Goal: Task Accomplishment & Management: Complete application form

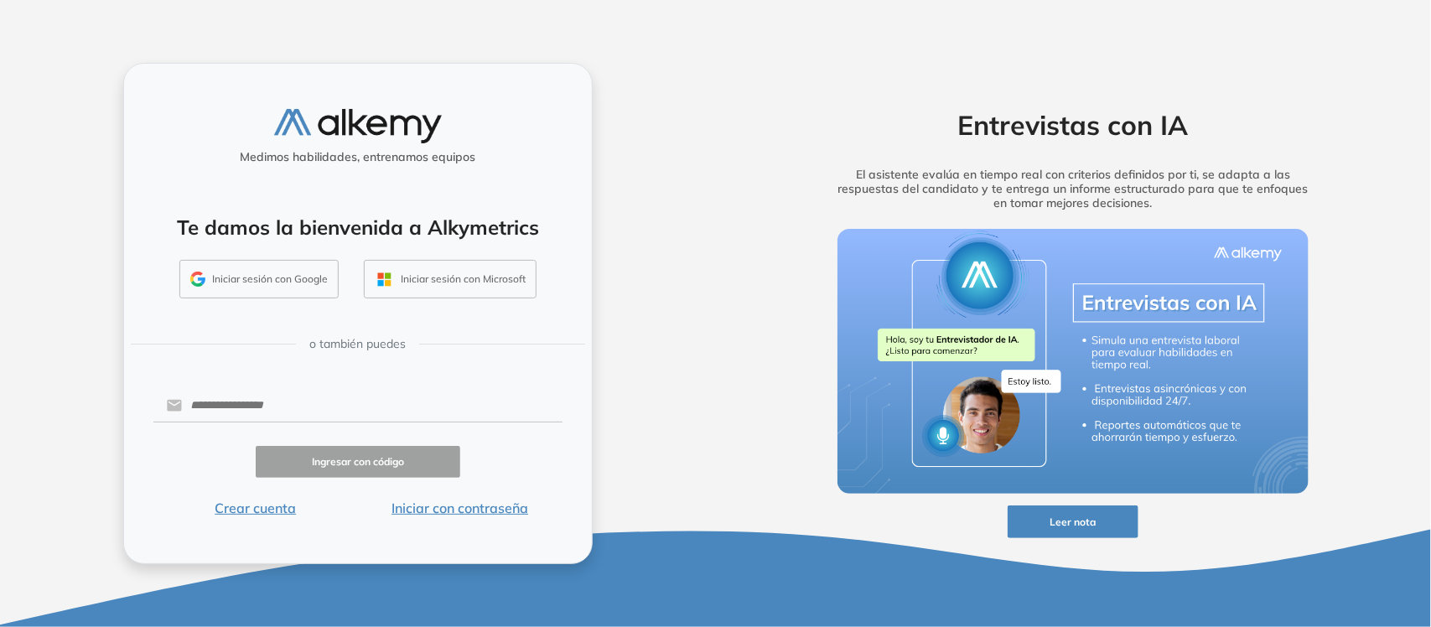
click at [419, 512] on button "Iniciar con contraseña" at bounding box center [460, 508] width 205 height 20
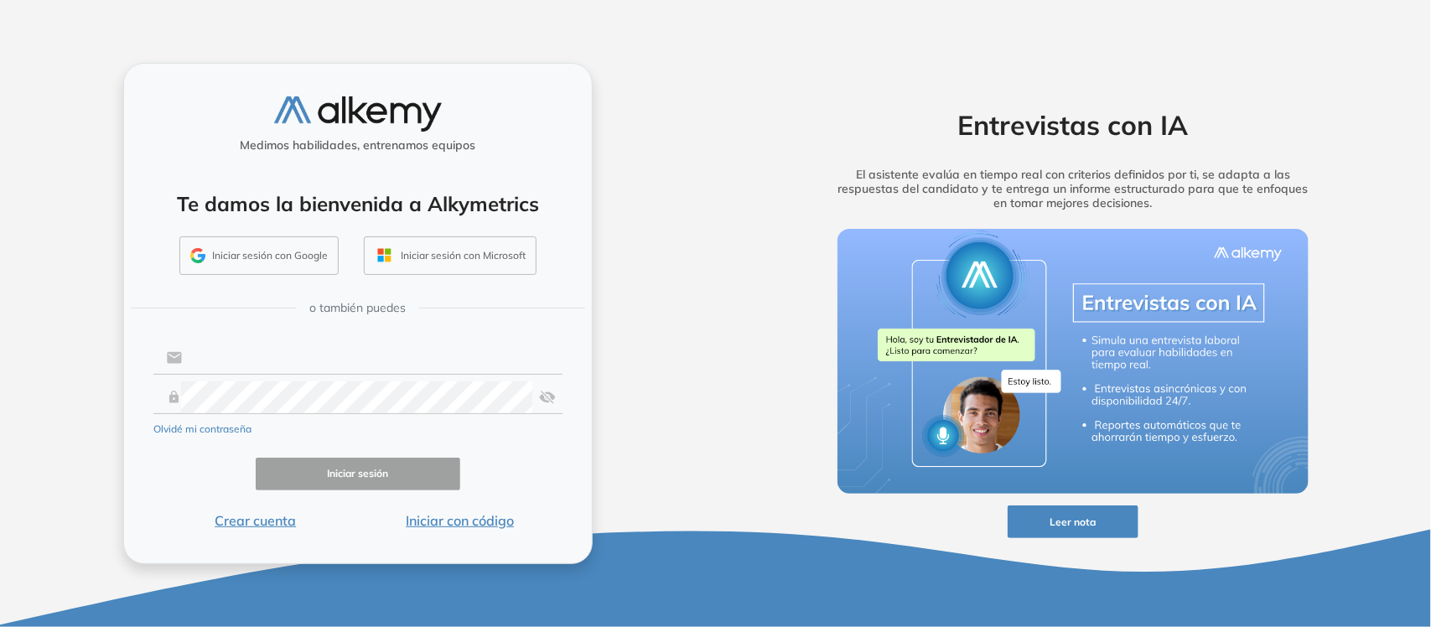
type input "**********"
click at [355, 475] on button "Iniciar sesión" at bounding box center [358, 474] width 205 height 33
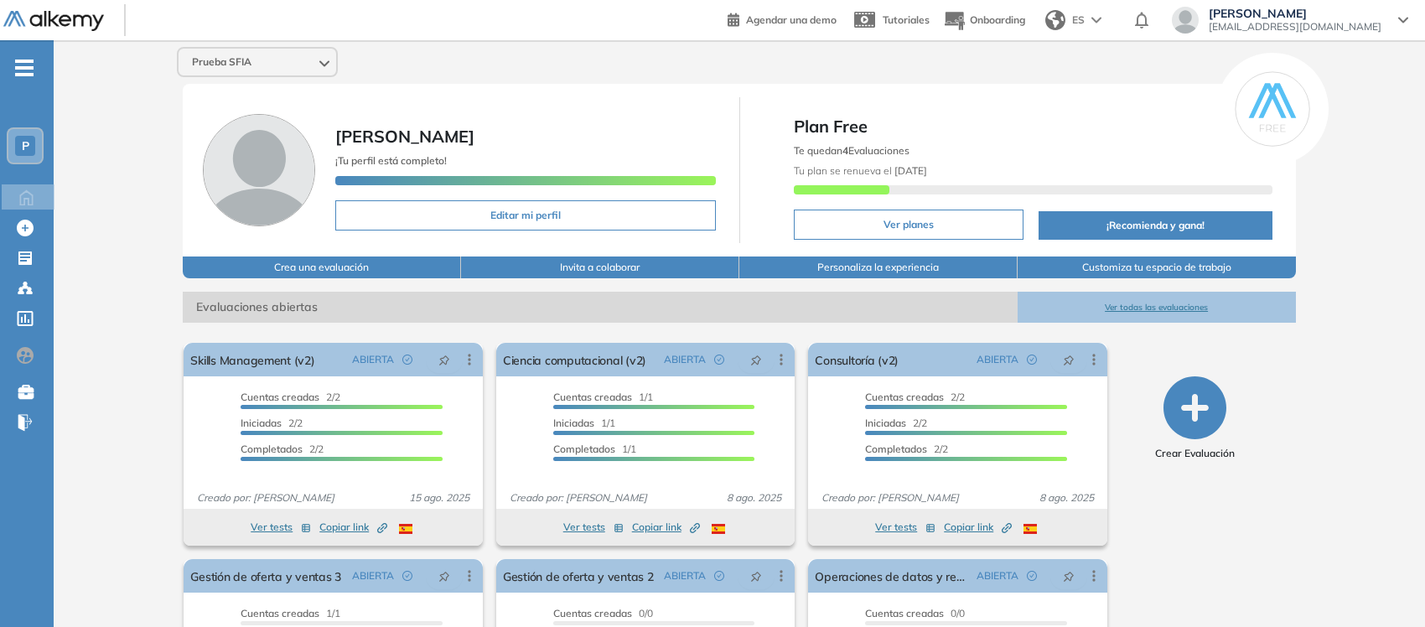
click at [119, 173] on div "Prueba SFIA [PERSON_NAME] ¡Tu perfil está completo! Editar mi perfil Plan Free …" at bounding box center [740, 411] width 1372 height 742
click at [114, 256] on span "Evaluaciones" at bounding box center [140, 262] width 141 height 18
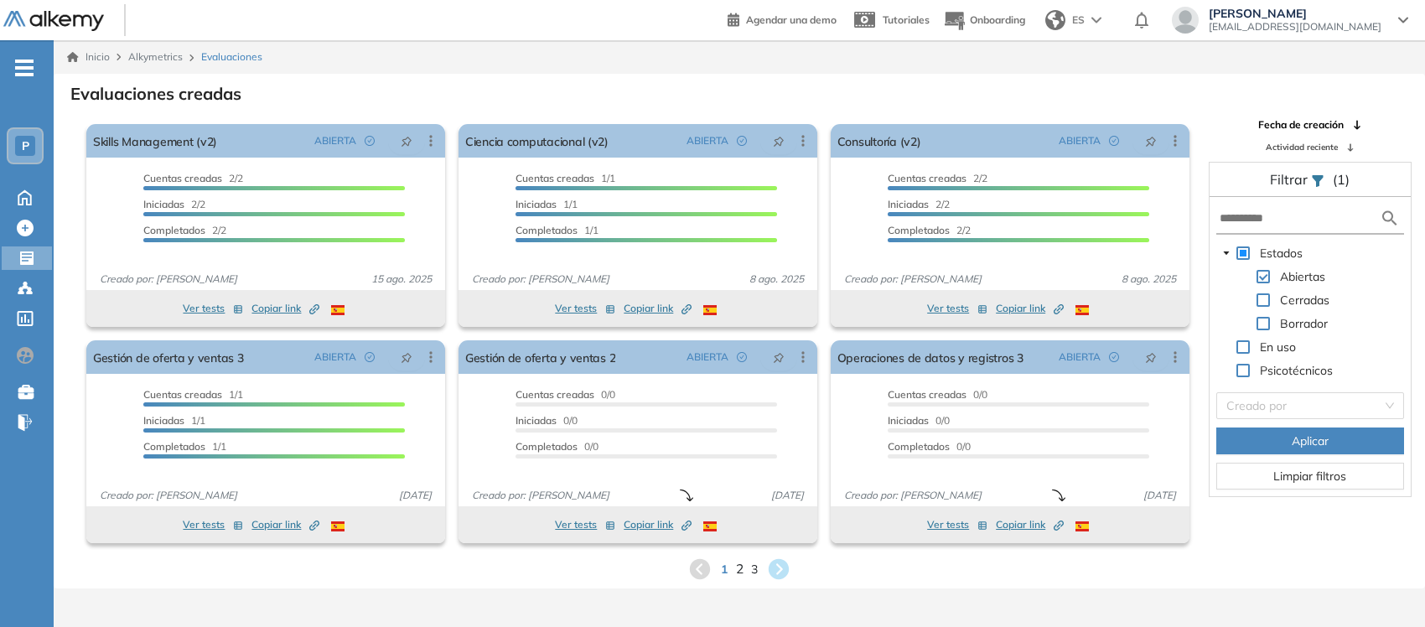
click at [739, 568] on span "2" at bounding box center [740, 568] width 8 height 19
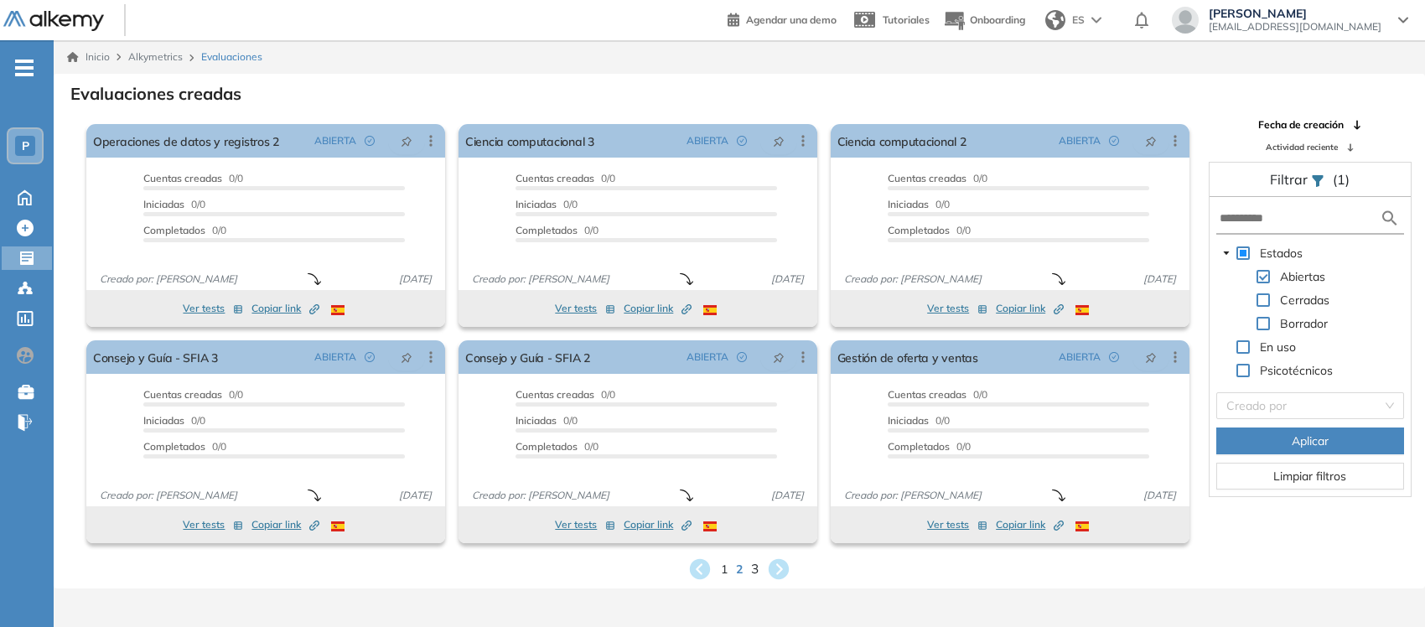
click at [756, 570] on span "3" at bounding box center [755, 568] width 8 height 19
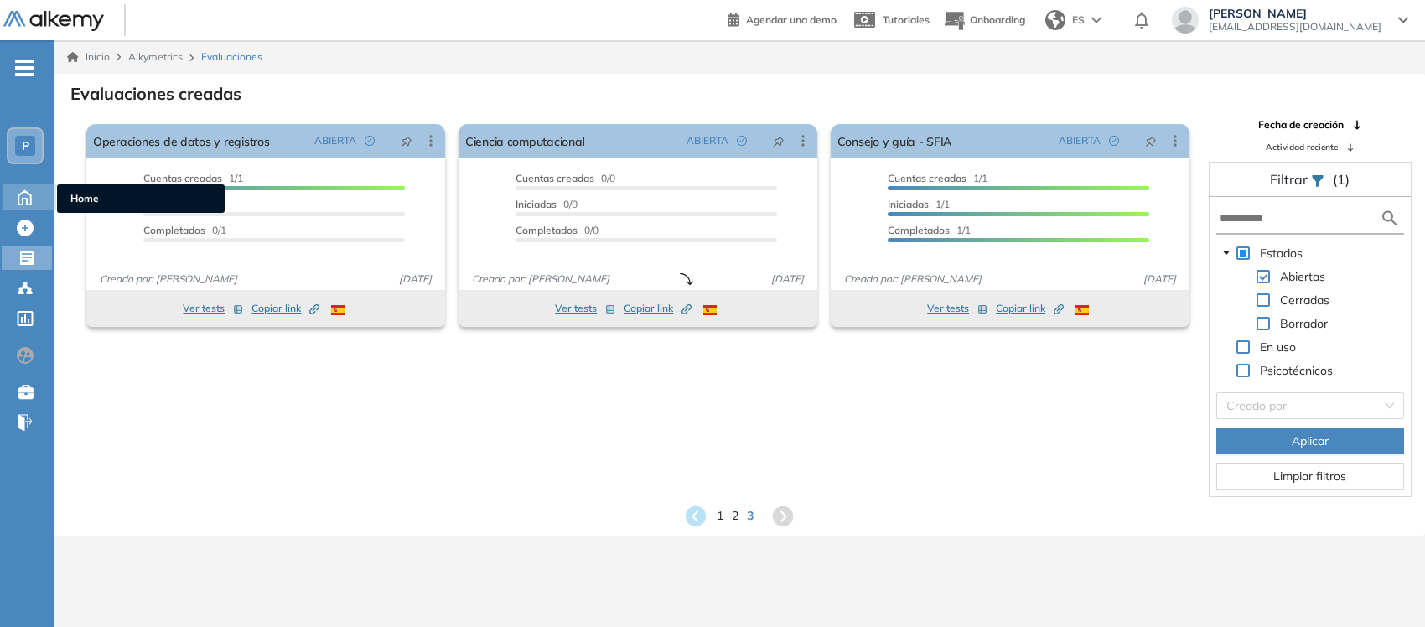
click at [86, 191] on span "Home" at bounding box center [140, 198] width 141 height 15
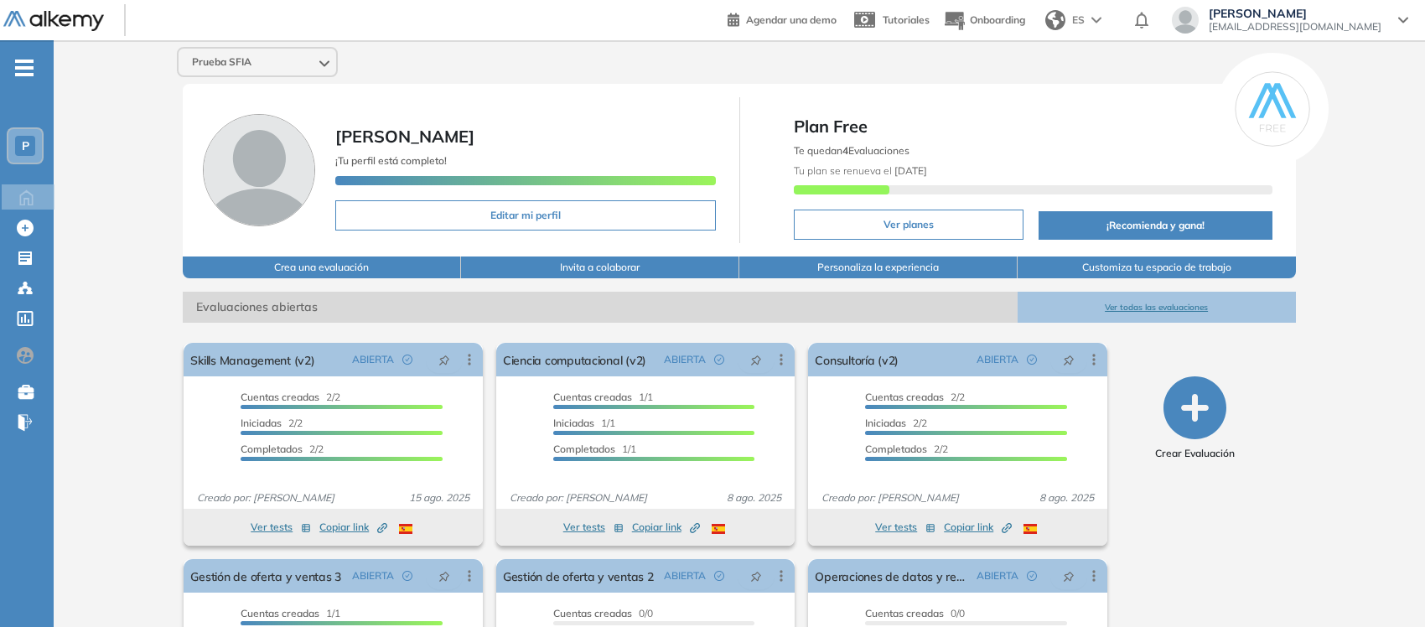
scroll to position [153, 0]
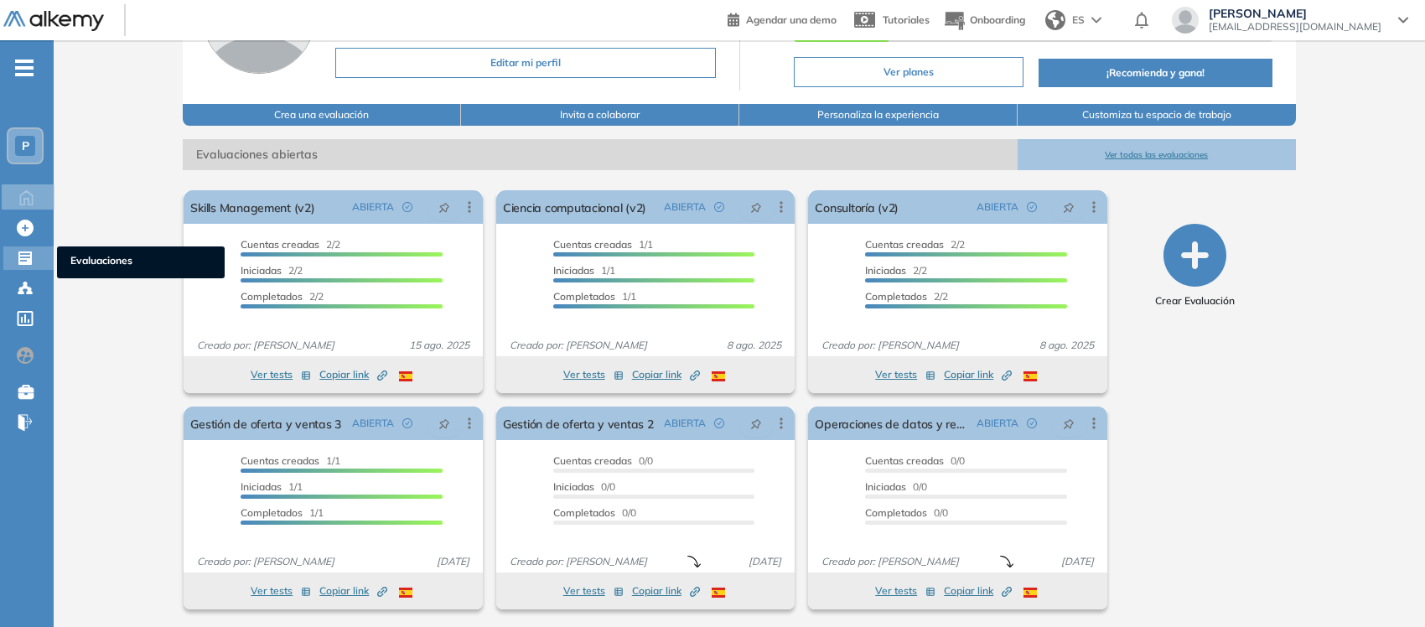
click at [84, 256] on span "Evaluaciones" at bounding box center [140, 262] width 141 height 18
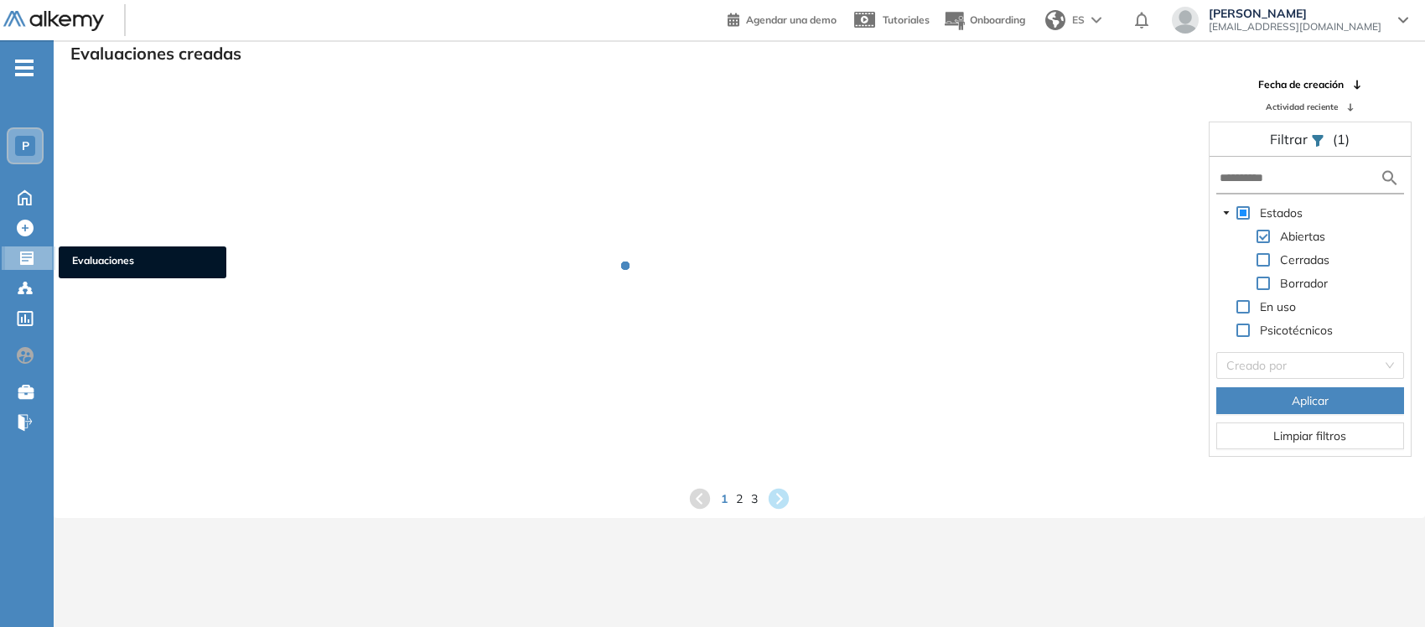
scroll to position [39, 0]
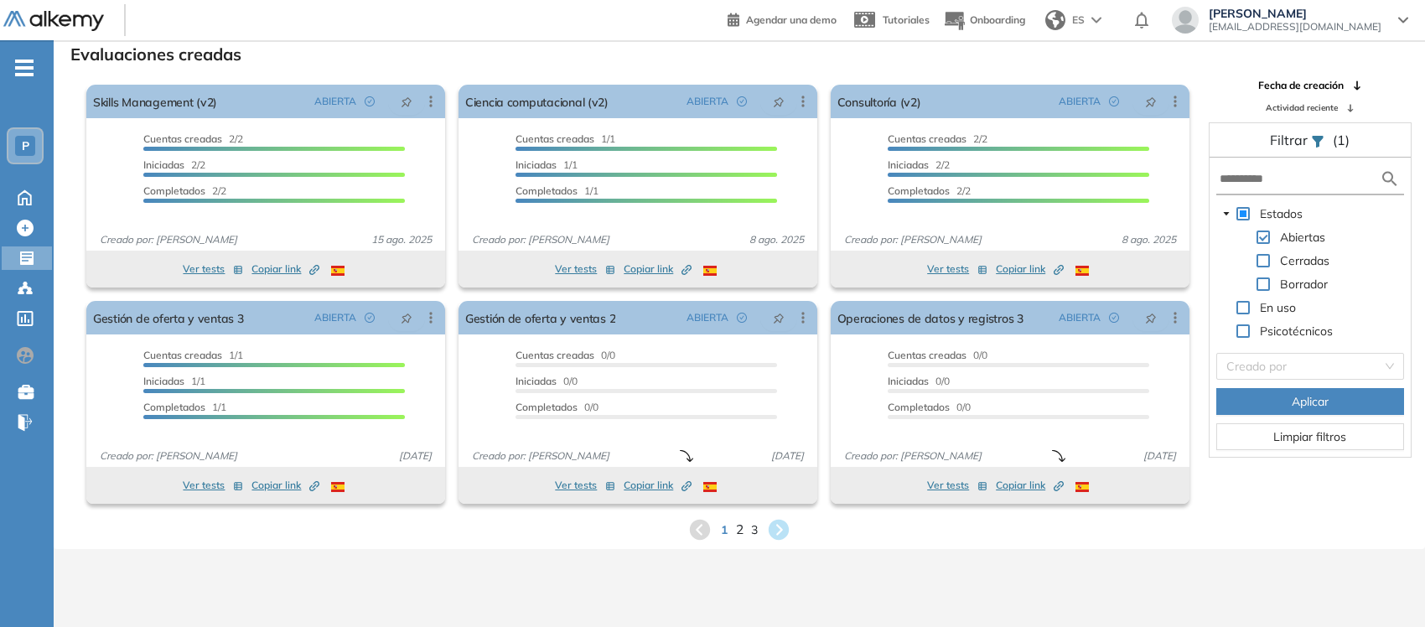
click at [740, 528] on span "2" at bounding box center [740, 529] width 8 height 19
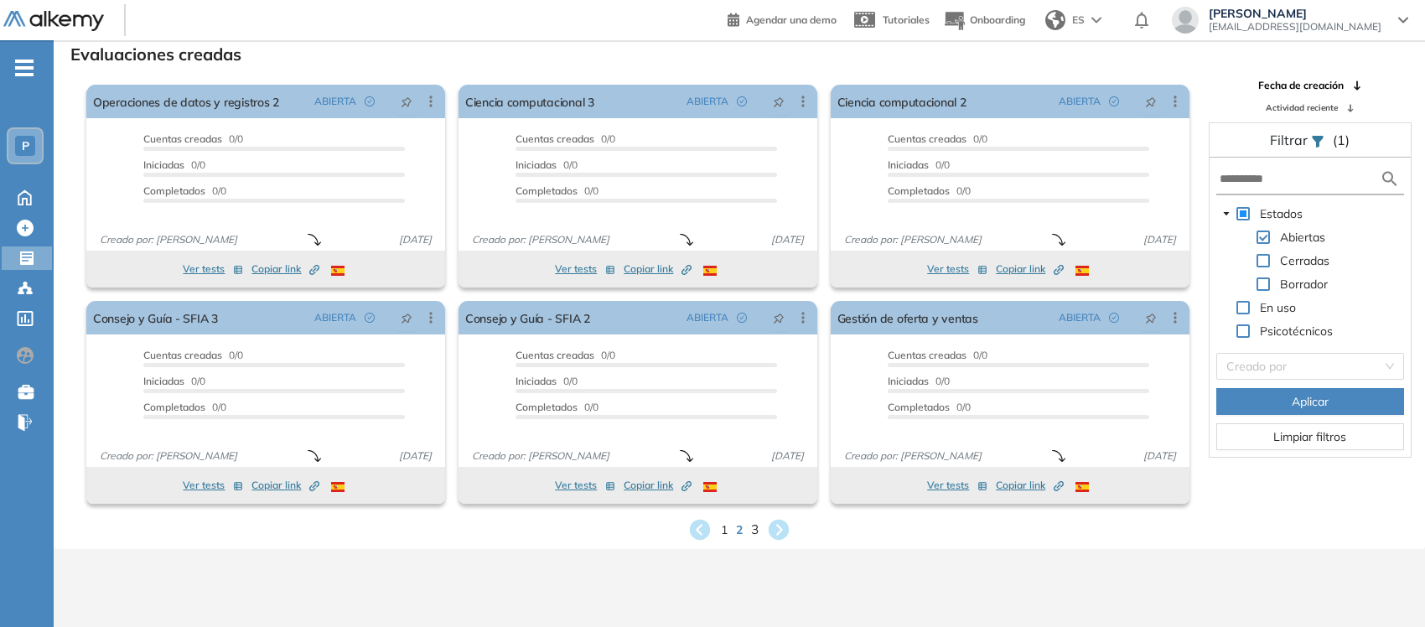
click at [755, 529] on span "3" at bounding box center [755, 529] width 8 height 19
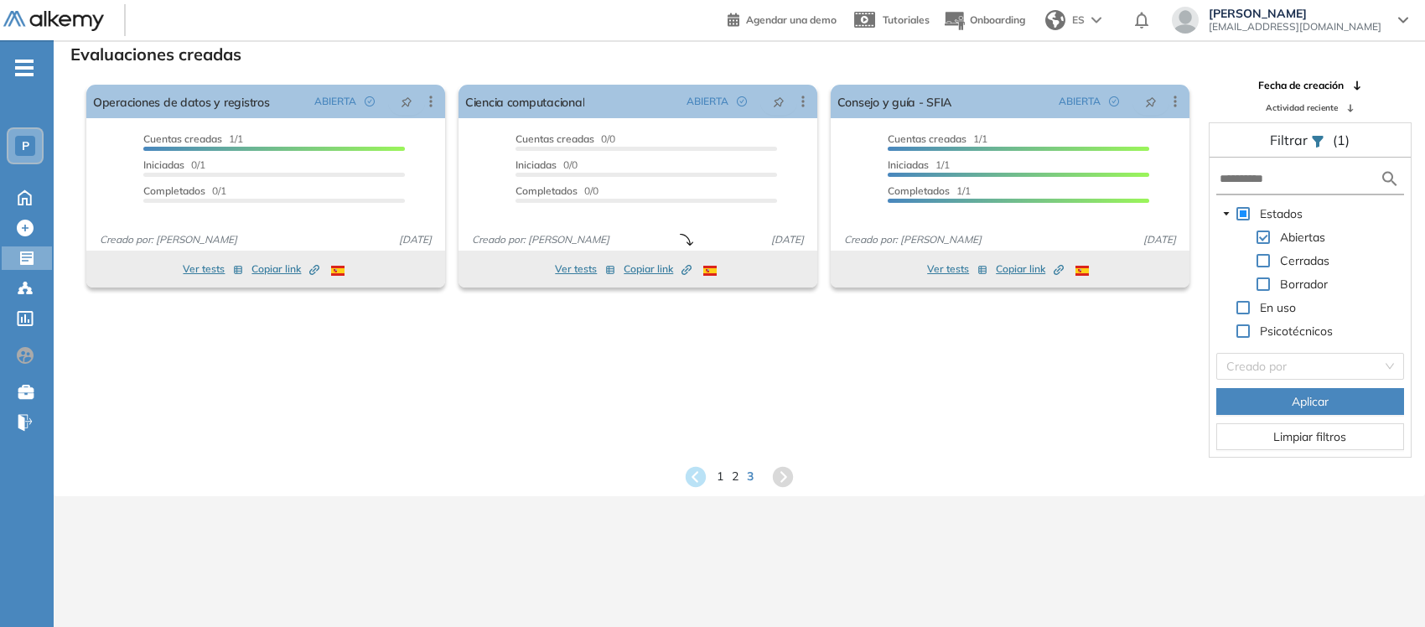
click at [1270, 240] on div "Abiertas" at bounding box center [1272, 238] width 112 height 23
click at [1264, 236] on span at bounding box center [1263, 237] width 13 height 13
click at [1266, 262] on span at bounding box center [1263, 260] width 13 height 13
click at [1310, 404] on span "Aplicar" at bounding box center [1310, 401] width 37 height 18
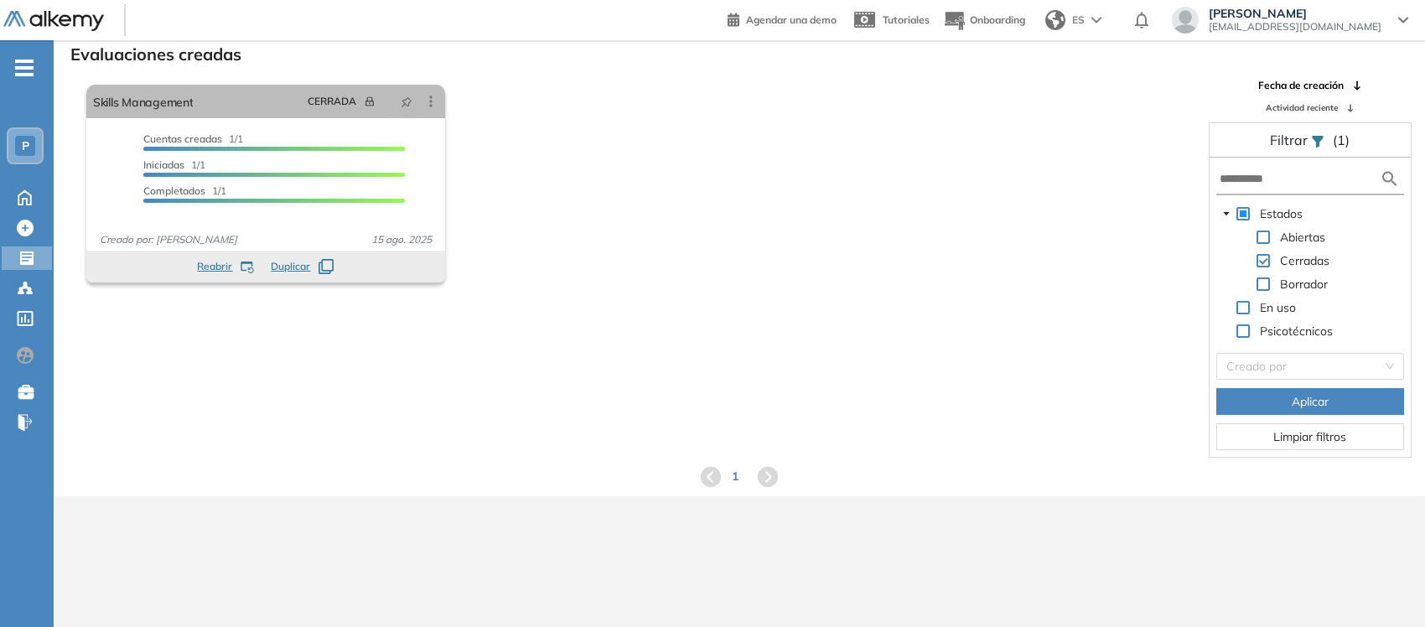
click at [22, 73] on span "-" at bounding box center [24, 66] width 18 height 13
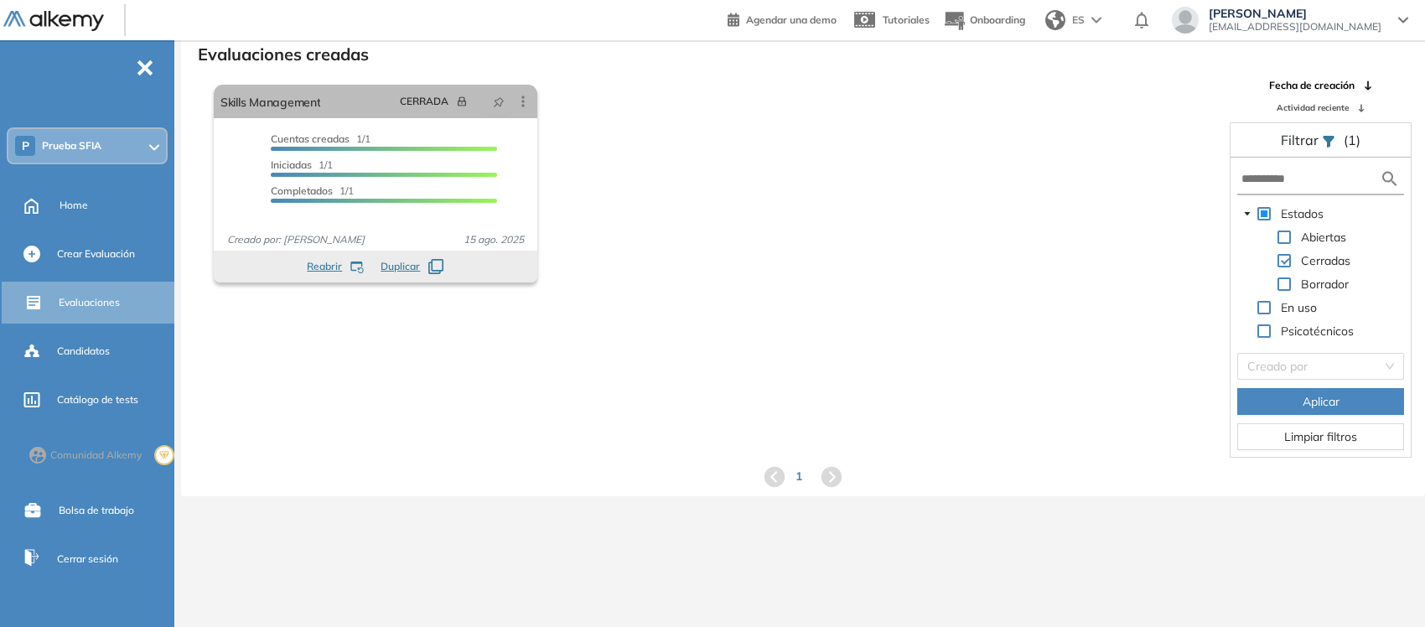
click at [150, 145] on icon at bounding box center [154, 147] width 8 height 4
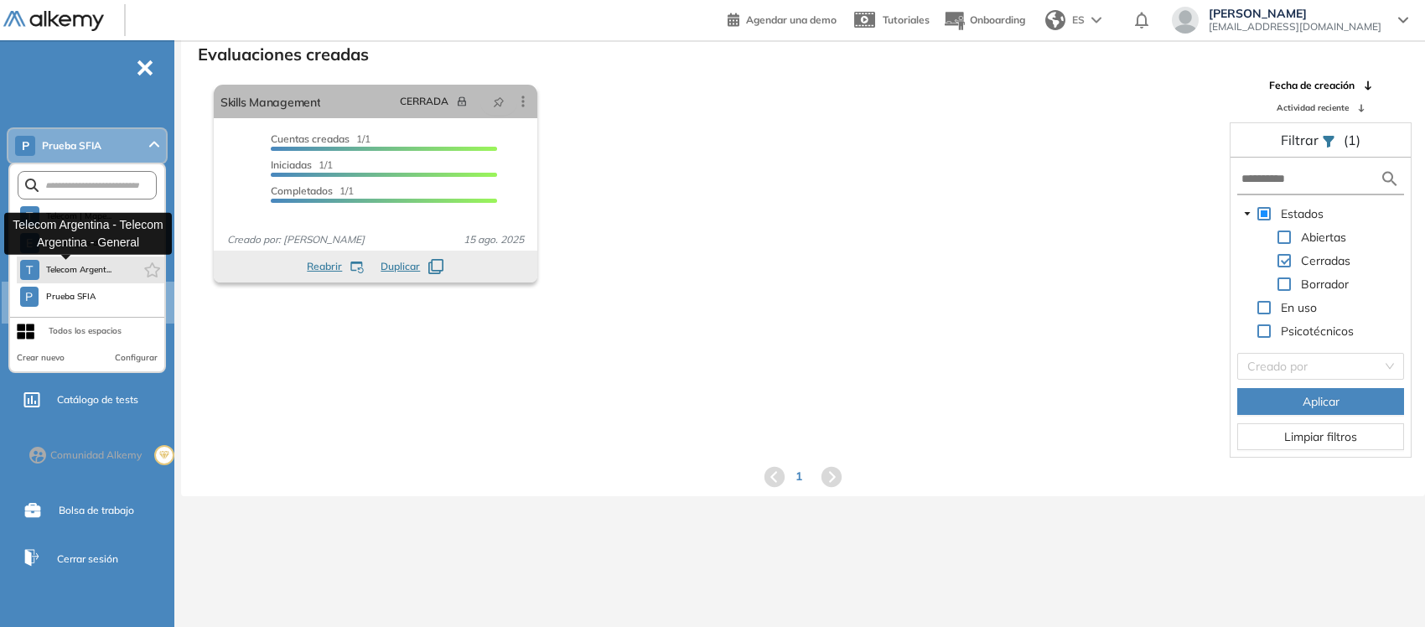
click at [94, 266] on span "Telecom Argent..." at bounding box center [79, 269] width 66 height 13
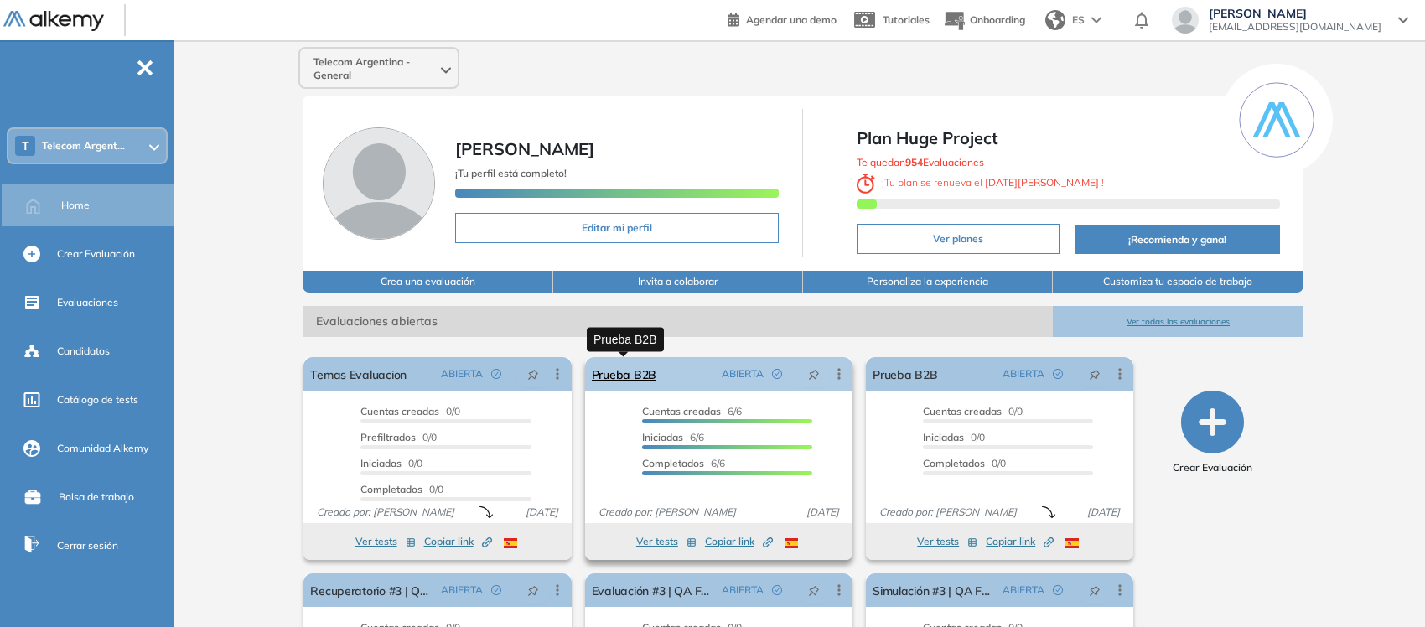
click at [617, 371] on link "Prueba B2B" at bounding box center [624, 374] width 65 height 34
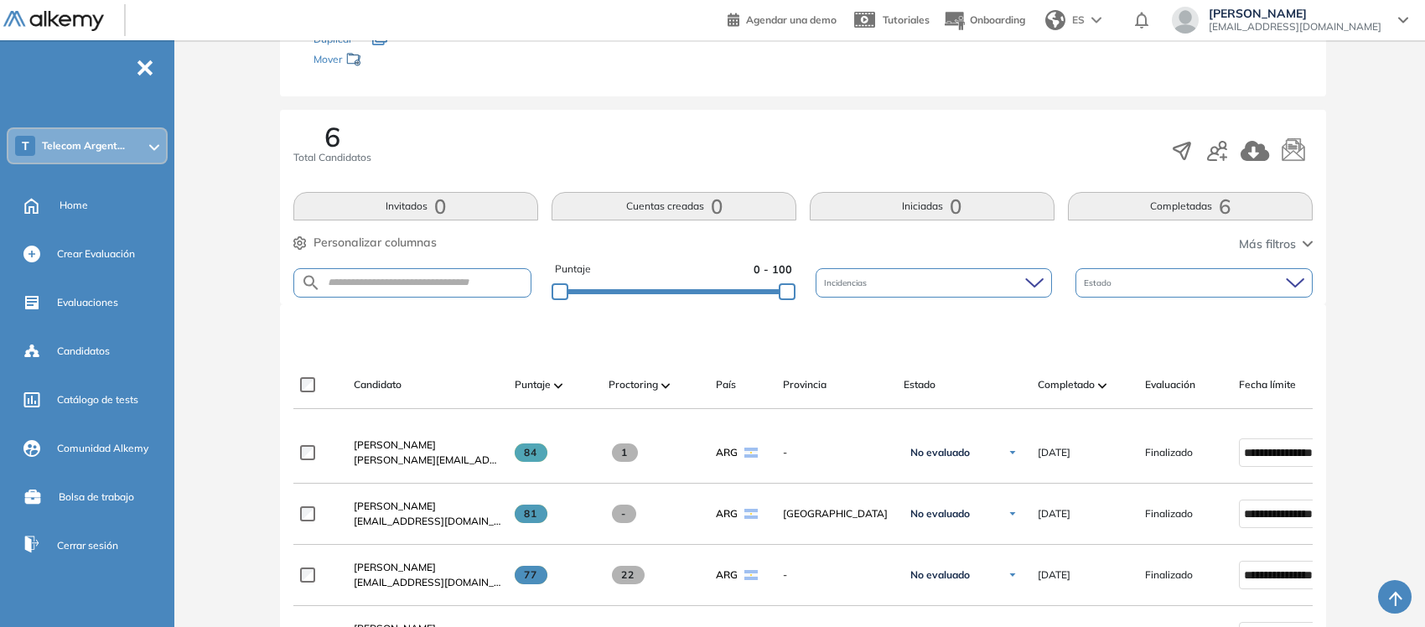
scroll to position [137, 0]
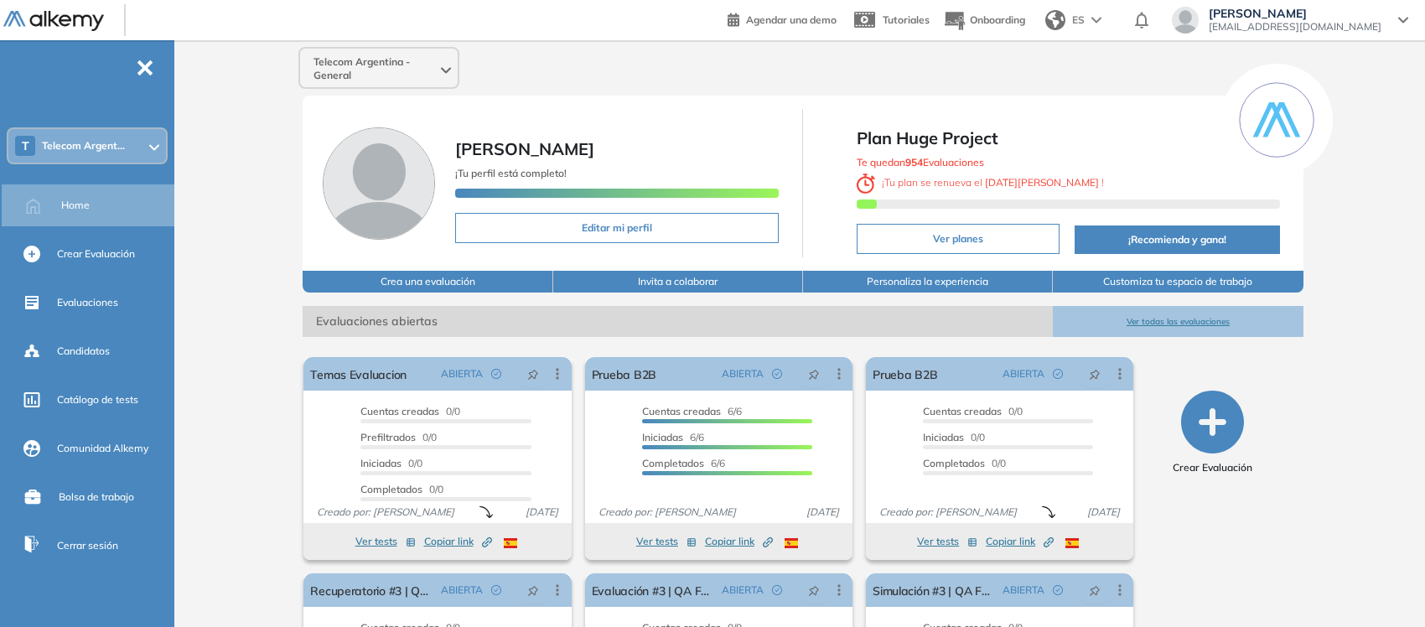
scroll to position [169, 0]
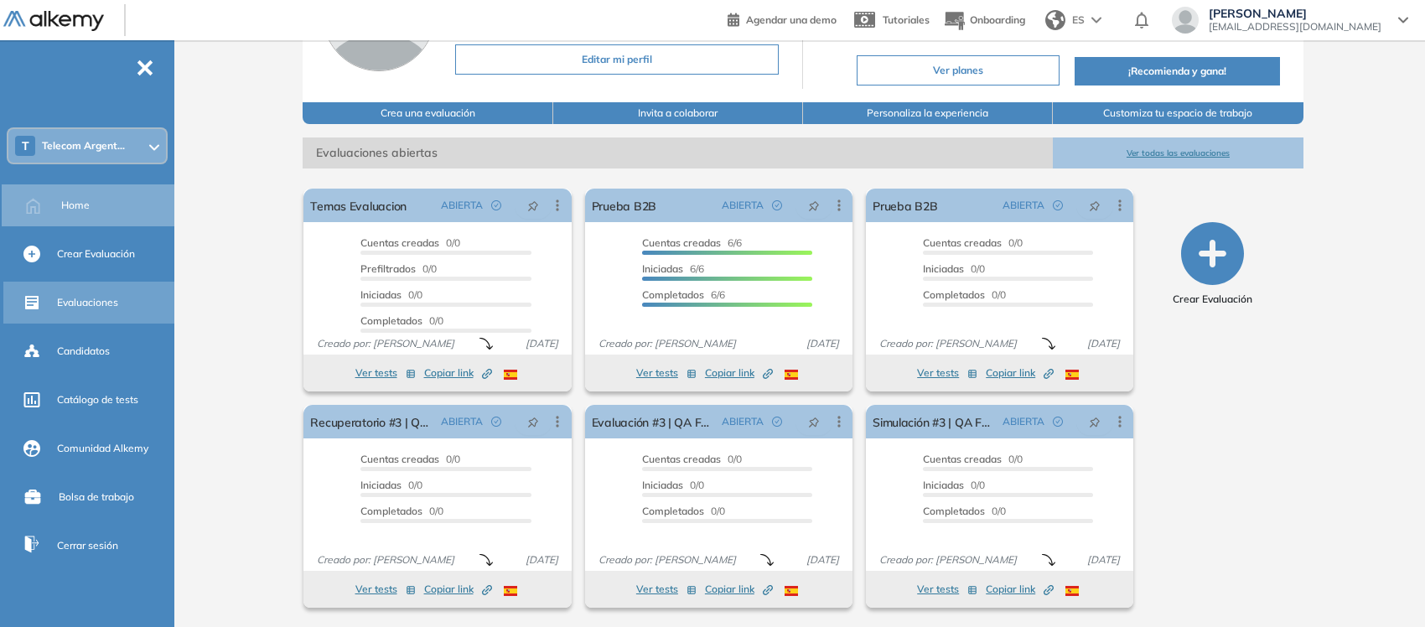
click at [73, 298] on span "Evaluaciones" at bounding box center [87, 302] width 61 height 15
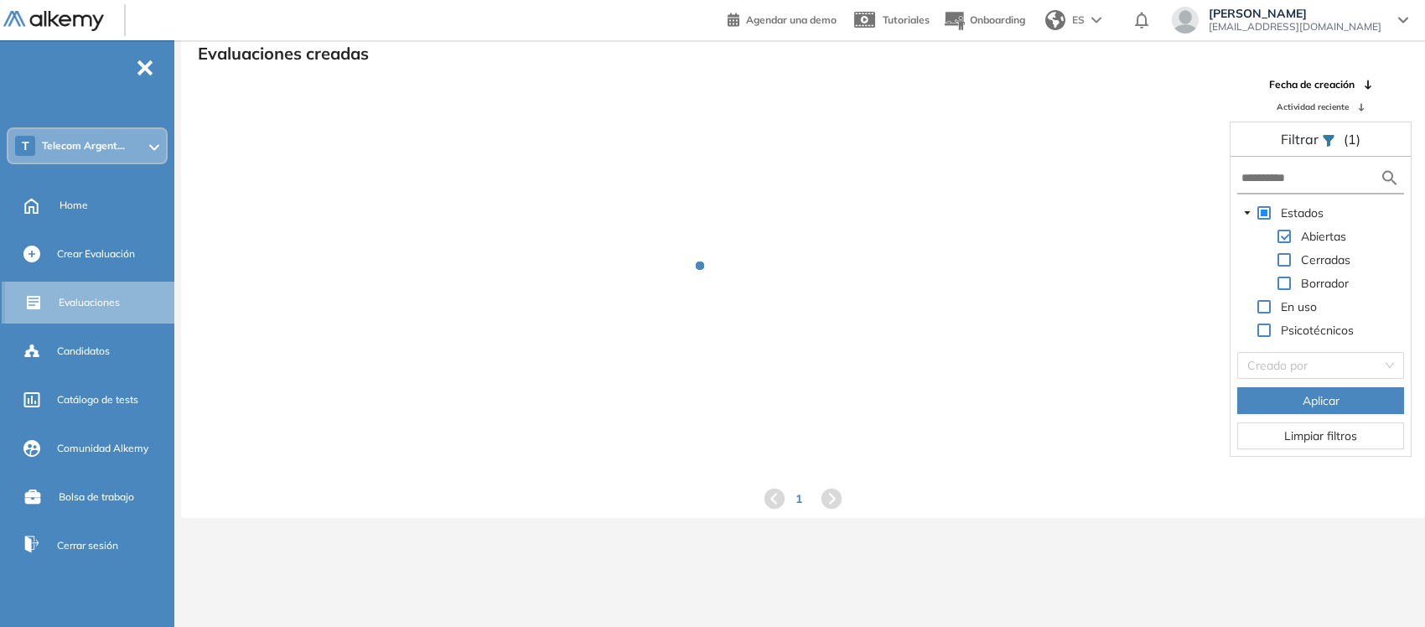
scroll to position [39, 0]
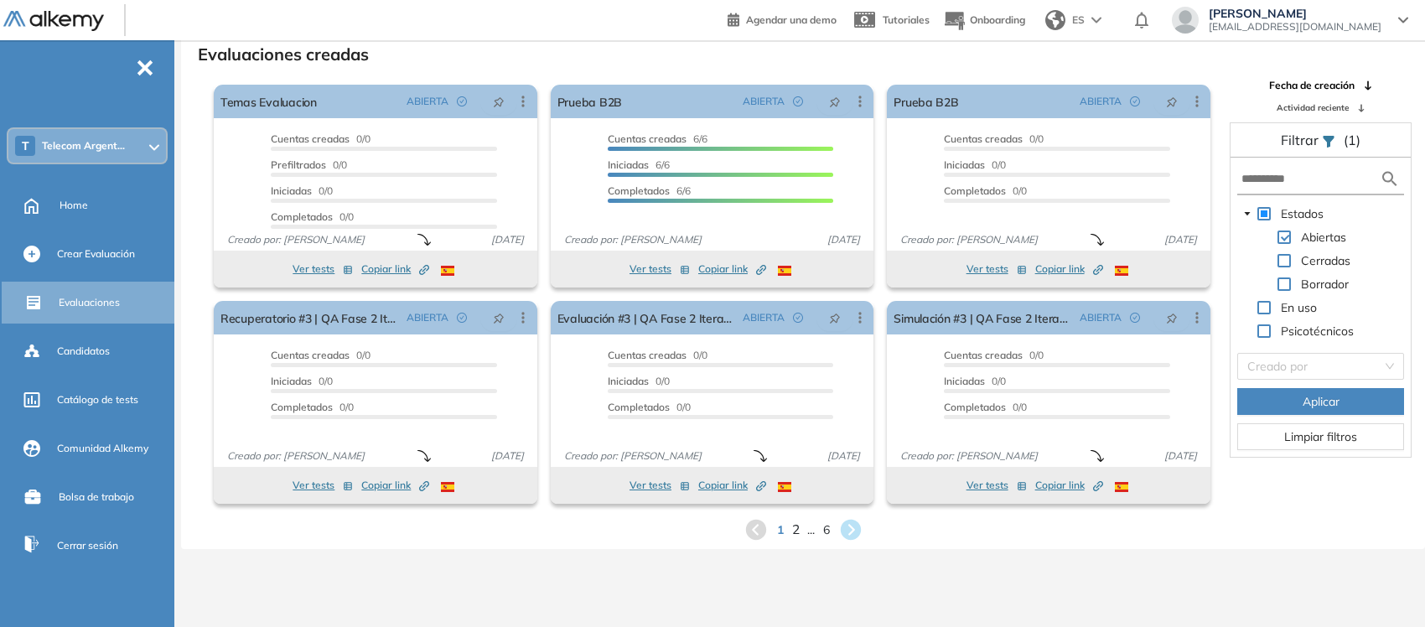
click at [792, 530] on span "2" at bounding box center [795, 529] width 8 height 19
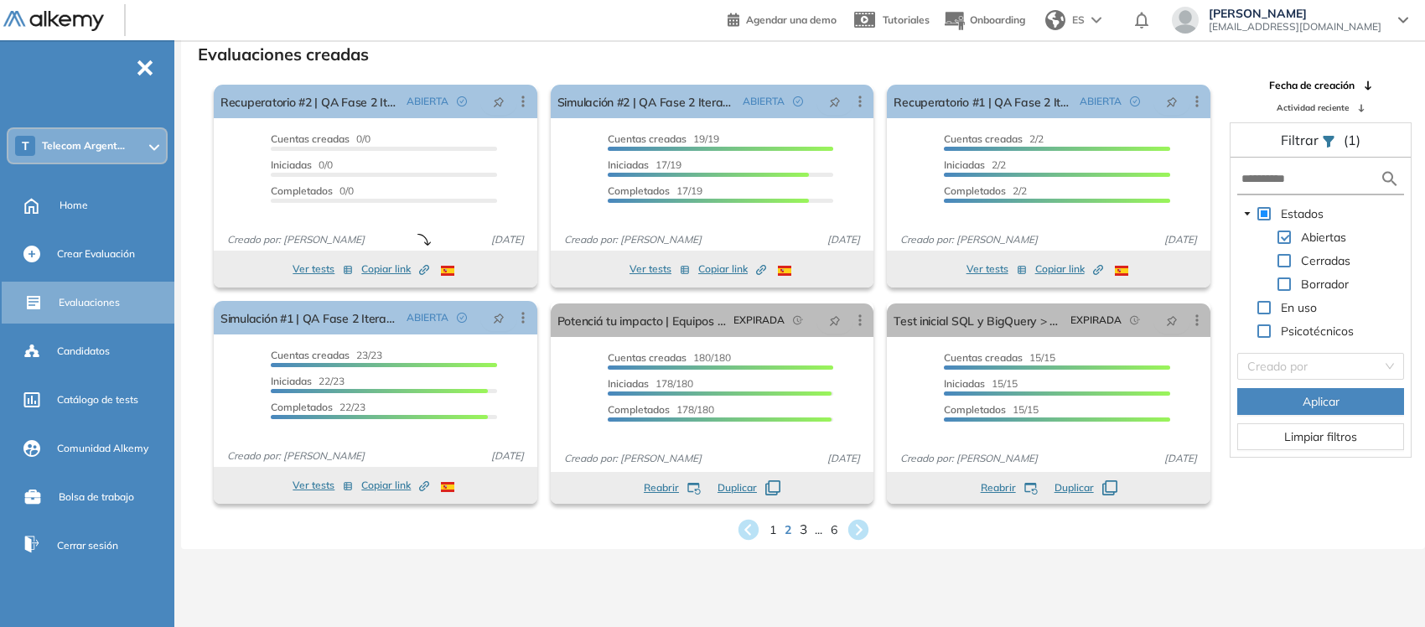
click at [802, 530] on span "3" at bounding box center [803, 529] width 8 height 19
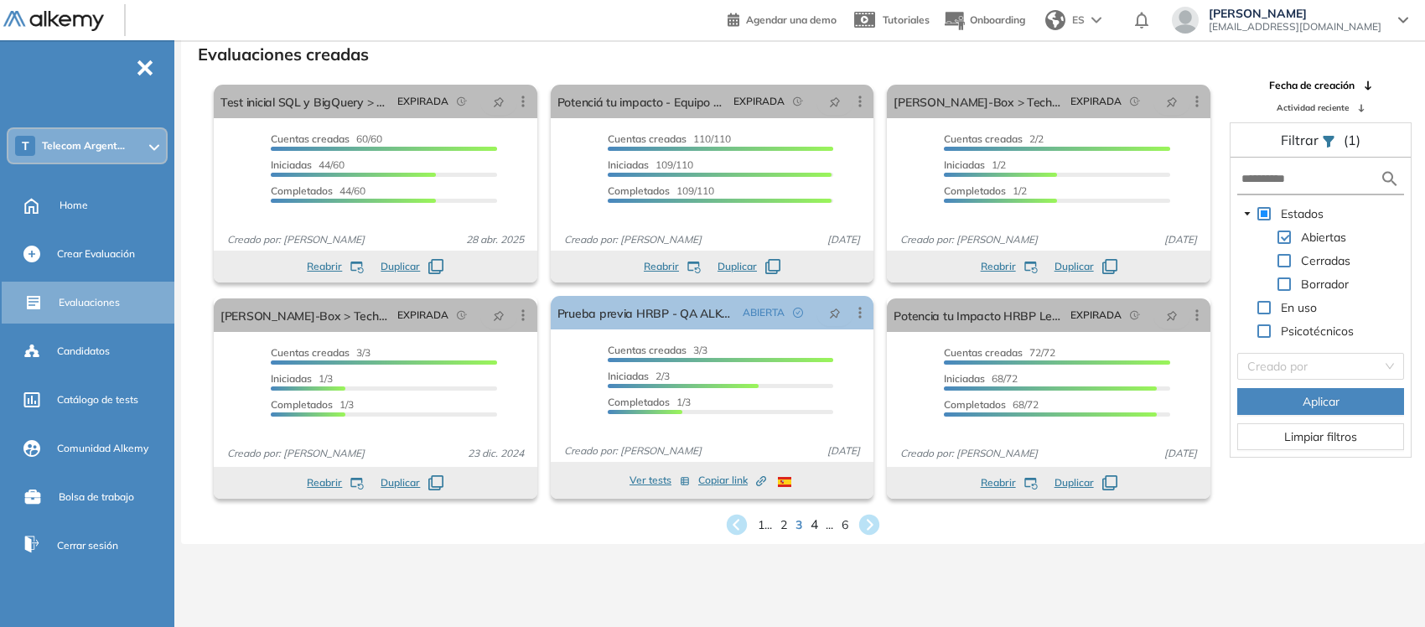
click at [813, 525] on span "4" at bounding box center [815, 524] width 8 height 19
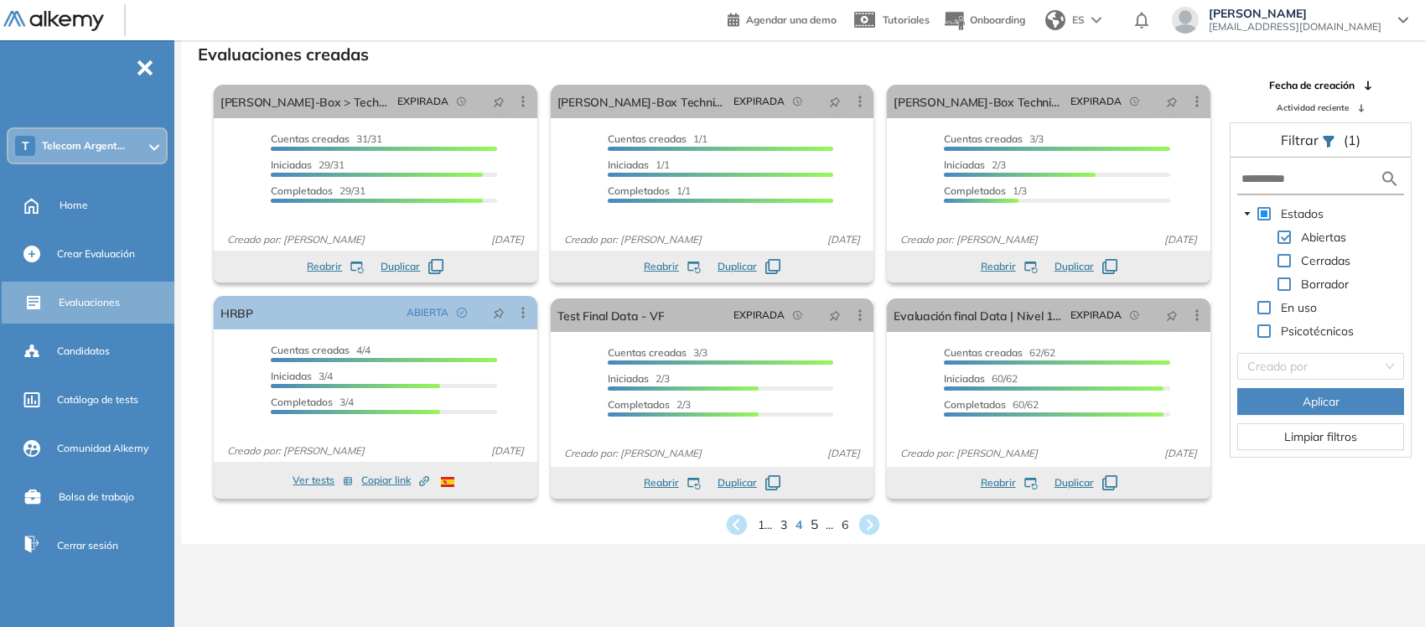
click at [811, 522] on span "5" at bounding box center [815, 524] width 8 height 19
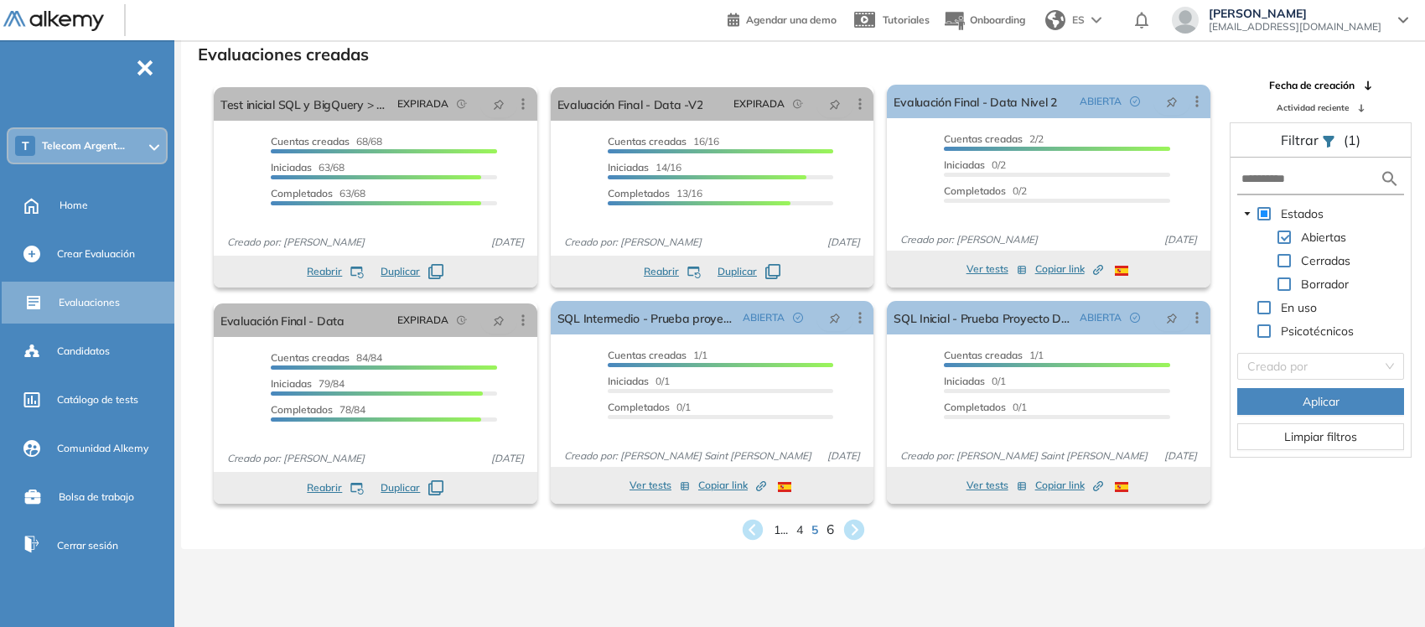
click at [827, 528] on span "6" at bounding box center [830, 529] width 8 height 19
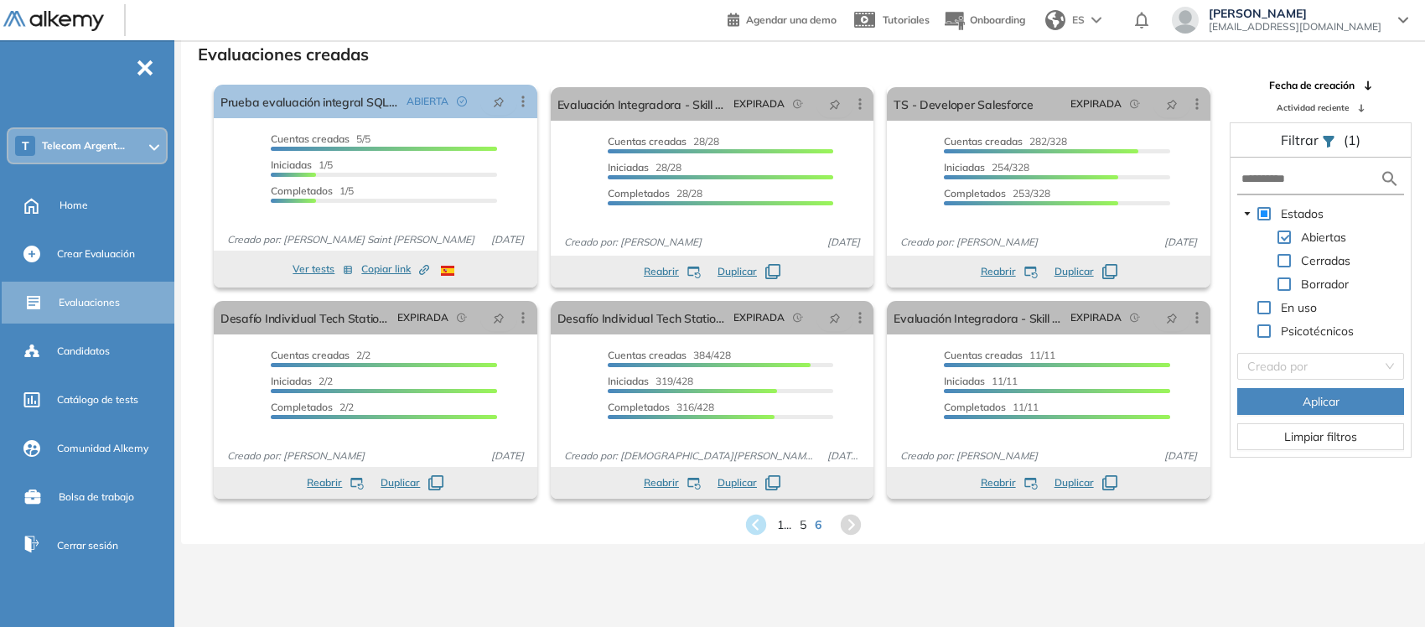
click at [1283, 257] on span at bounding box center [1284, 260] width 13 height 13
click at [1284, 236] on span at bounding box center [1284, 237] width 13 height 13
click at [1343, 398] on button "Aplicar" at bounding box center [1320, 401] width 167 height 27
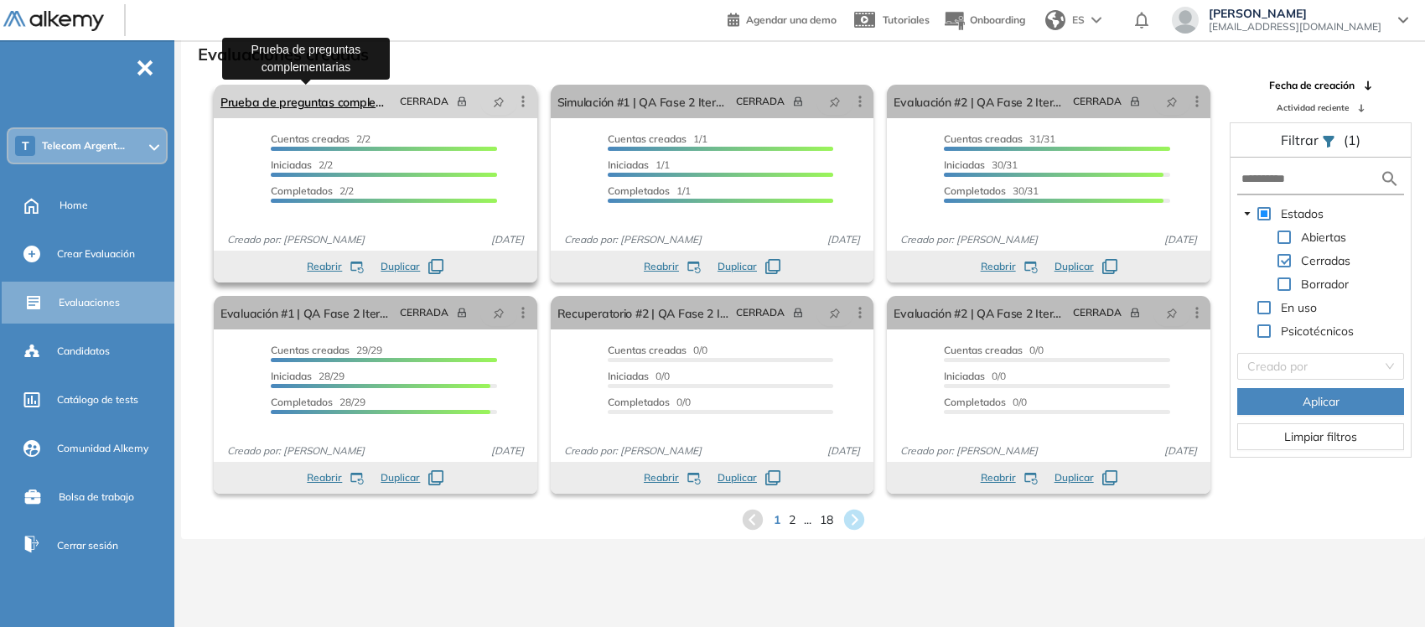
click at [309, 99] on link "Prueba de preguntas complementarias" at bounding box center [306, 102] width 173 height 34
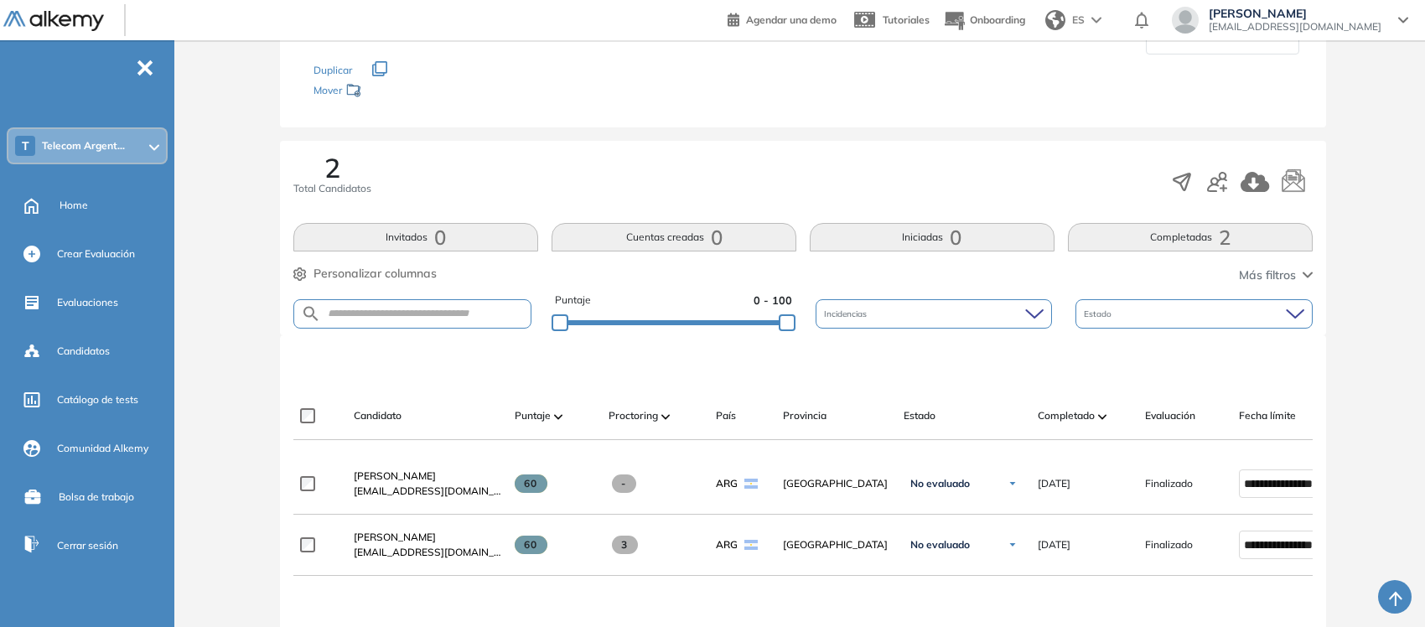
scroll to position [177, 0]
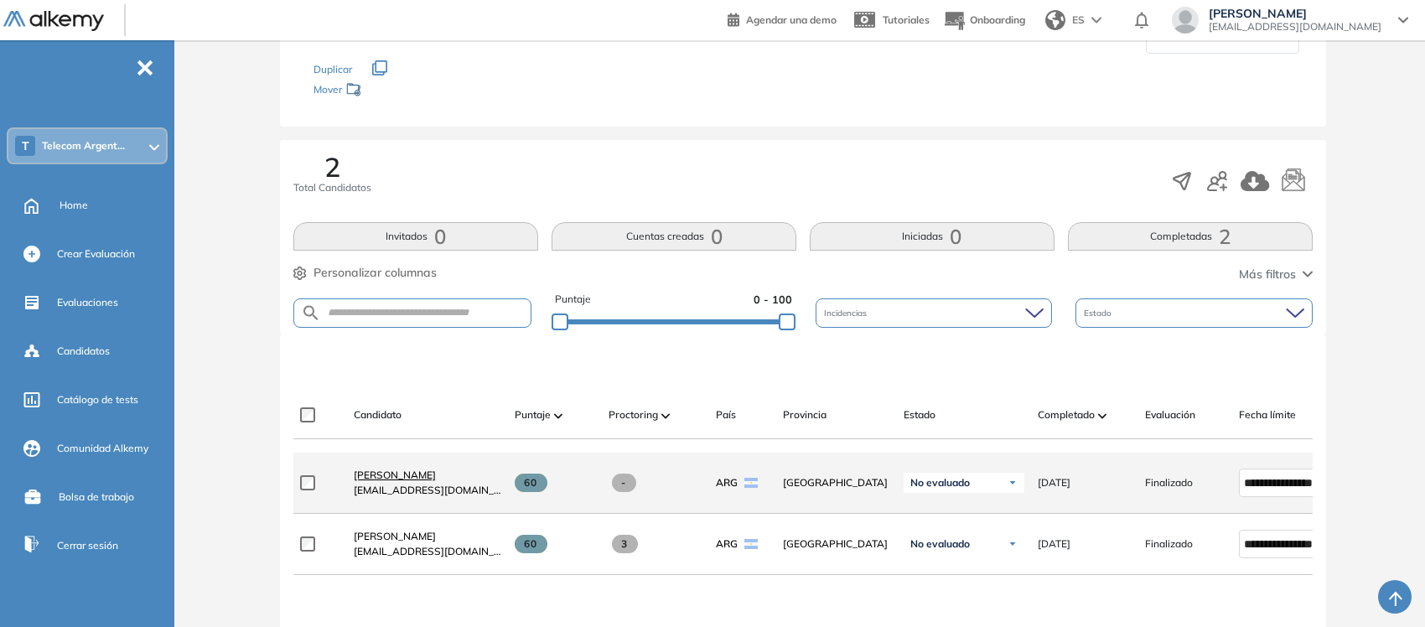
click at [404, 481] on span "Vanina Guaragno" at bounding box center [395, 475] width 82 height 13
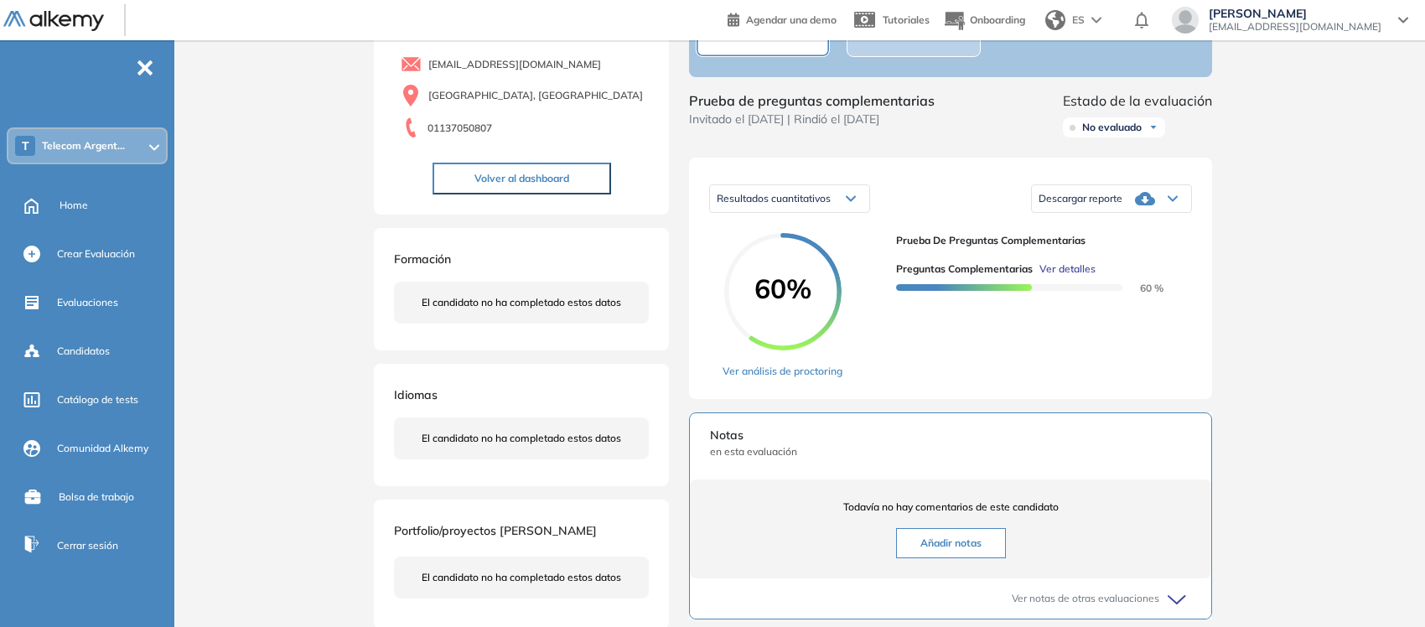
scroll to position [127, 0]
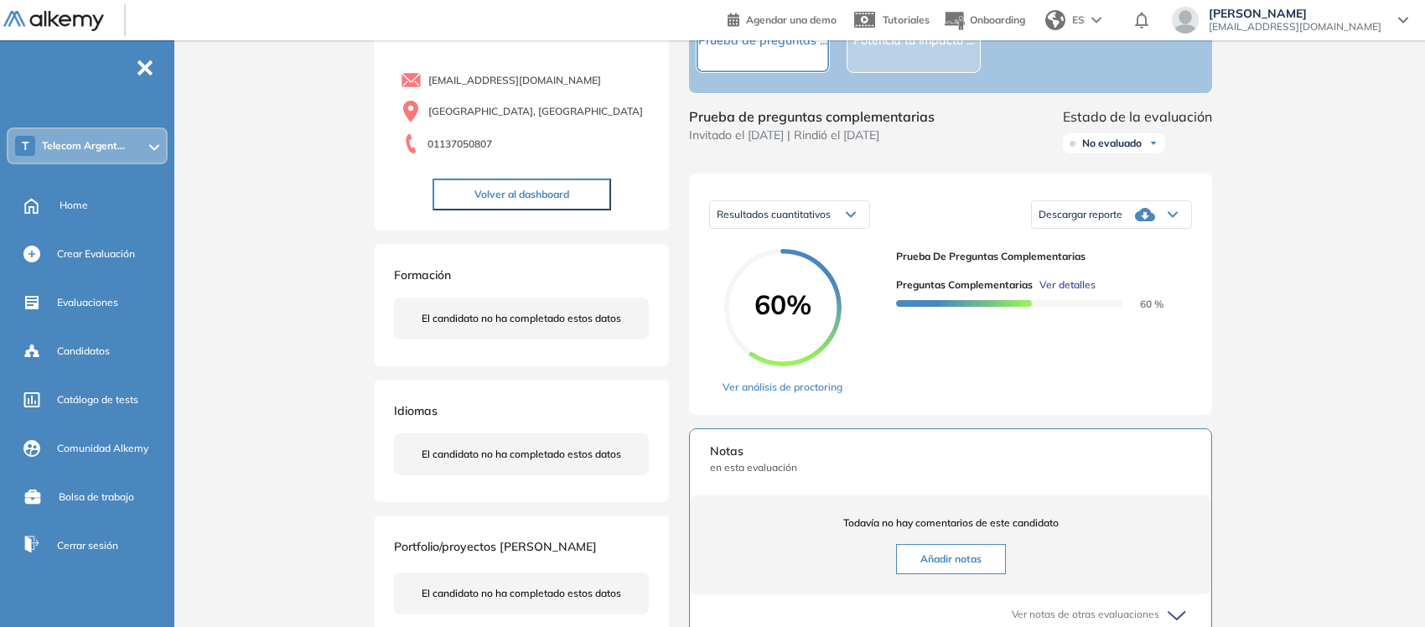
click at [1170, 217] on icon at bounding box center [1173, 215] width 8 height 4
click at [1073, 252] on li "Descargar informe completo" at bounding box center [1102, 243] width 124 height 17
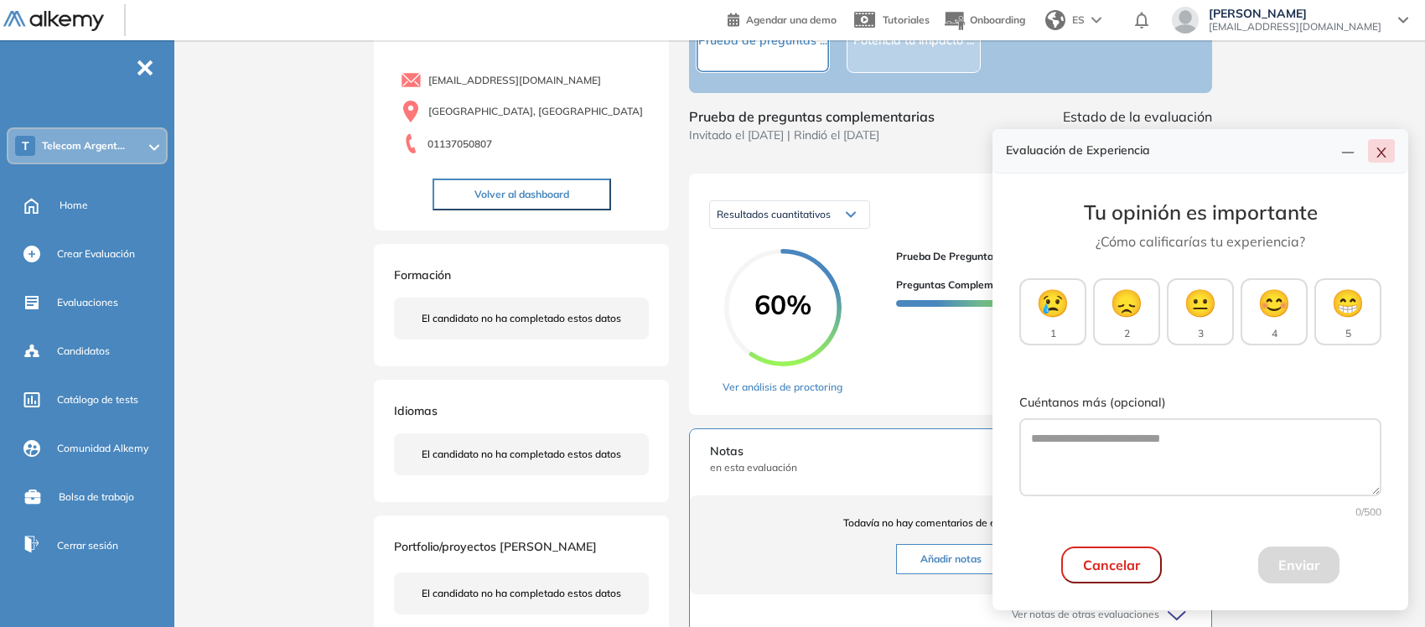
click at [1383, 155] on icon "close" at bounding box center [1381, 152] width 13 height 13
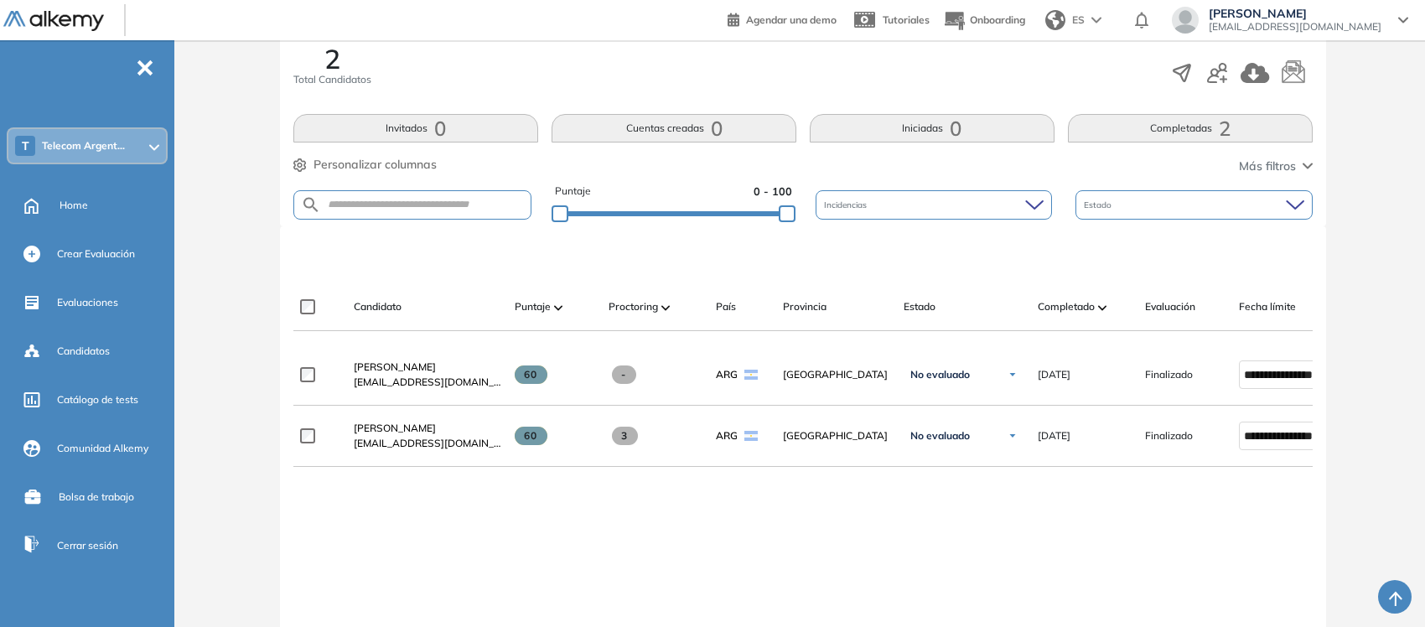
scroll to position [361, 0]
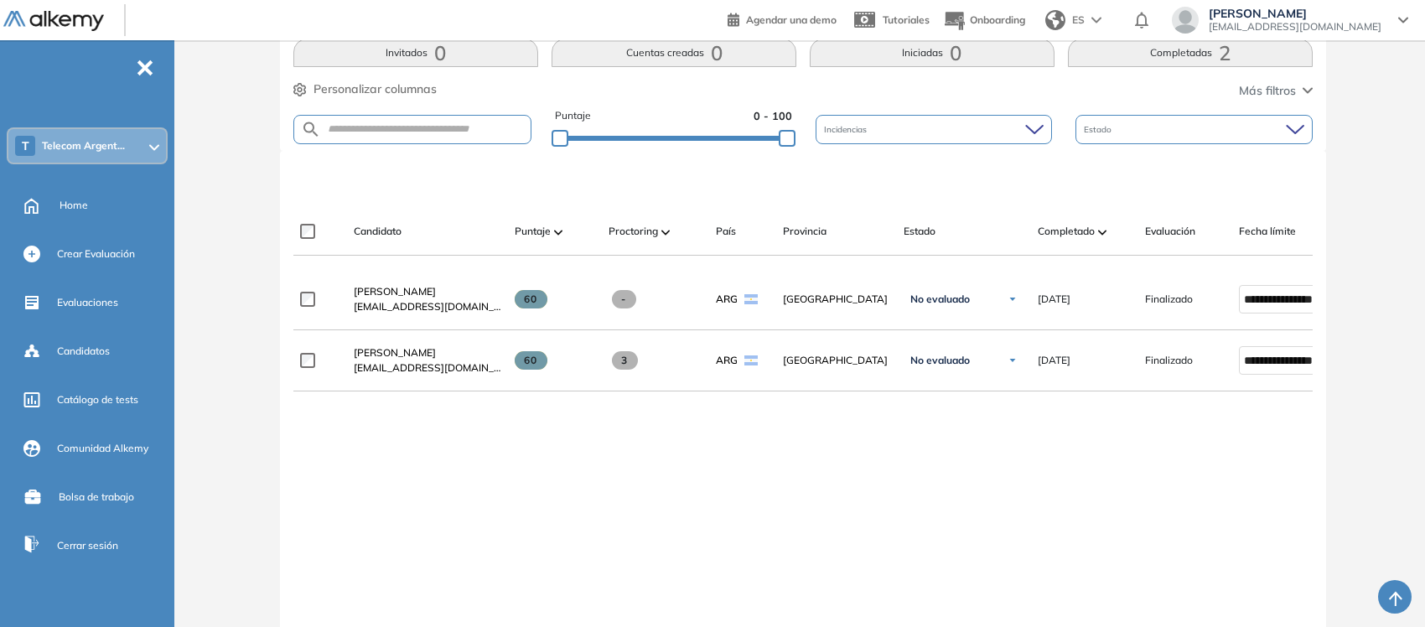
click at [1297, 84] on button "Más filtros" at bounding box center [1276, 91] width 74 height 18
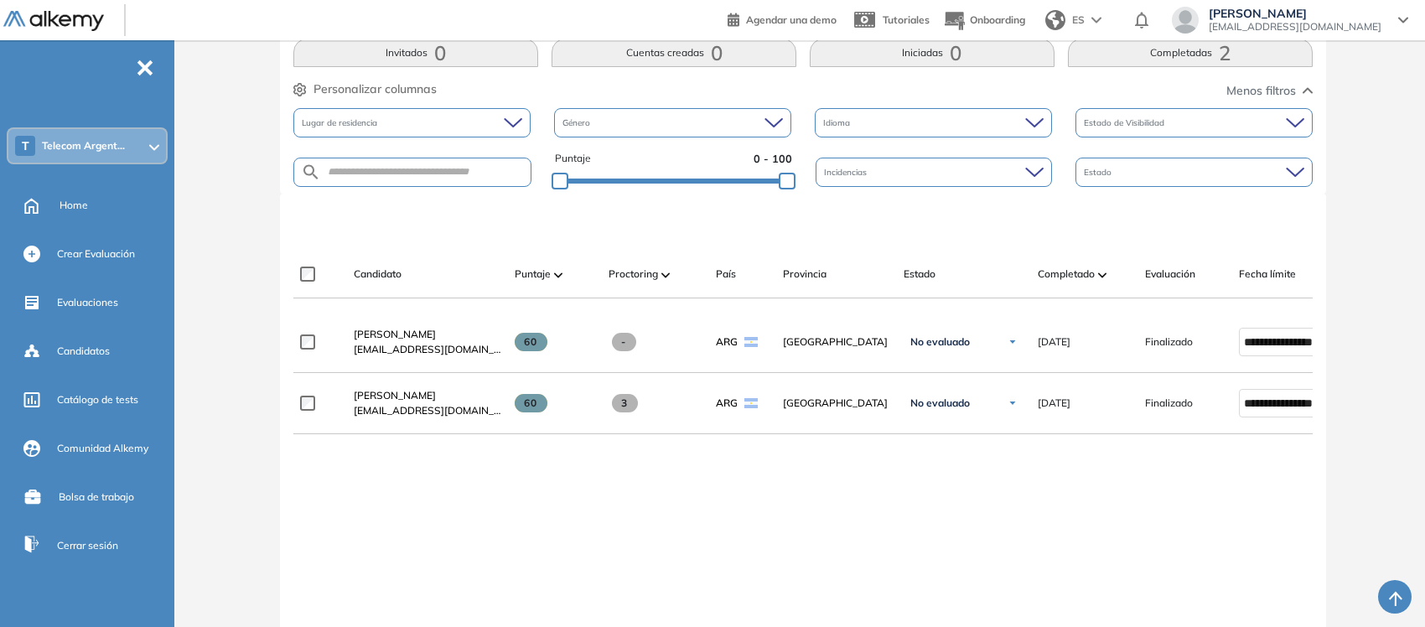
click at [1296, 86] on button "Menos filtros" at bounding box center [1270, 91] width 86 height 18
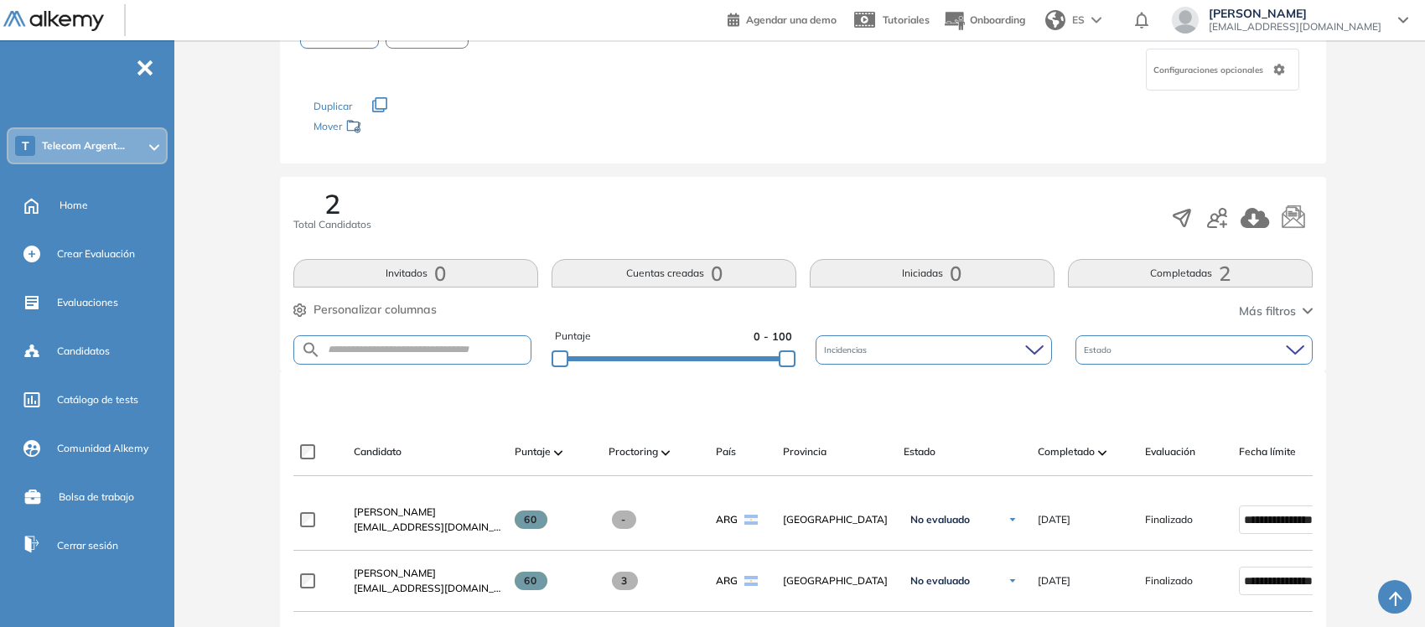
scroll to position [149, 0]
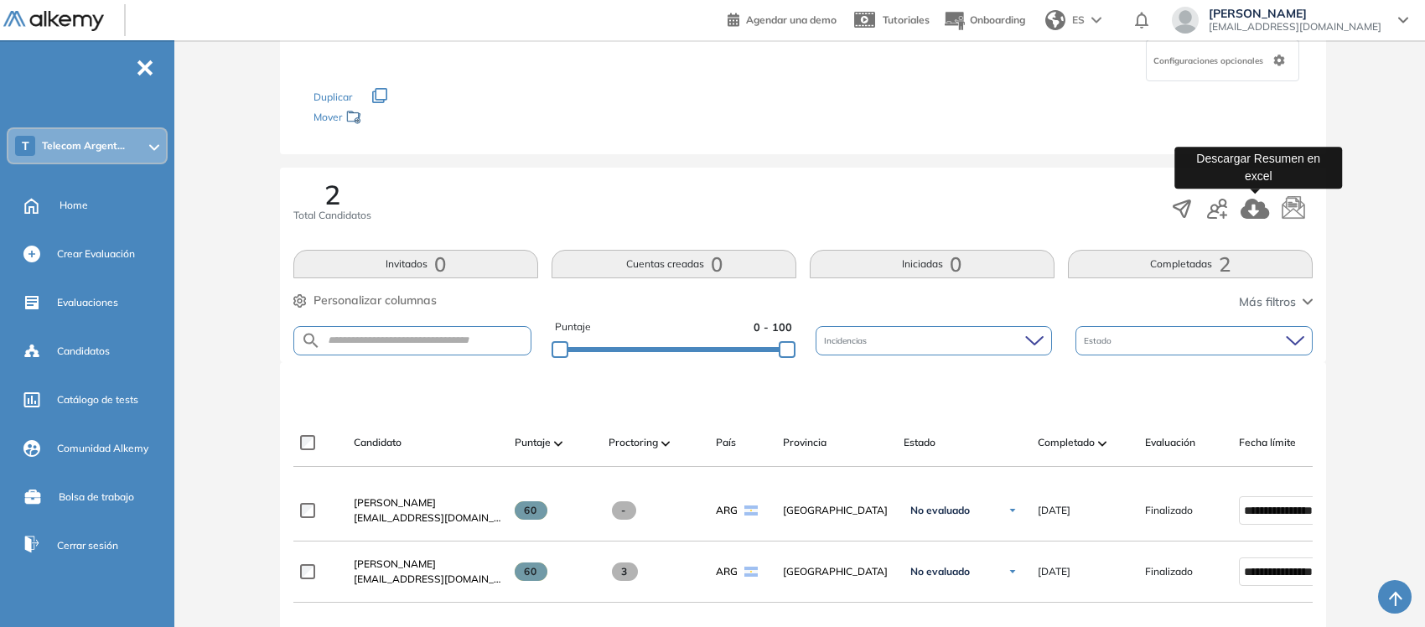
click at [1247, 205] on icon "button" at bounding box center [1255, 209] width 29 height 20
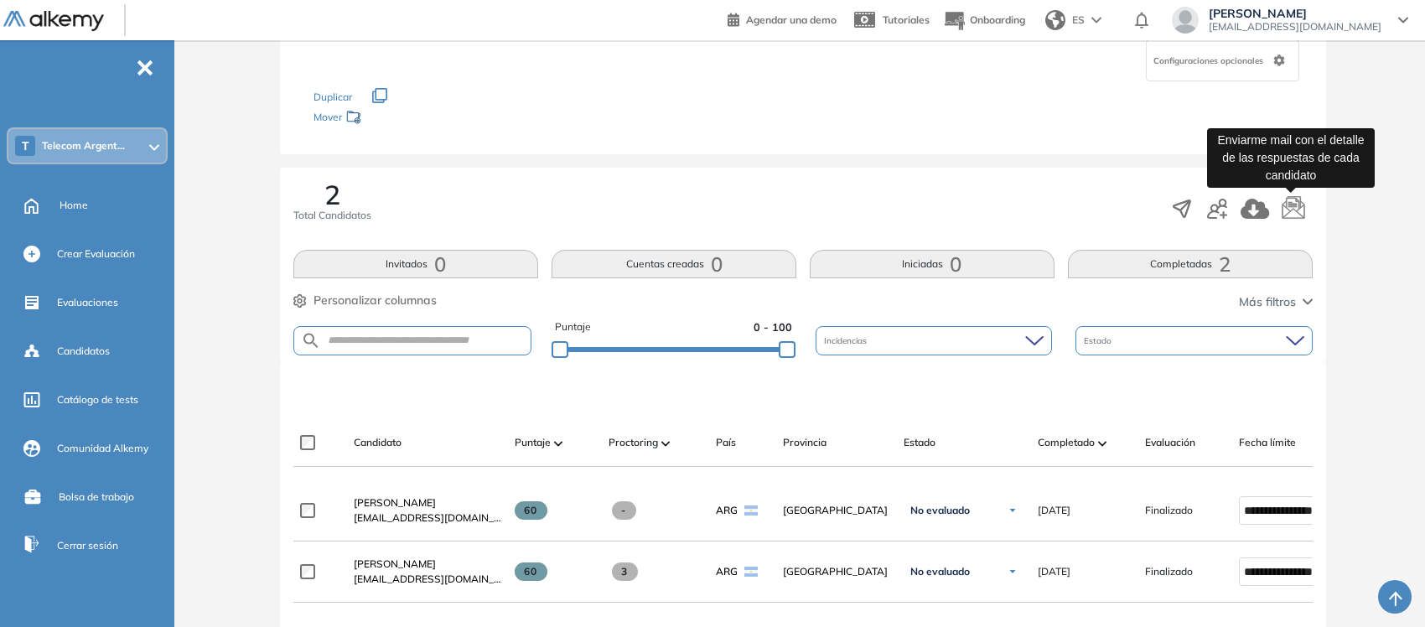
click at [1296, 206] on icon "button" at bounding box center [1294, 206] width 23 height 23
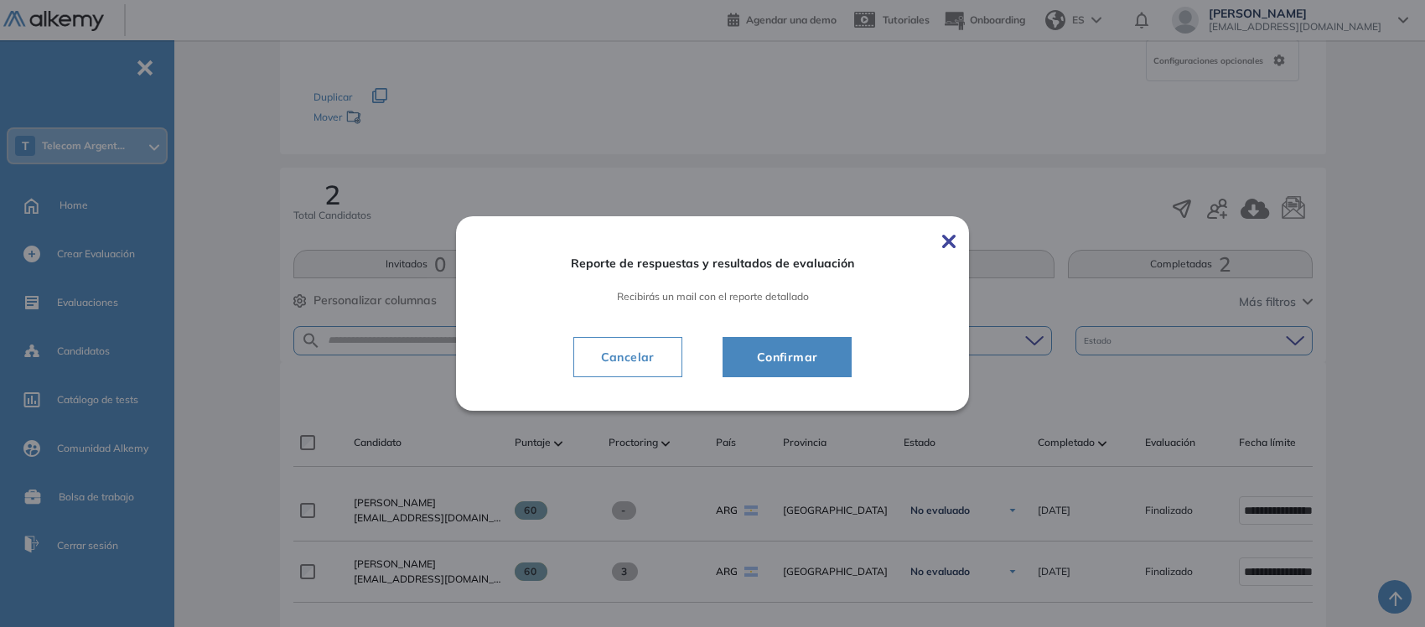
click at [786, 361] on span "Confirmar" at bounding box center [788, 357] width 88 height 20
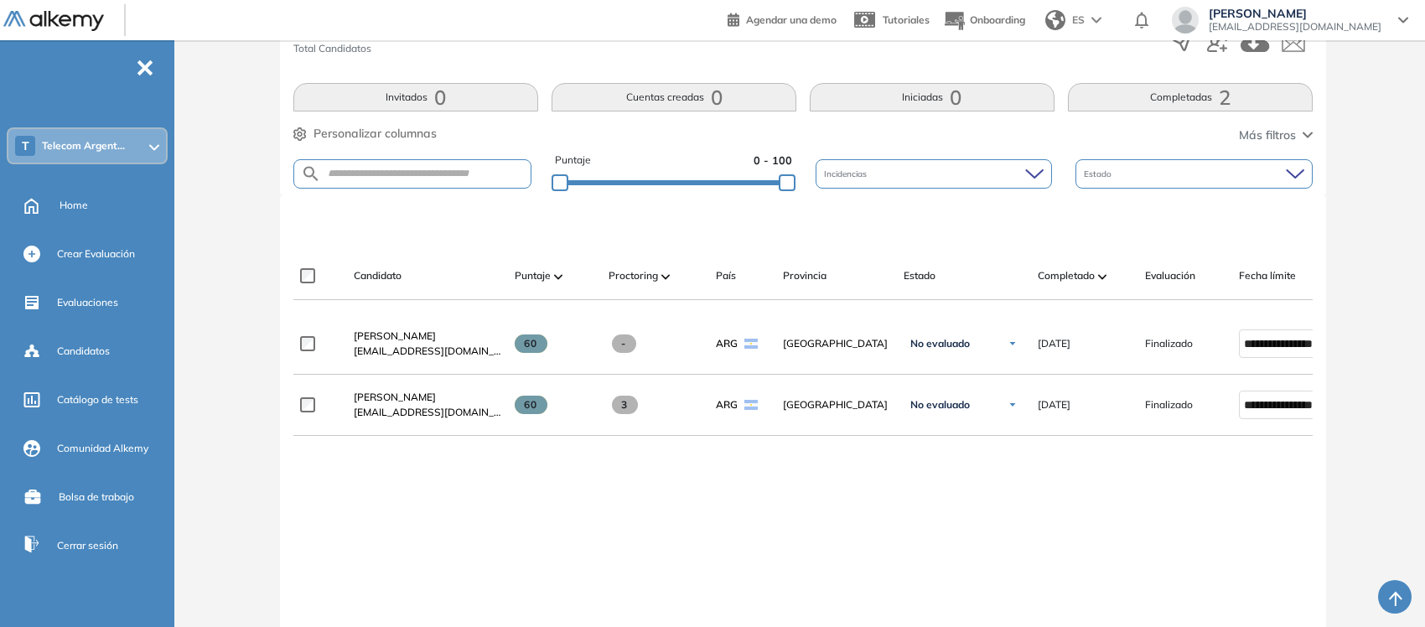
scroll to position [295, 0]
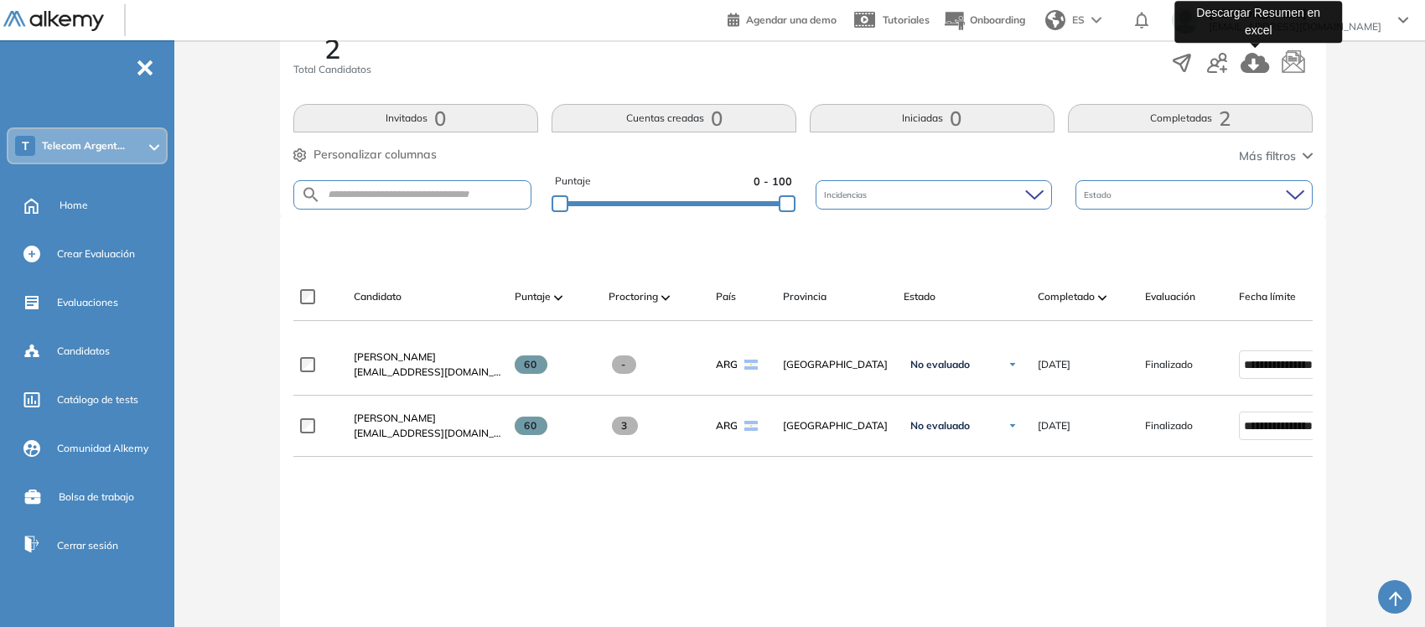
click at [1253, 60] on icon "button" at bounding box center [1255, 63] width 29 height 20
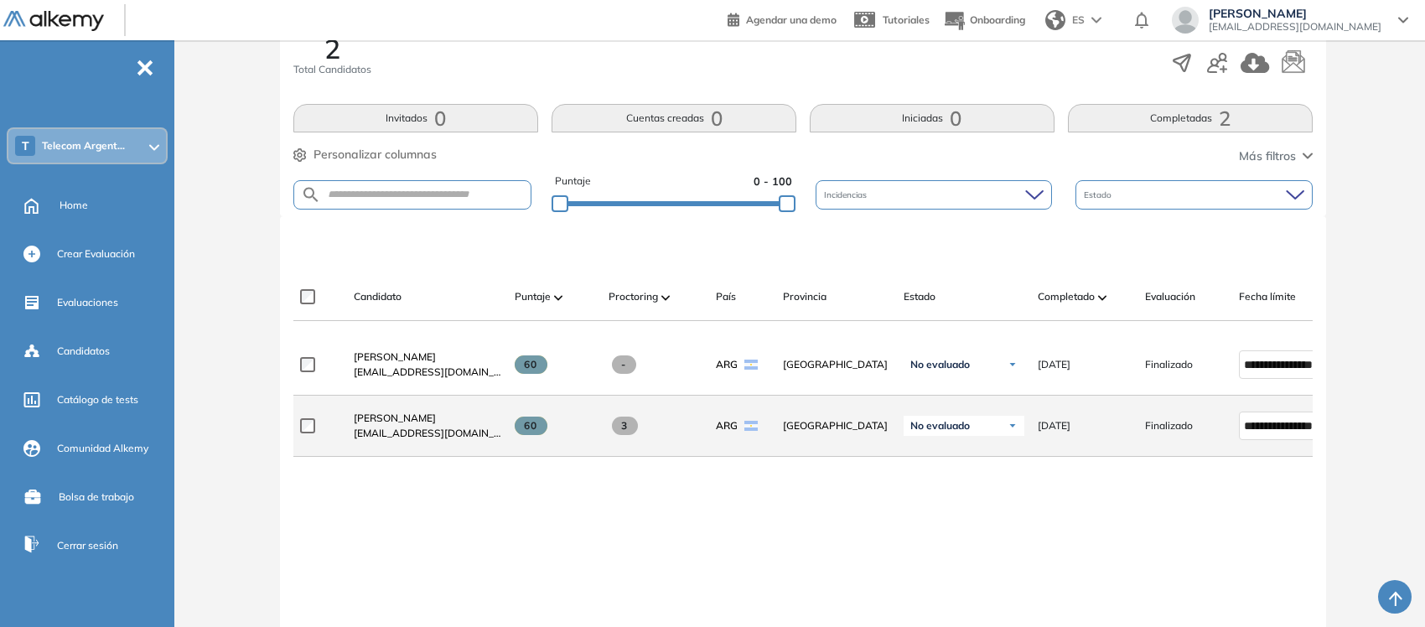
click at [1146, 446] on div "Finalizado" at bounding box center [1179, 426] width 94 height 42
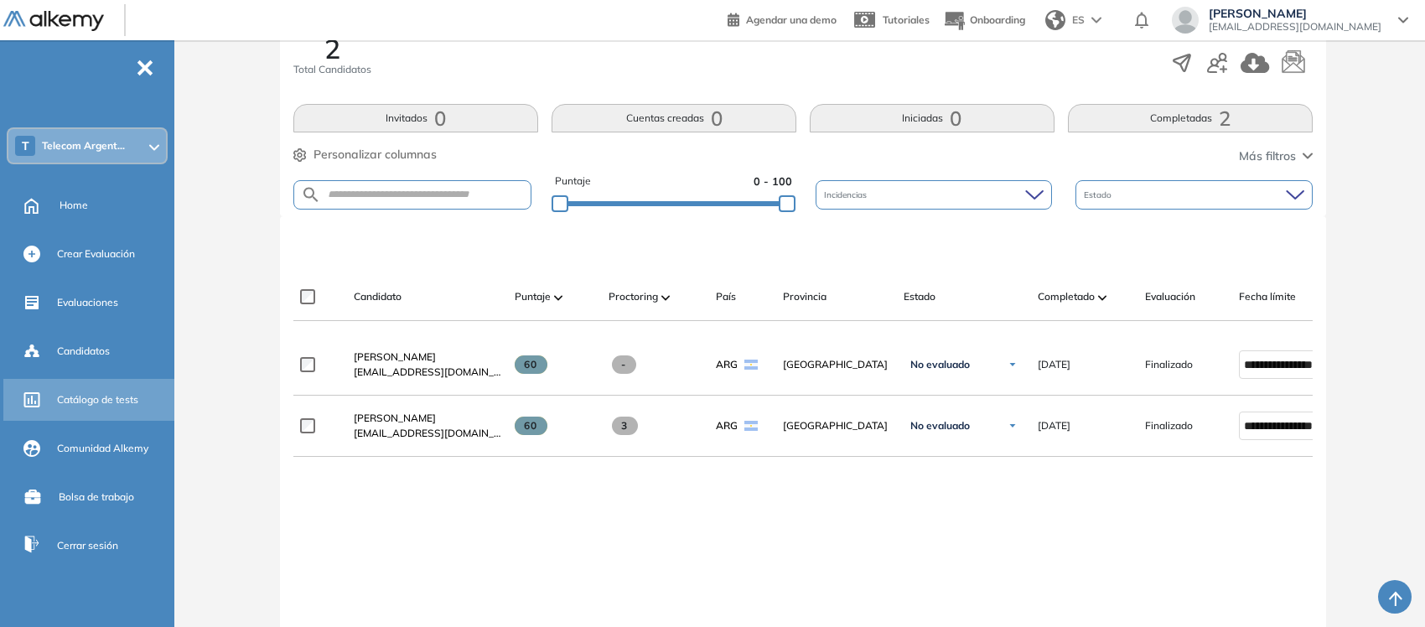
click at [86, 397] on span "Catálogo de tests" at bounding box center [97, 399] width 81 height 15
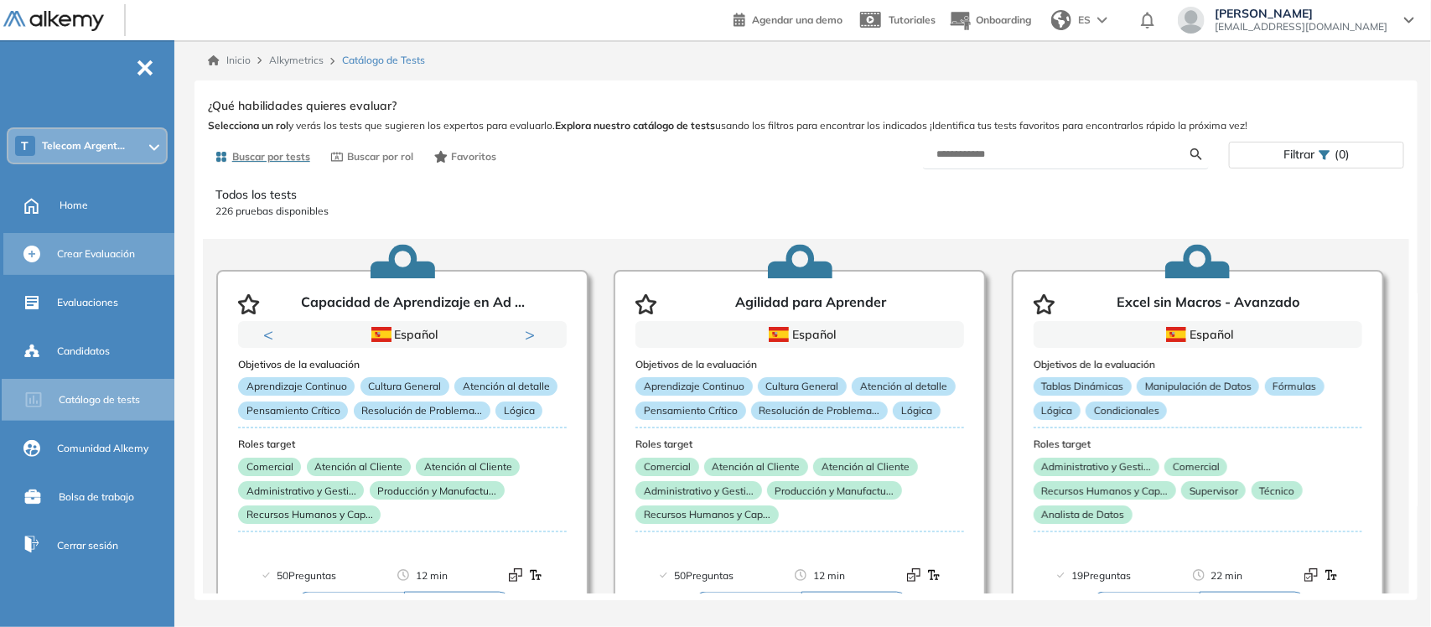
click at [69, 257] on span "Crear Evaluación" at bounding box center [96, 253] width 78 height 15
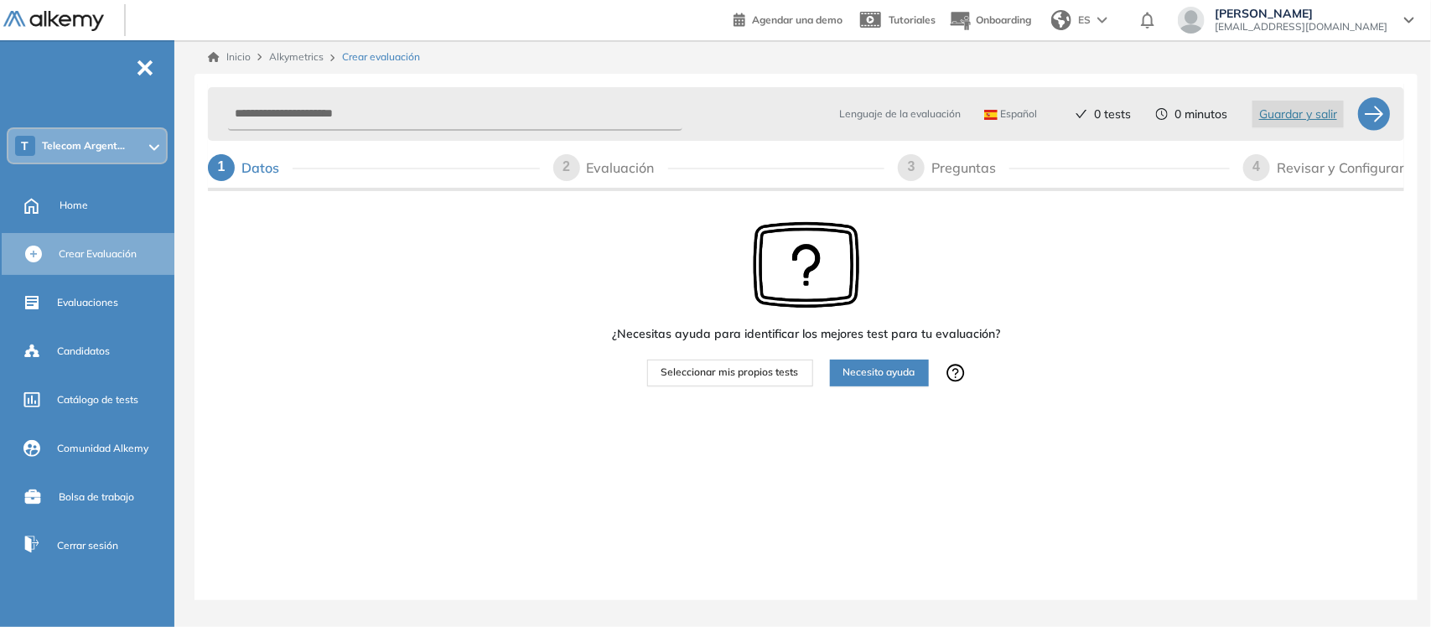
click at [714, 374] on span "Seleccionar mis propios tests" at bounding box center [729, 373] width 137 height 16
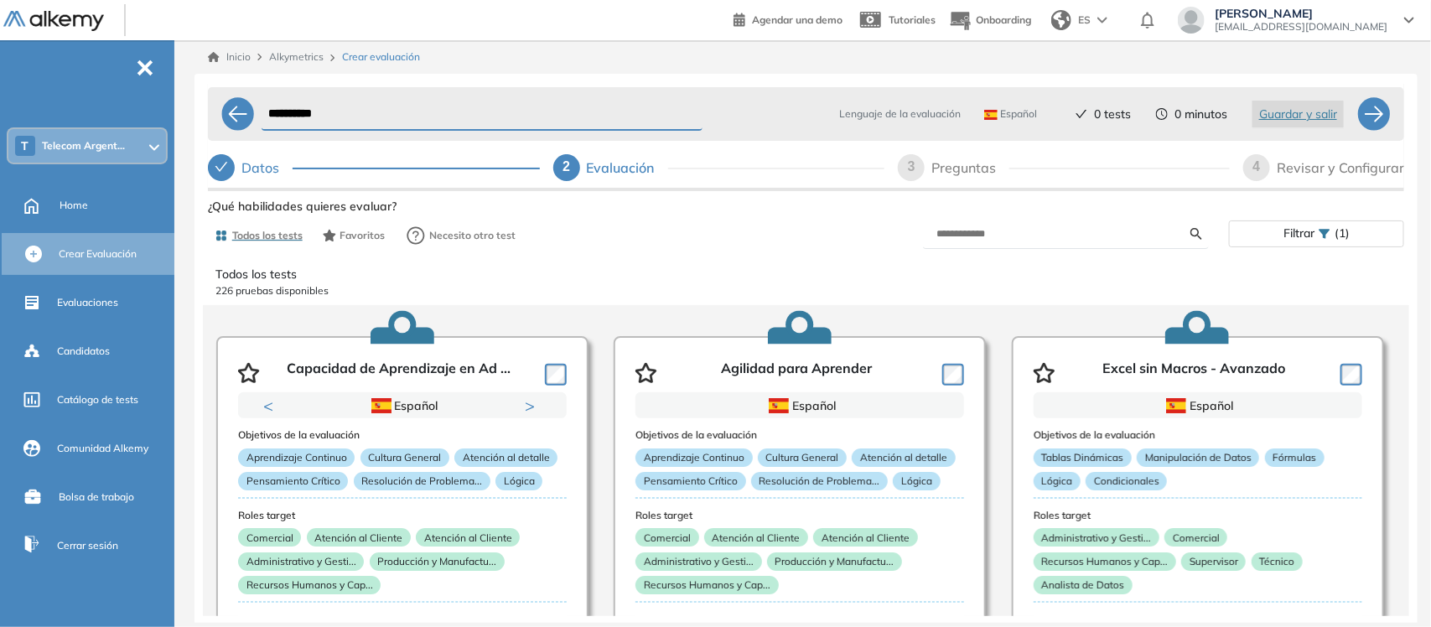
click at [912, 172] on span "3" at bounding box center [912, 166] width 8 height 14
select select "*****"
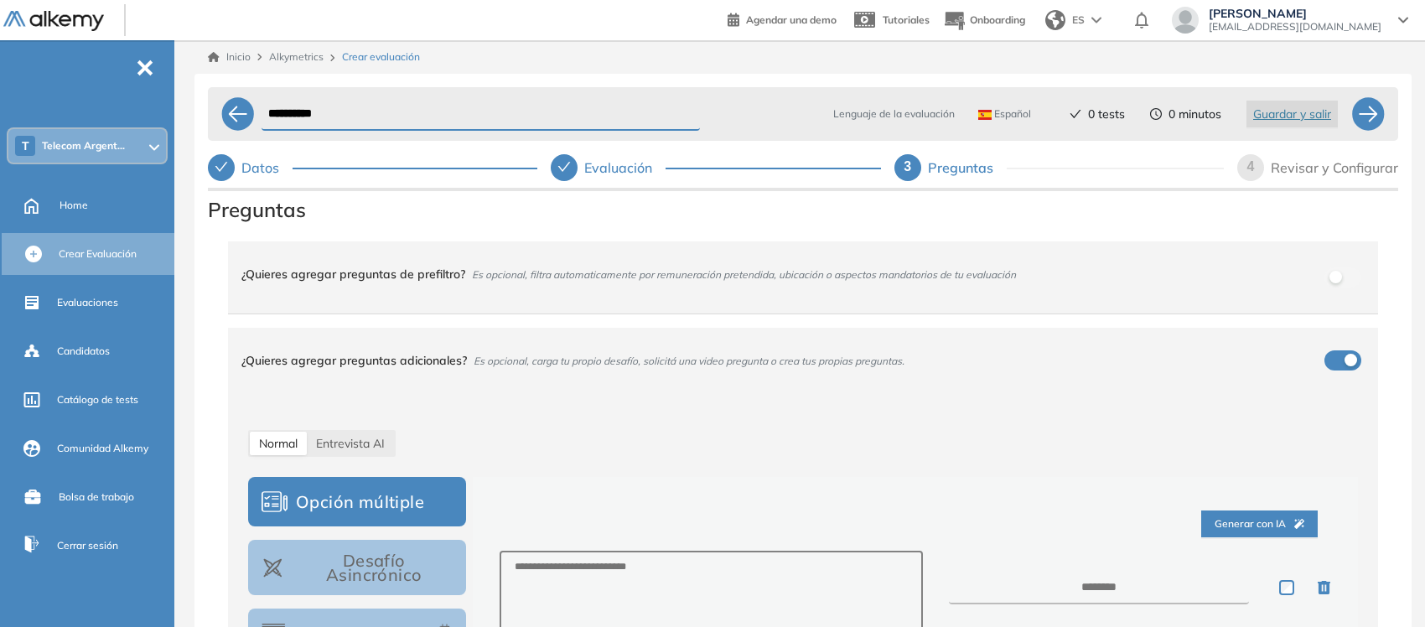
click at [558, 170] on icon "check" at bounding box center [564, 166] width 13 height 13
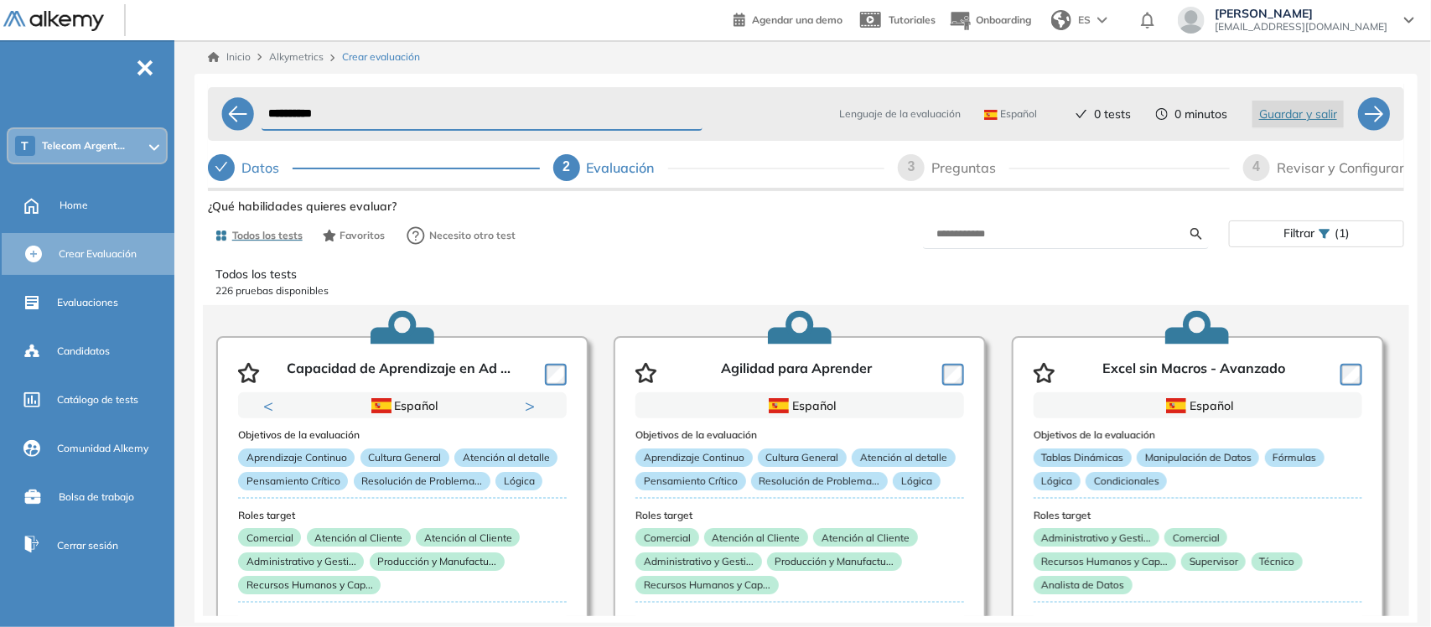
click at [918, 166] on div "3" at bounding box center [911, 167] width 27 height 27
select select "*****"
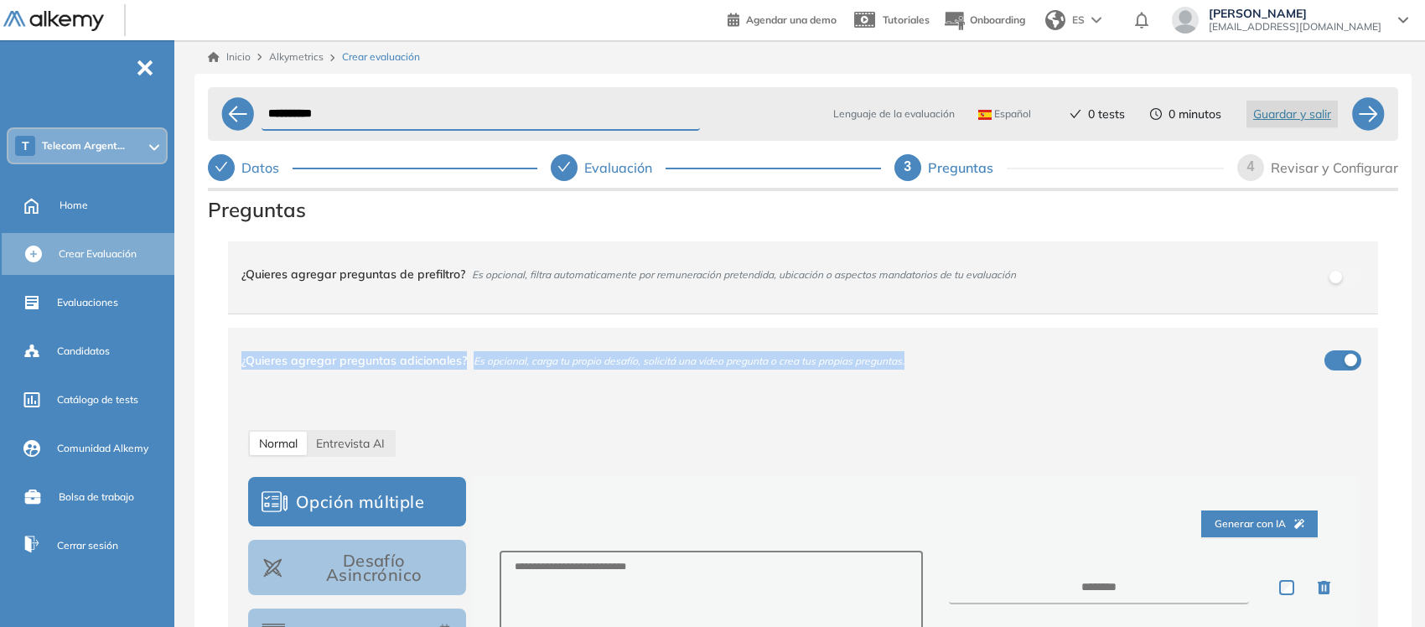
drag, startPoint x: 1400, startPoint y: 239, endPoint x: 1396, endPoint y: 376, distance: 136.7
click at [1396, 376] on div "**********" at bounding box center [803, 423] width 1217 height 698
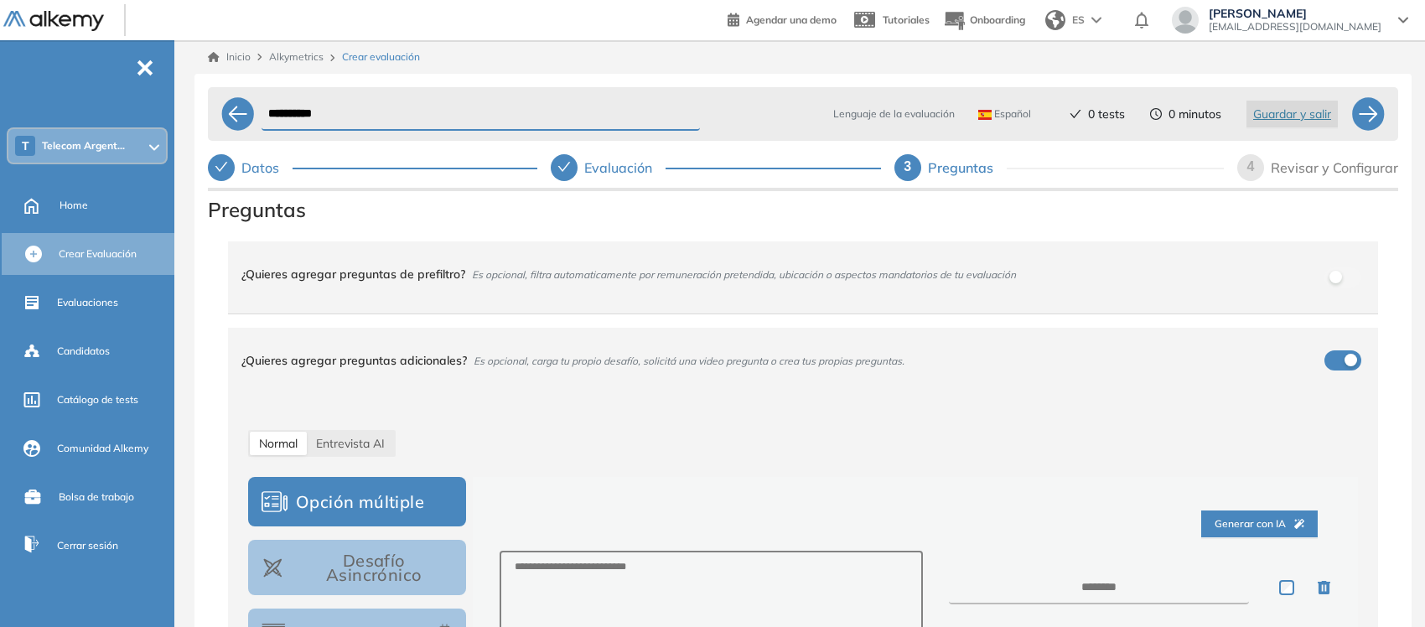
click at [776, 454] on div "Normal Entrevista AI" at bounding box center [803, 443] width 1110 height 27
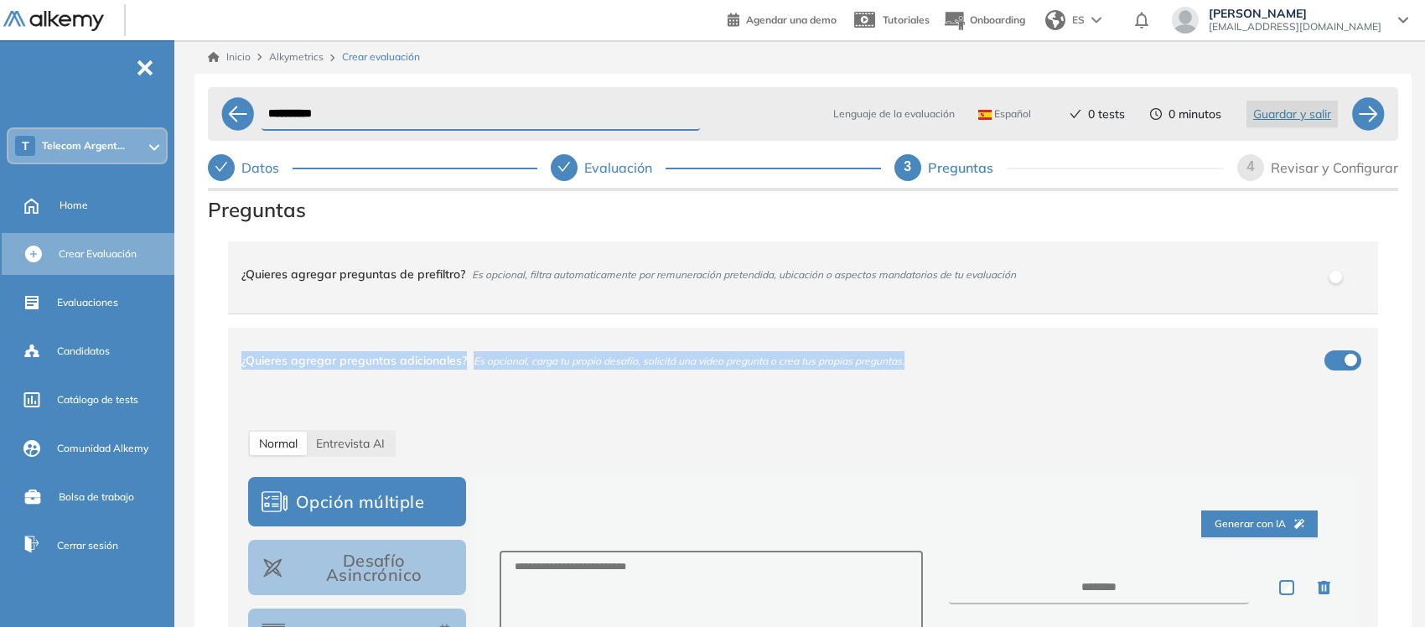
drag, startPoint x: 1389, startPoint y: 252, endPoint x: 1385, endPoint y: 345, distance: 94.0
click at [1385, 345] on div "¿Quieres agregar preguntas de prefiltro? Es opcional, filtra automaticamente po…" at bounding box center [803, 610] width 1190 height 744
click at [1338, 278] on div "¿Quieres agregar preguntas de prefiltro? Es opcional, filtra automaticamente po…" at bounding box center [792, 274] width 1103 height 45
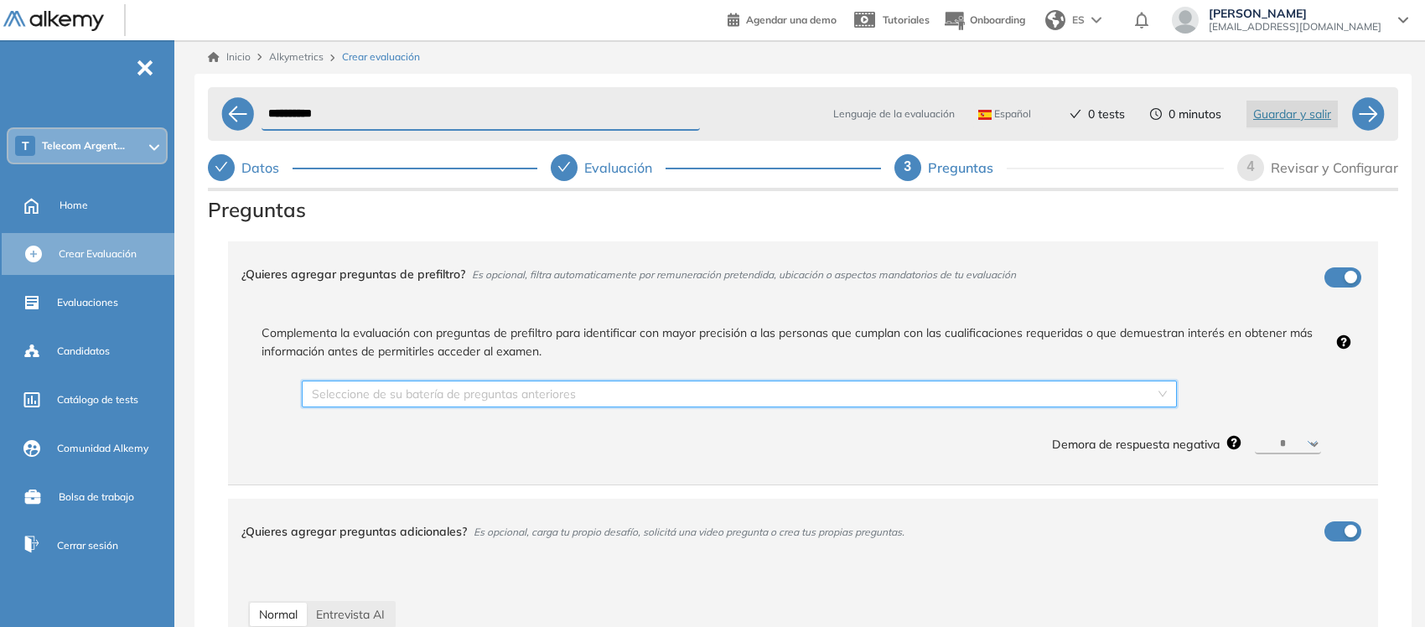
click at [1113, 383] on input "search" at bounding box center [733, 393] width 843 height 25
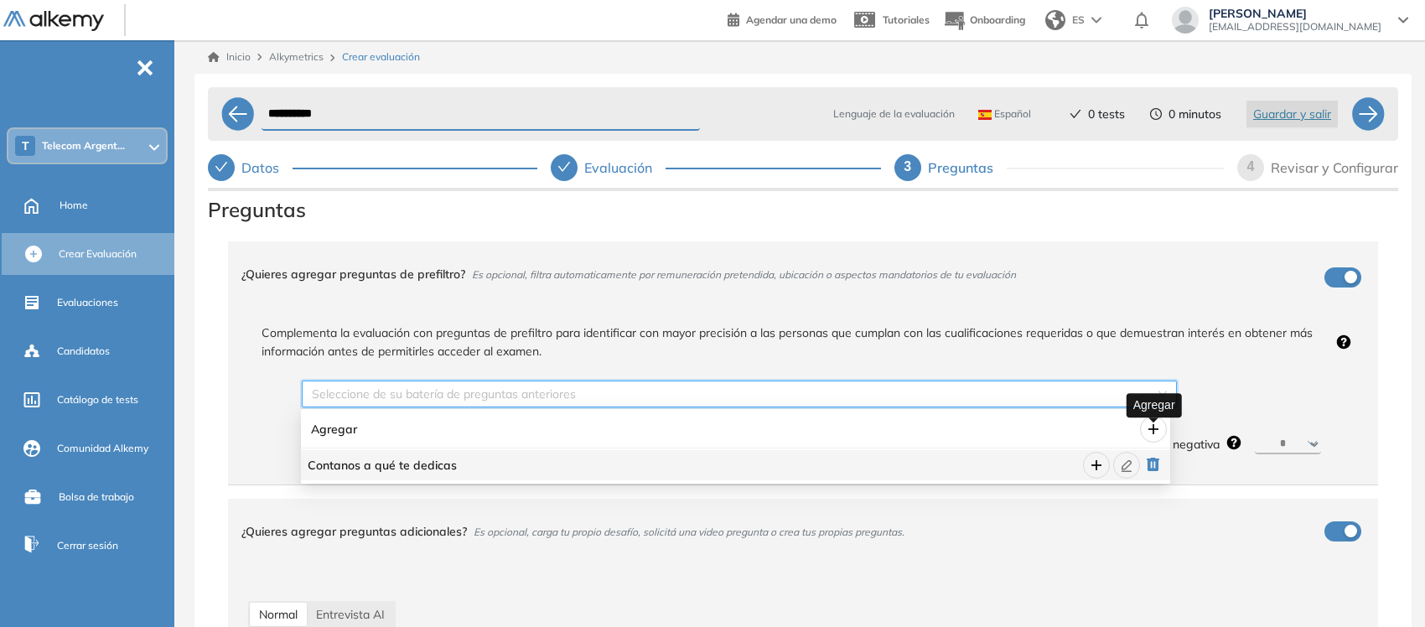
click at [1154, 428] on icon "plus" at bounding box center [1153, 429] width 1 height 11
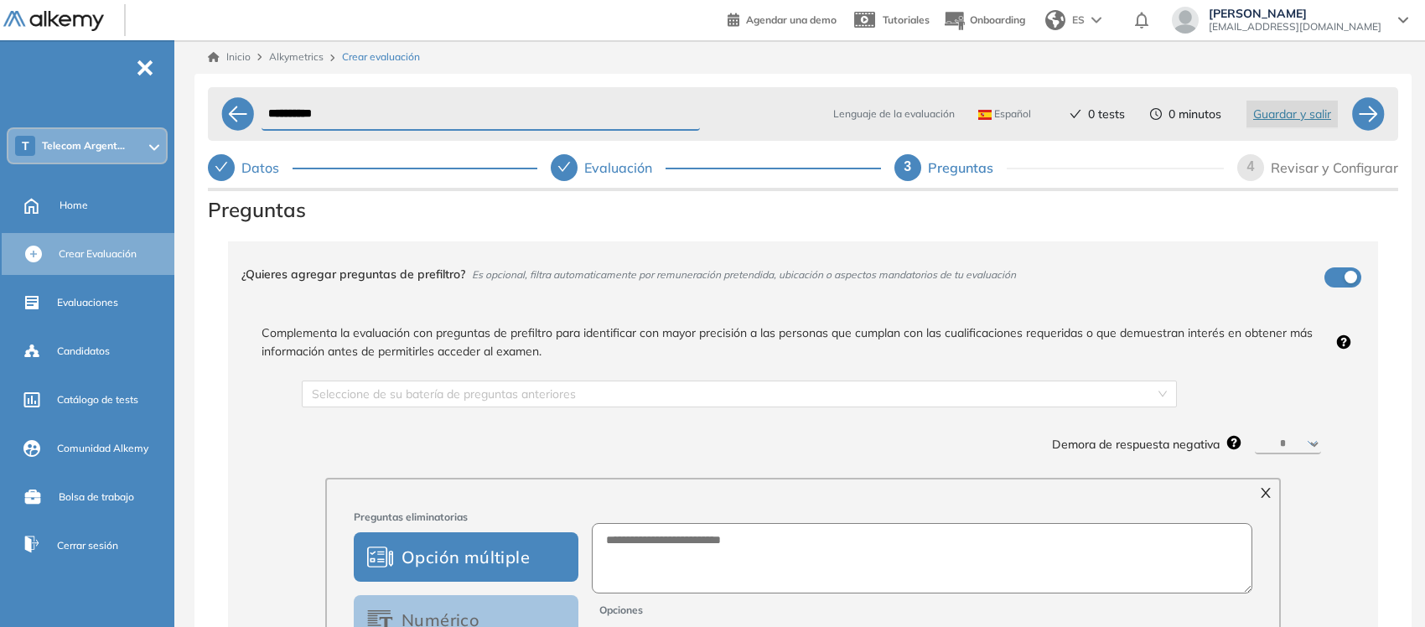
click at [1336, 278] on div "¿Quieres agregar preguntas de prefiltro? Es opcional, filtra automaticamente po…" at bounding box center [792, 274] width 1103 height 45
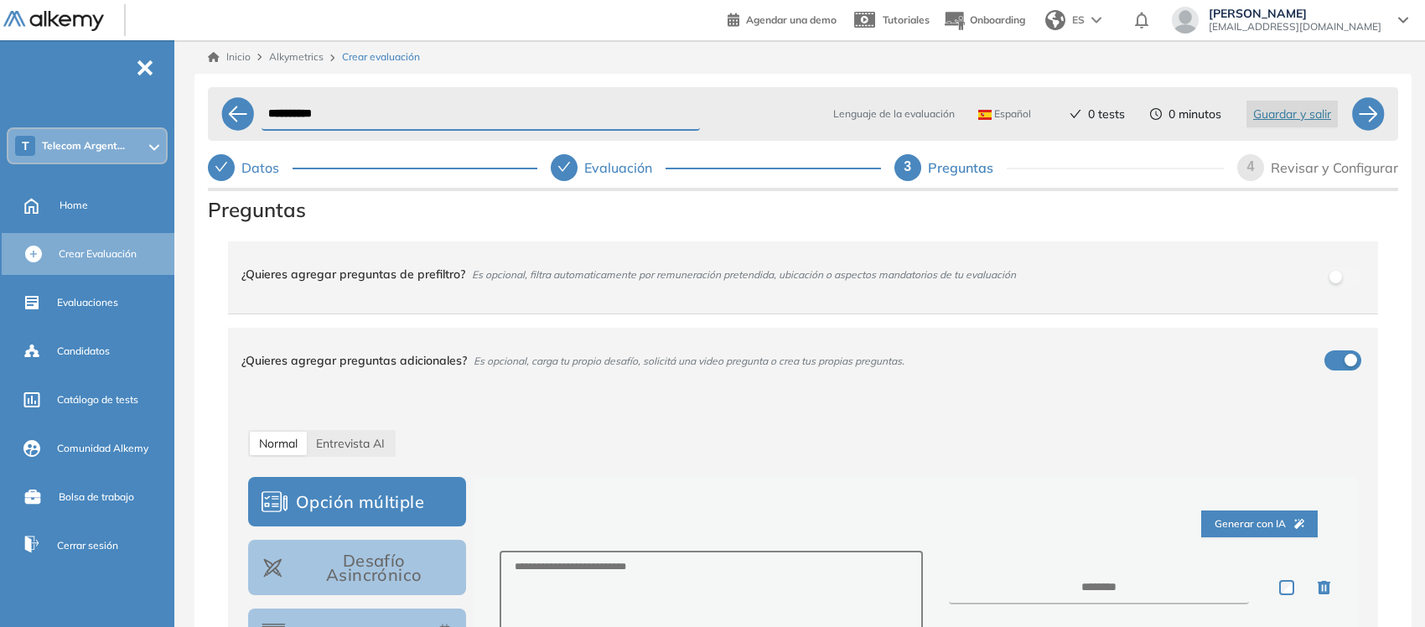
scroll to position [264, 0]
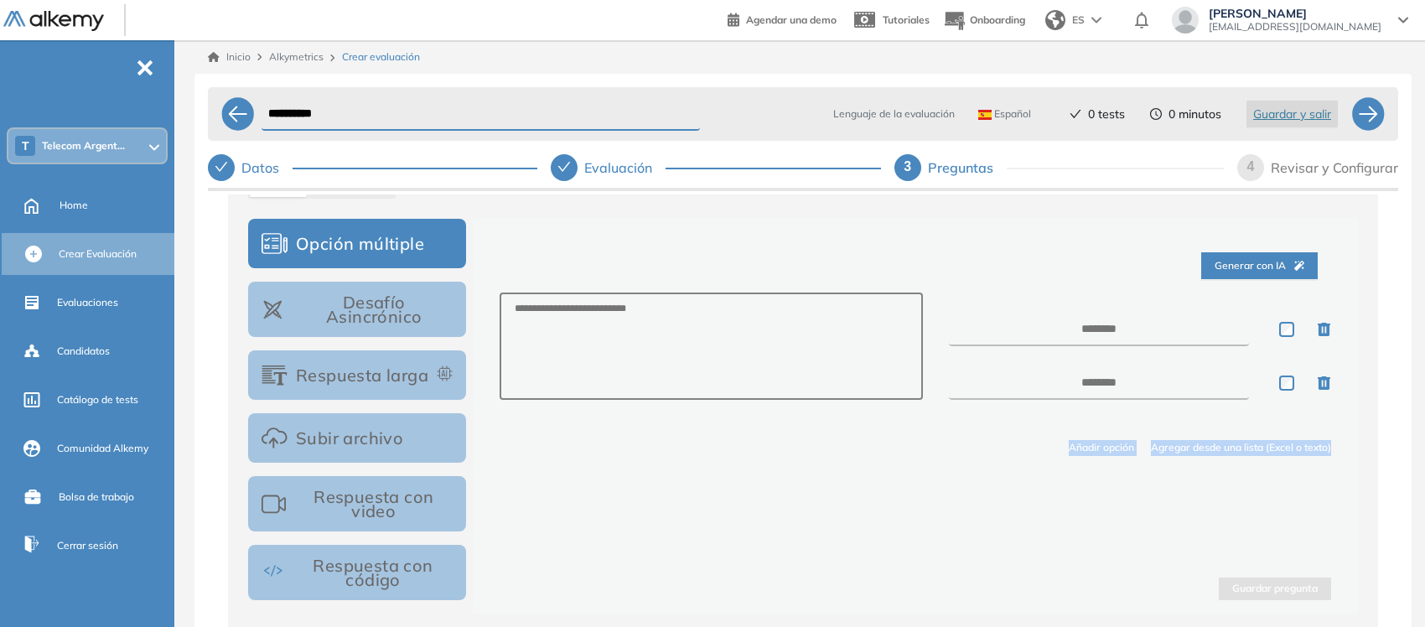
drag, startPoint x: 1398, startPoint y: 467, endPoint x: 1389, endPoint y: 357, distance: 110.1
click at [1389, 357] on div "Preguntas ¿Quieres agregar preguntas de prefiltro? Es opcional, filtra automati…" at bounding box center [803, 463] width 1190 height 537
click at [962, 461] on div "Generar con IA Añadir opción Agregar desde una lista (Excel o texto) Guardar pr…" at bounding box center [915, 416] width 885 height 395
click at [324, 231] on button "Opción múltiple" at bounding box center [357, 243] width 218 height 49
click at [321, 303] on button "Desafío Asincrónico" at bounding box center [357, 309] width 218 height 55
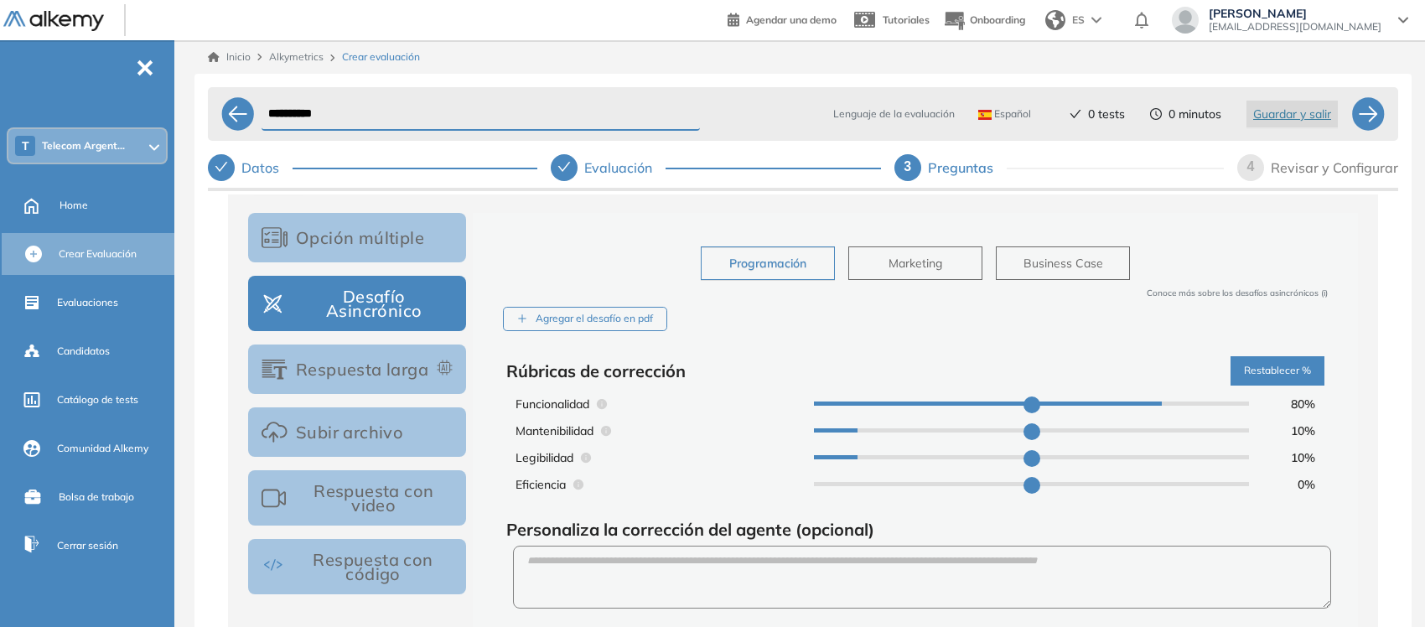
click at [370, 363] on button "Respuesta larga" at bounding box center [357, 369] width 218 height 49
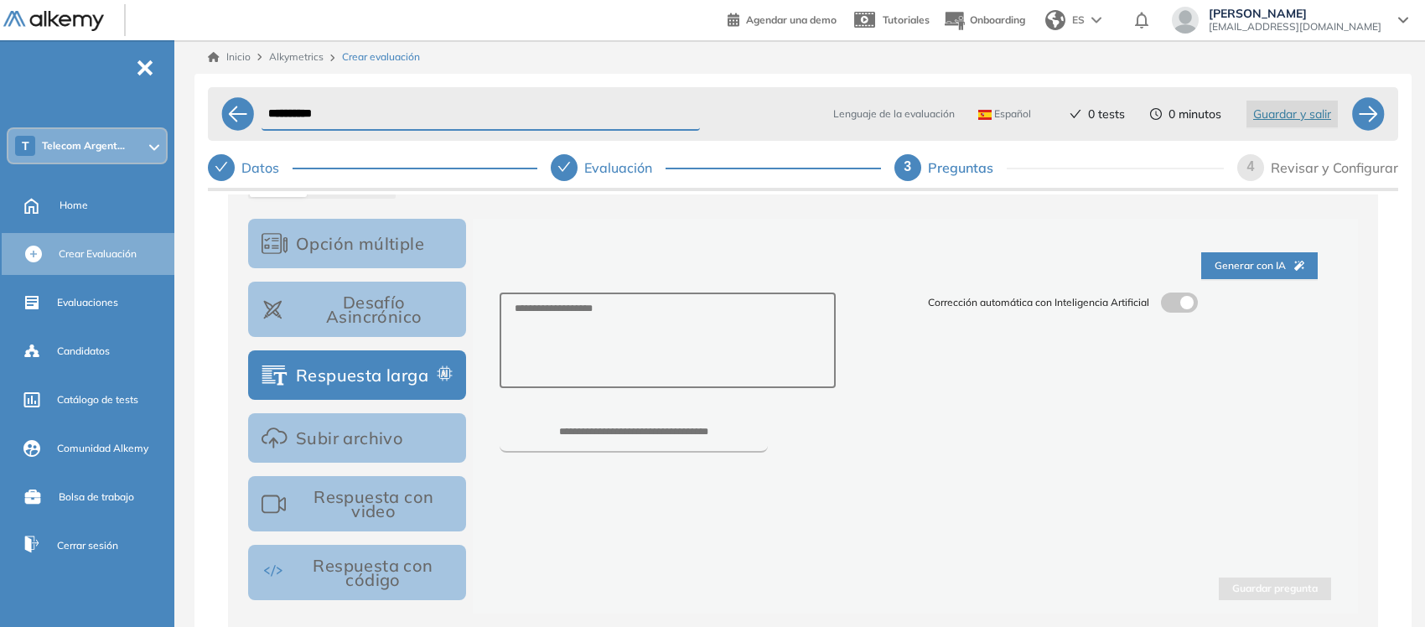
click at [359, 441] on button "Subir archivo" at bounding box center [357, 437] width 218 height 49
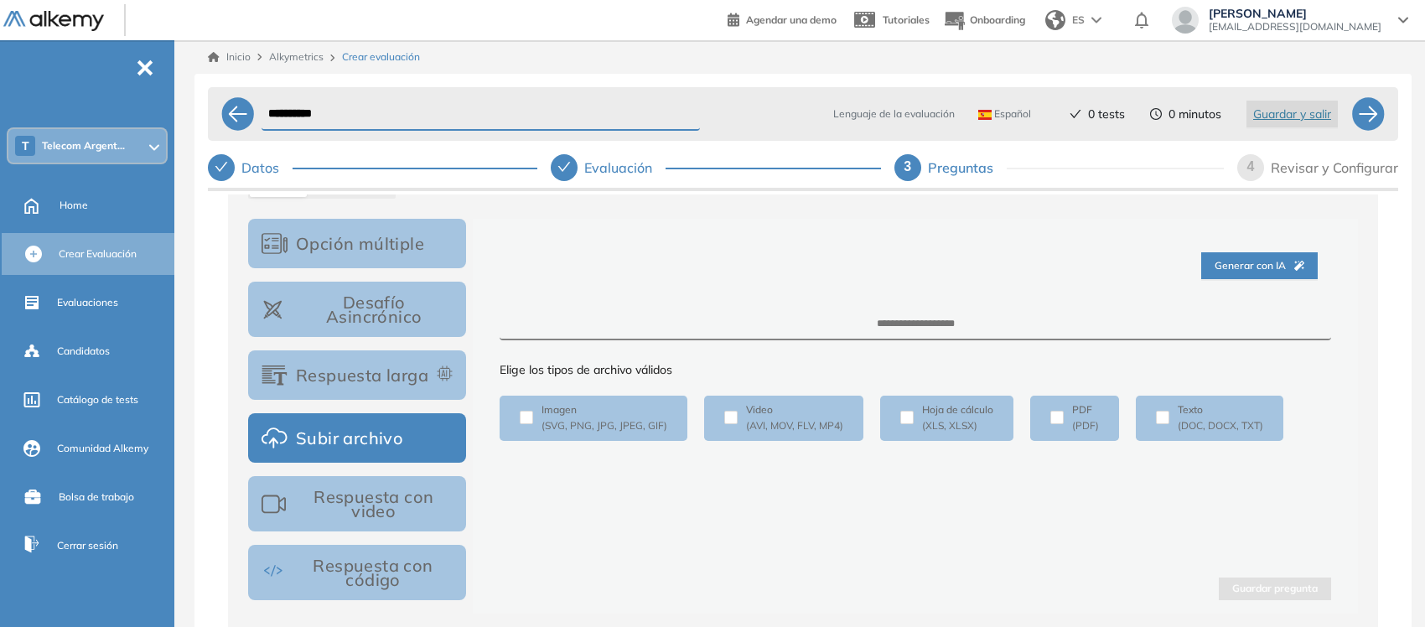
click at [350, 501] on button "Respuesta con video" at bounding box center [357, 503] width 218 height 55
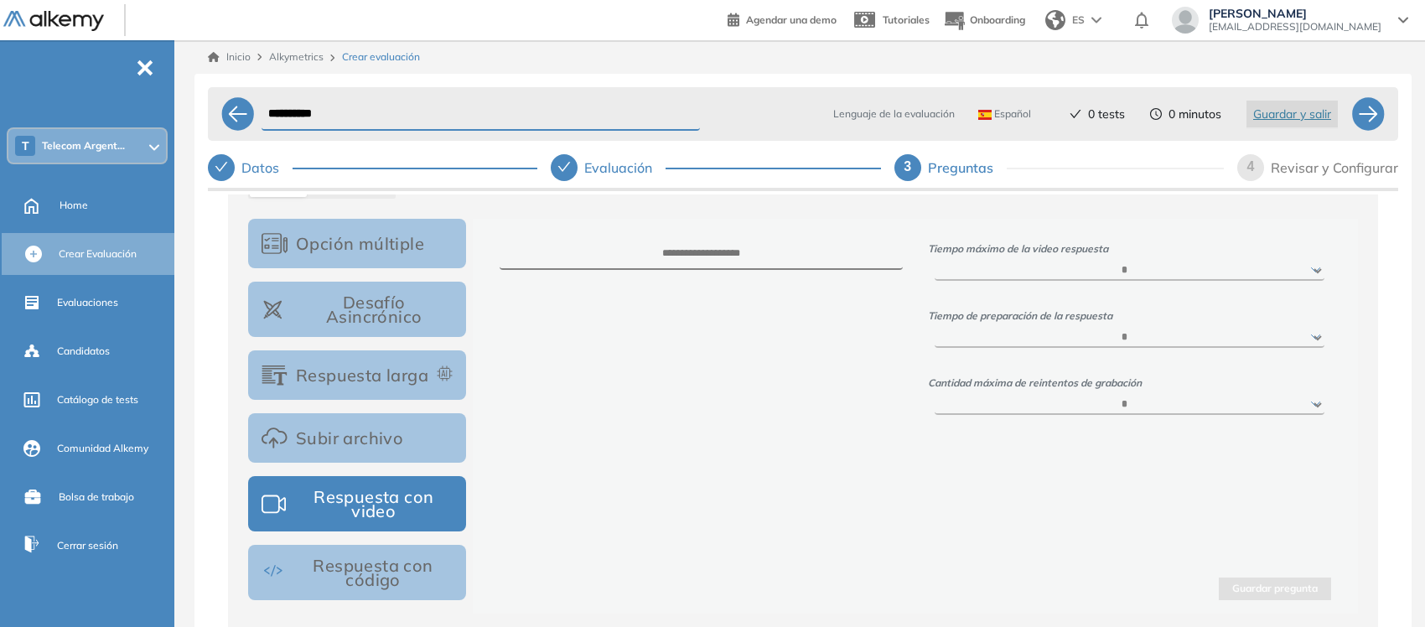
click at [362, 574] on button "Respuesta con código" at bounding box center [357, 572] width 218 height 55
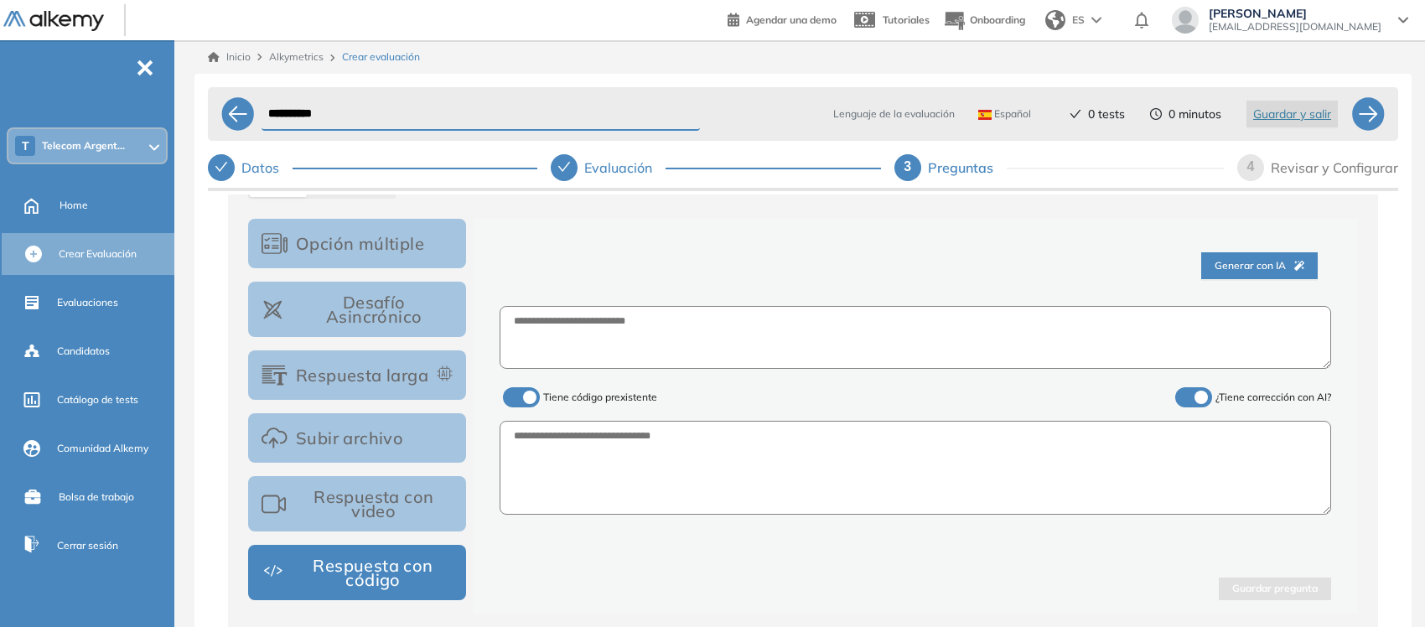
click at [319, 223] on button "Opción múltiple" at bounding box center [357, 243] width 218 height 49
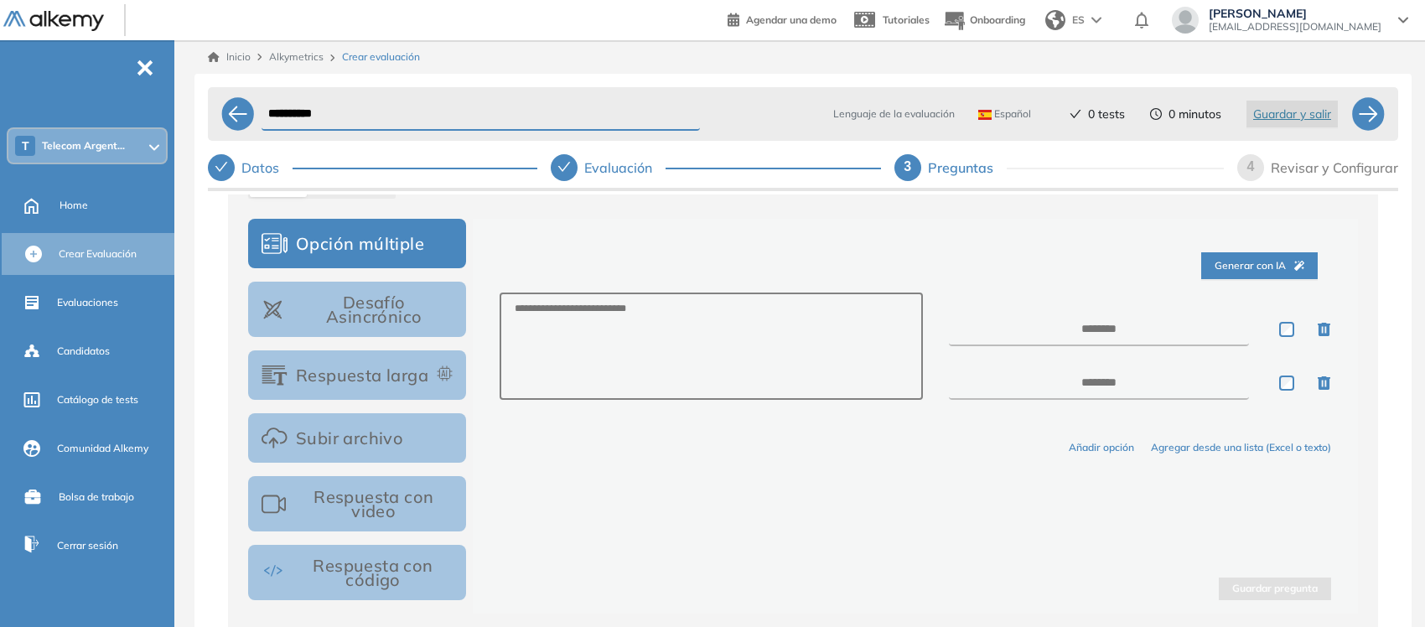
click at [1077, 442] on button "Añadir opción" at bounding box center [1101, 448] width 65 height 16
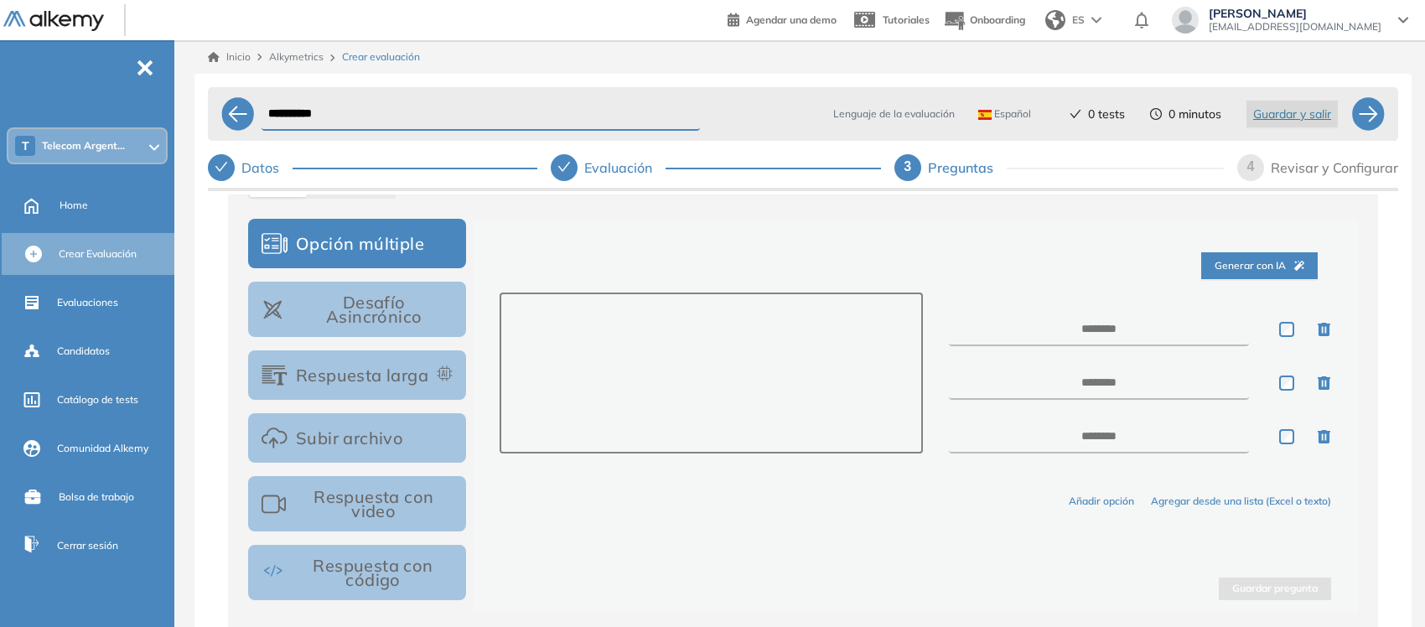
click at [630, 311] on textarea at bounding box center [711, 373] width 423 height 161
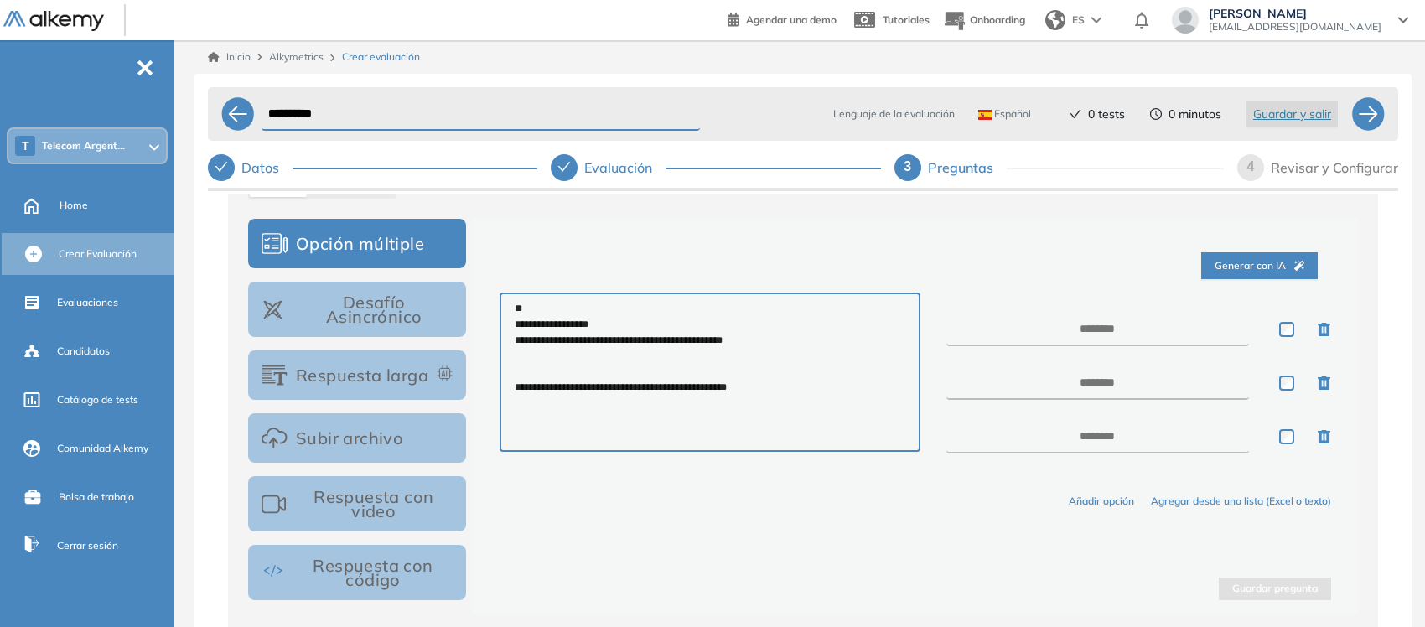
drag, startPoint x: 623, startPoint y: 317, endPoint x: 412, endPoint y: 245, distance: 222.4
click at [412, 245] on div "**********" at bounding box center [802, 416] width 1123 height 395
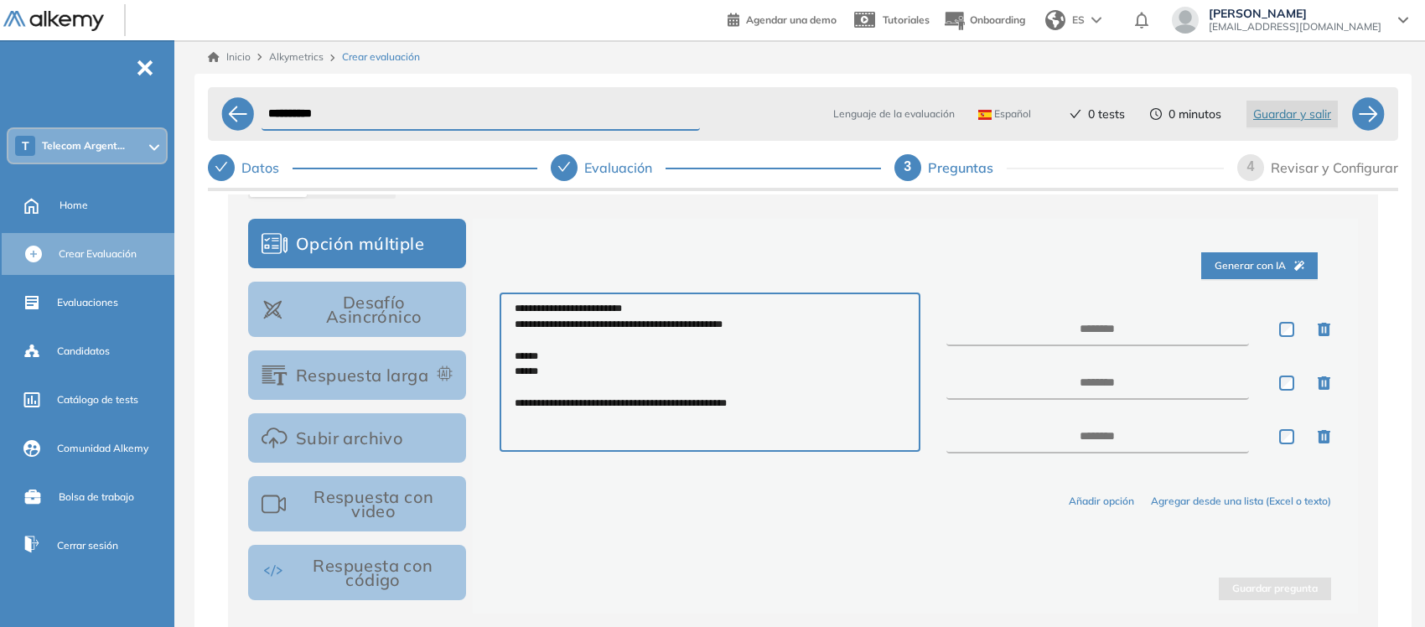
drag, startPoint x: 630, startPoint y: 304, endPoint x: 407, endPoint y: 293, distance: 223.3
click at [407, 293] on div "**********" at bounding box center [802, 416] width 1123 height 395
paste textarea
drag, startPoint x: 549, startPoint y: 370, endPoint x: 487, endPoint y: 350, distance: 65.2
click at [487, 350] on div "**********" at bounding box center [915, 416] width 885 height 395
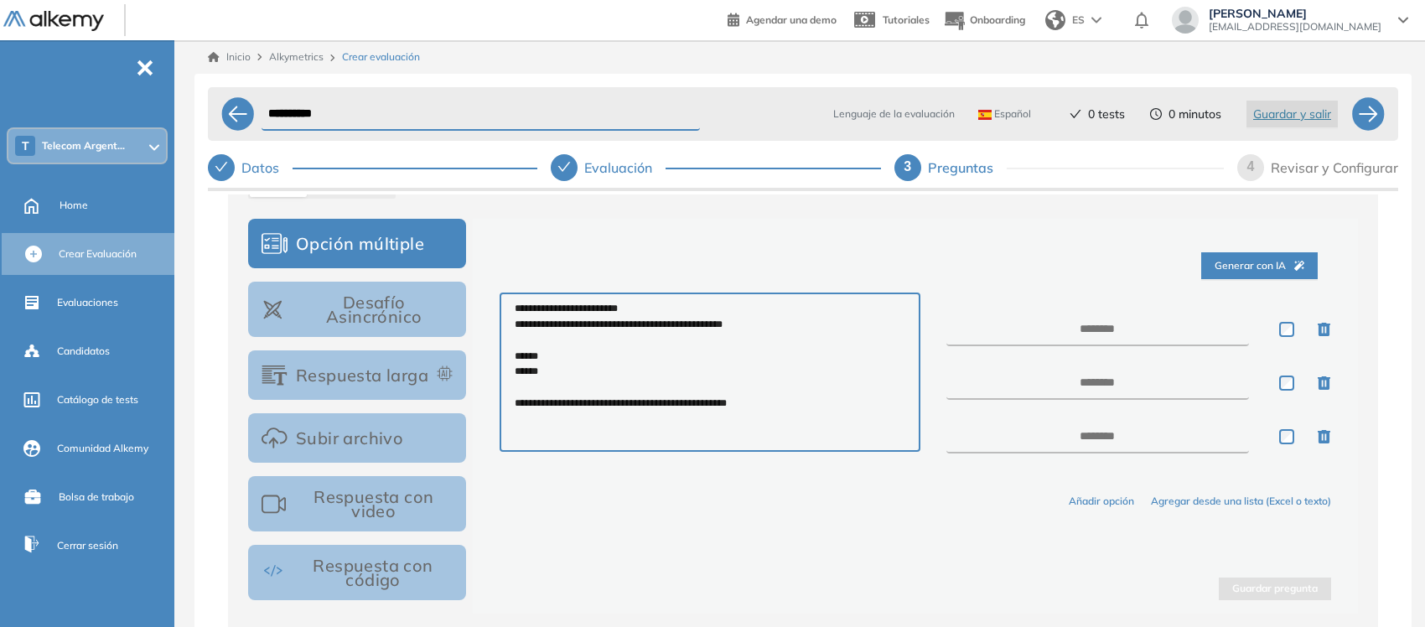
paste textarea "*"
paste textarea "**********"
click at [601, 442] on textarea "**********" at bounding box center [710, 372] width 421 height 159
drag, startPoint x: 788, startPoint y: 325, endPoint x: 419, endPoint y: 327, distance: 368.9
click at [419, 327] on div "**********" at bounding box center [802, 416] width 1123 height 395
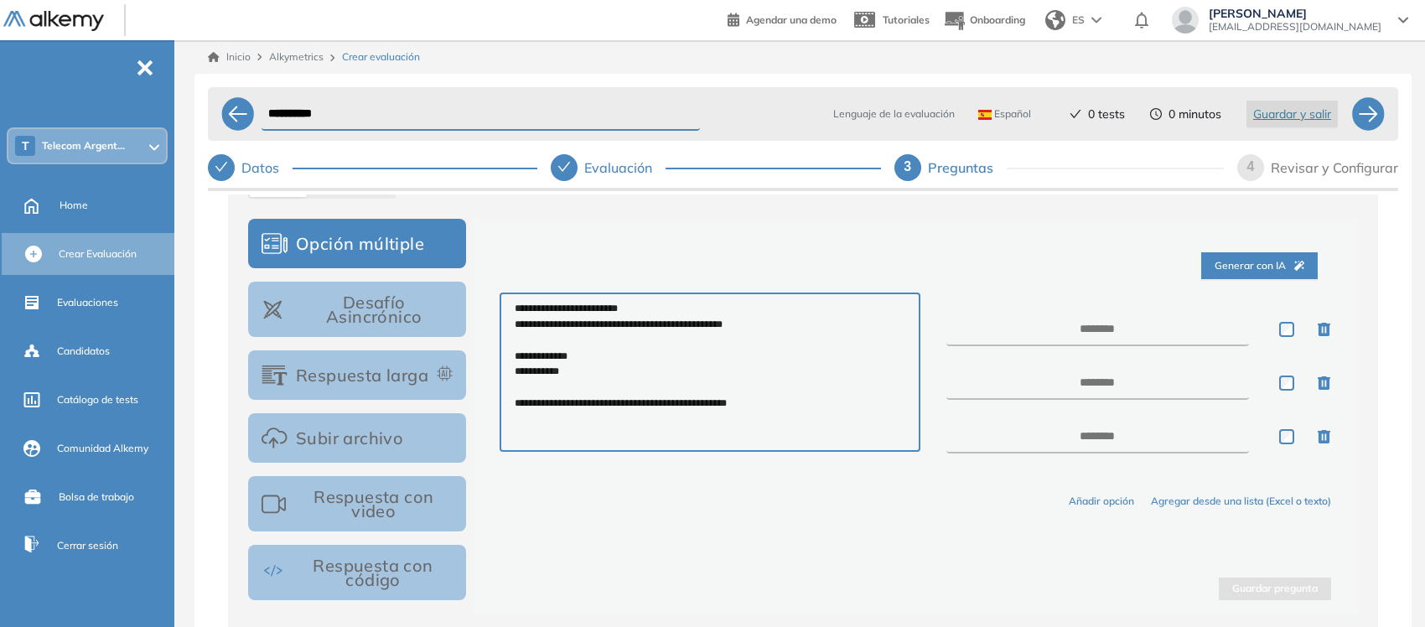
click at [770, 313] on textarea "**********" at bounding box center [710, 372] width 421 height 159
drag, startPoint x: 773, startPoint y: 316, endPoint x: 505, endPoint y: 324, distance: 268.4
click at [505, 324] on textarea "**********" at bounding box center [710, 372] width 421 height 159
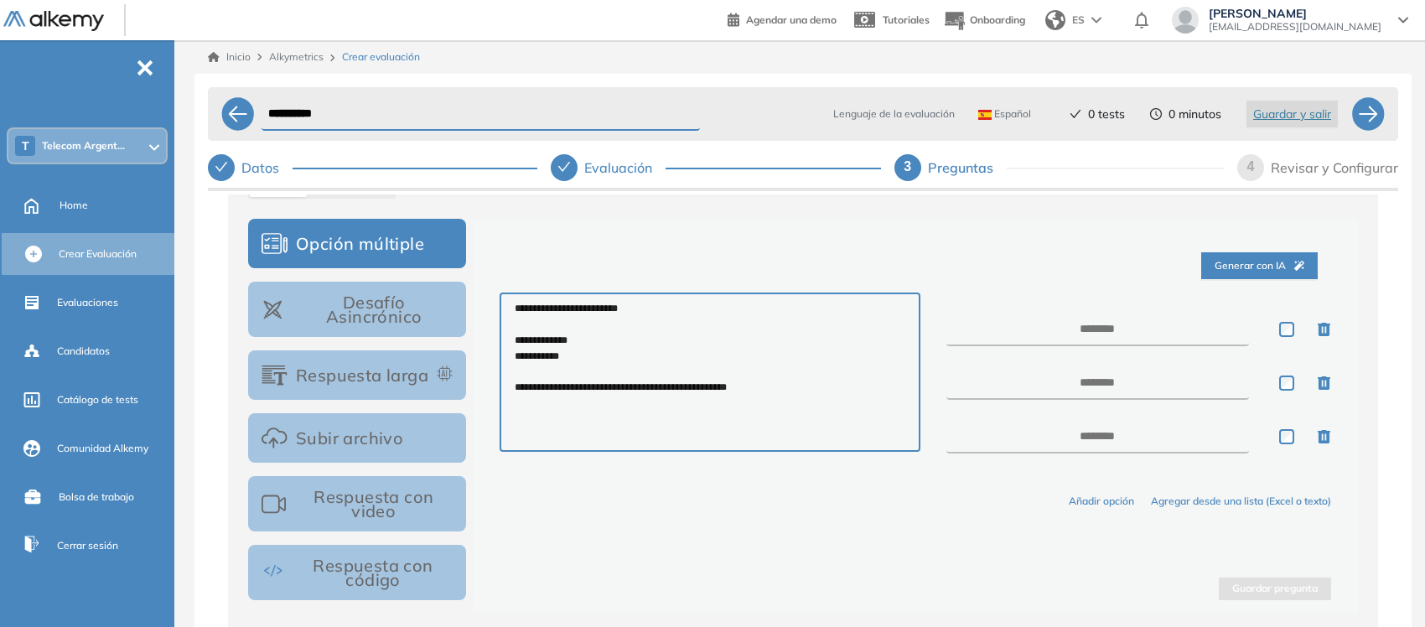
drag, startPoint x: 518, startPoint y: 375, endPoint x: 822, endPoint y: 386, distance: 304.5
click at [822, 386] on textarea "**********" at bounding box center [710, 372] width 421 height 159
type textarea "**********"
click at [1268, 494] on button "Agregar desde una lista (Excel o texto)" at bounding box center [1241, 502] width 180 height 16
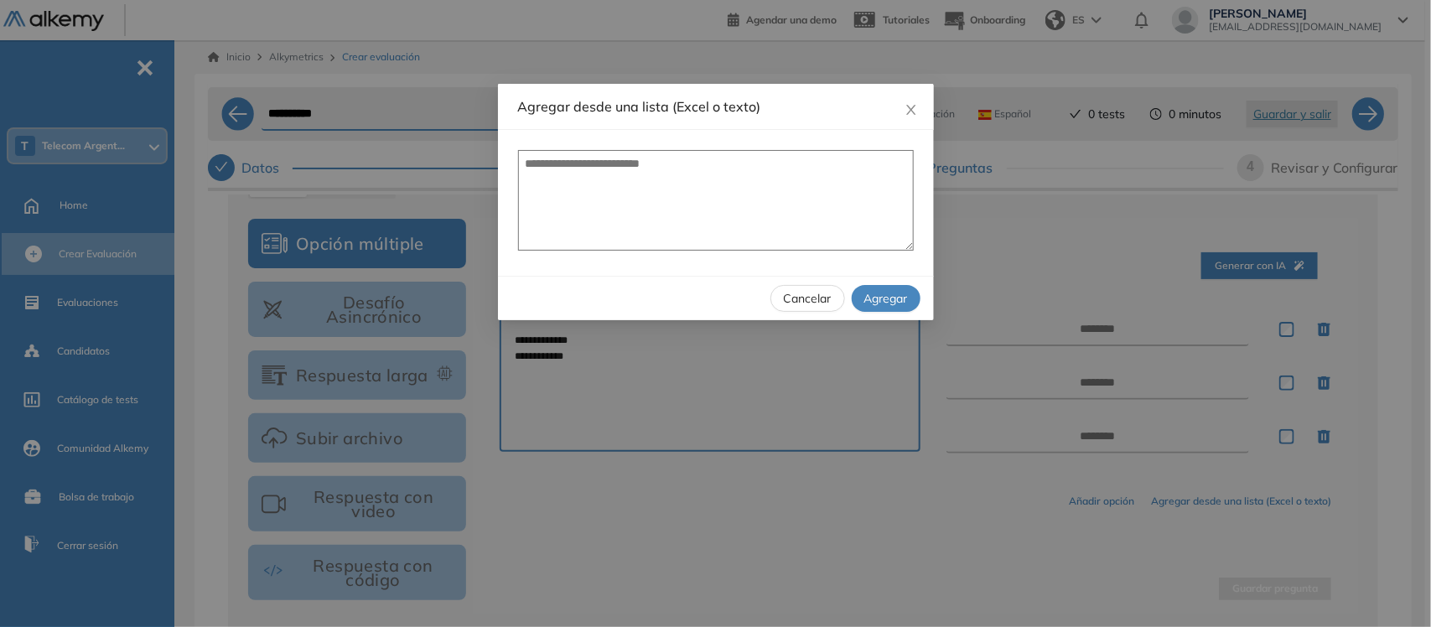
click at [786, 292] on span "Cancelar" at bounding box center [808, 298] width 48 height 18
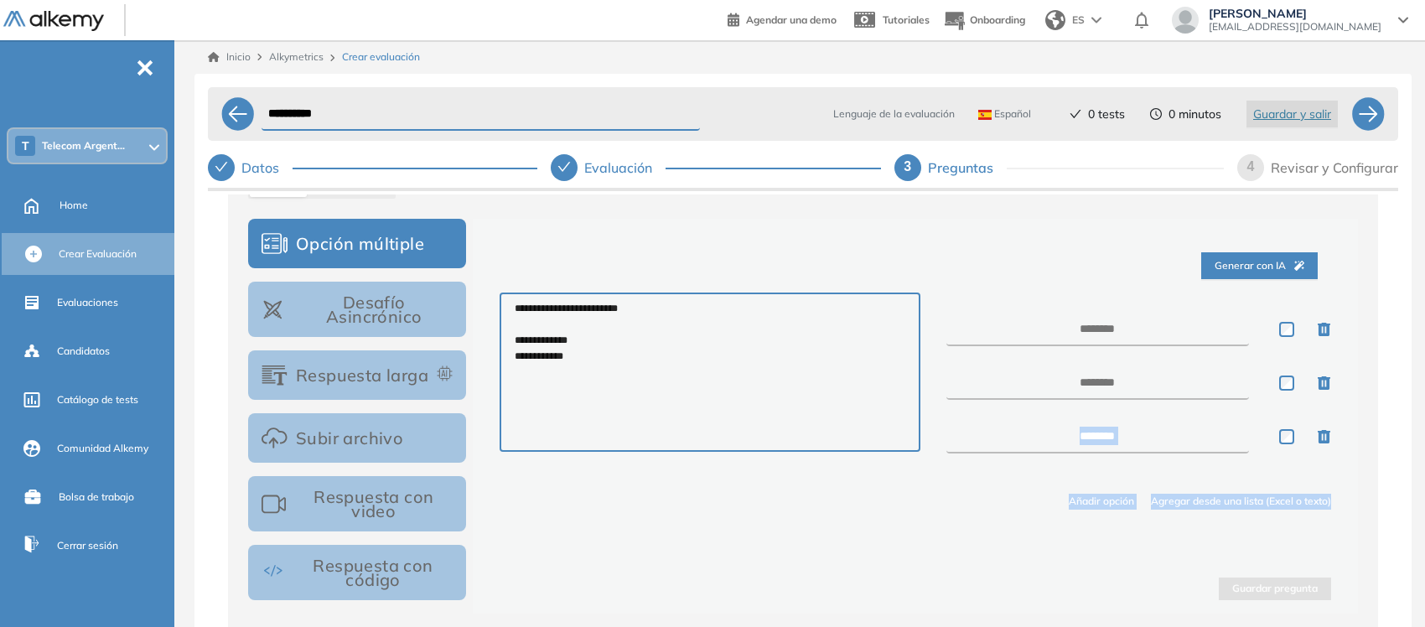
drag, startPoint x: 1398, startPoint y: 482, endPoint x: 1406, endPoint y: 352, distance: 130.2
click at [1406, 352] on div "**********" at bounding box center [803, 423] width 1217 height 698
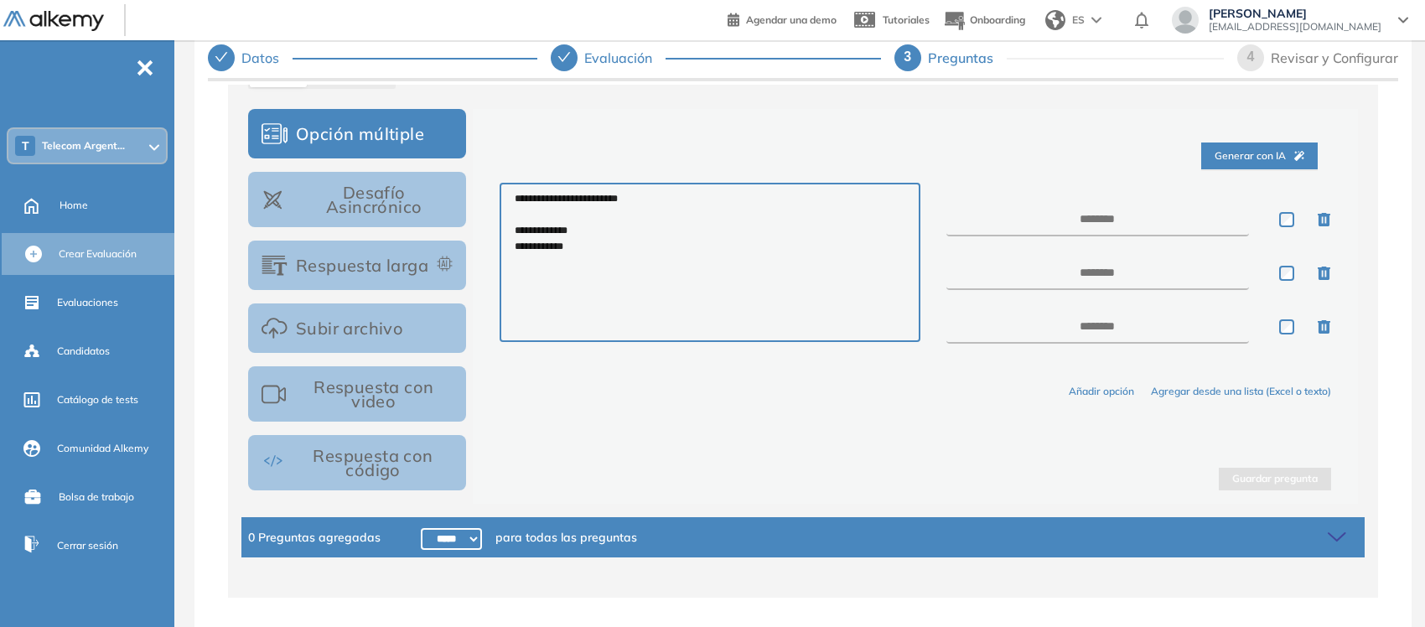
click at [568, 453] on div "Guardar pregunta" at bounding box center [916, 469] width 832 height 43
click at [822, 480] on div "Guardar pregunta" at bounding box center [916, 469] width 832 height 43
click at [816, 421] on div "**********" at bounding box center [915, 306] width 885 height 395
click at [1070, 241] on div at bounding box center [1126, 263] width 411 height 161
click at [1099, 261] on textarea at bounding box center [1098, 274] width 303 height 34
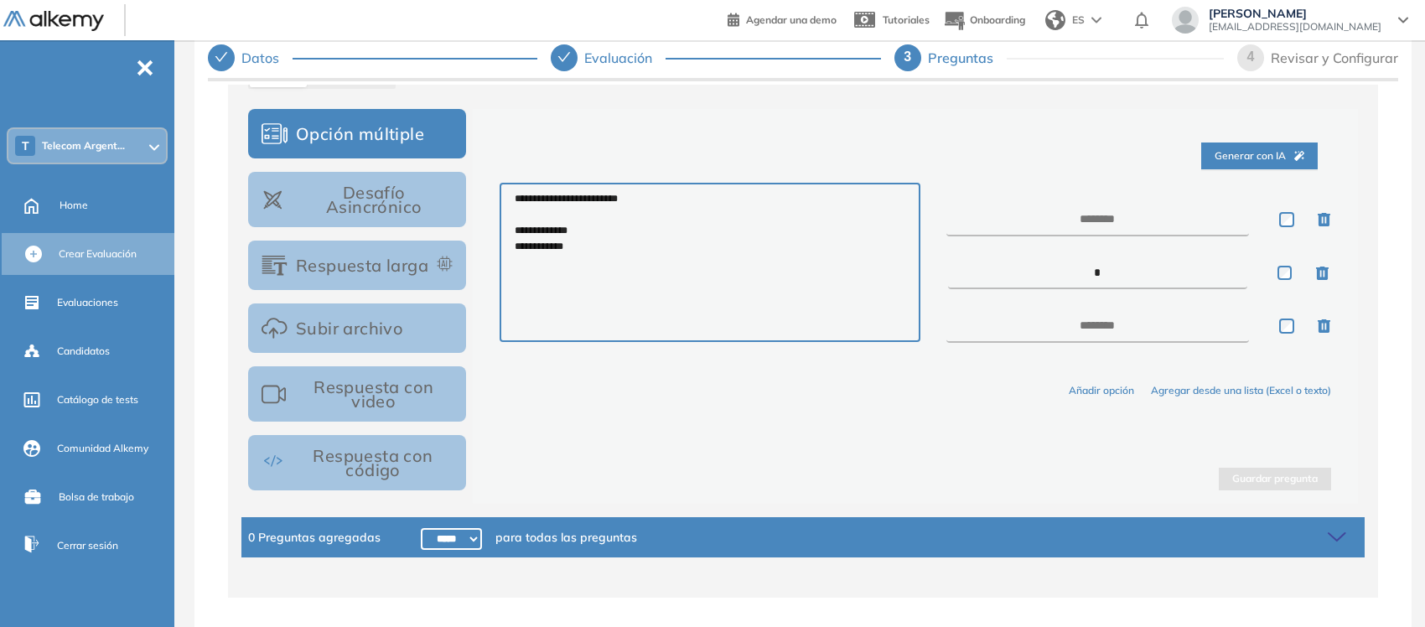
type textarea "*"
click at [1094, 220] on textarea at bounding box center [1098, 220] width 303 height 34
type textarea "*"
click at [1112, 309] on textarea at bounding box center [1098, 326] width 303 height 34
type textarea "*"
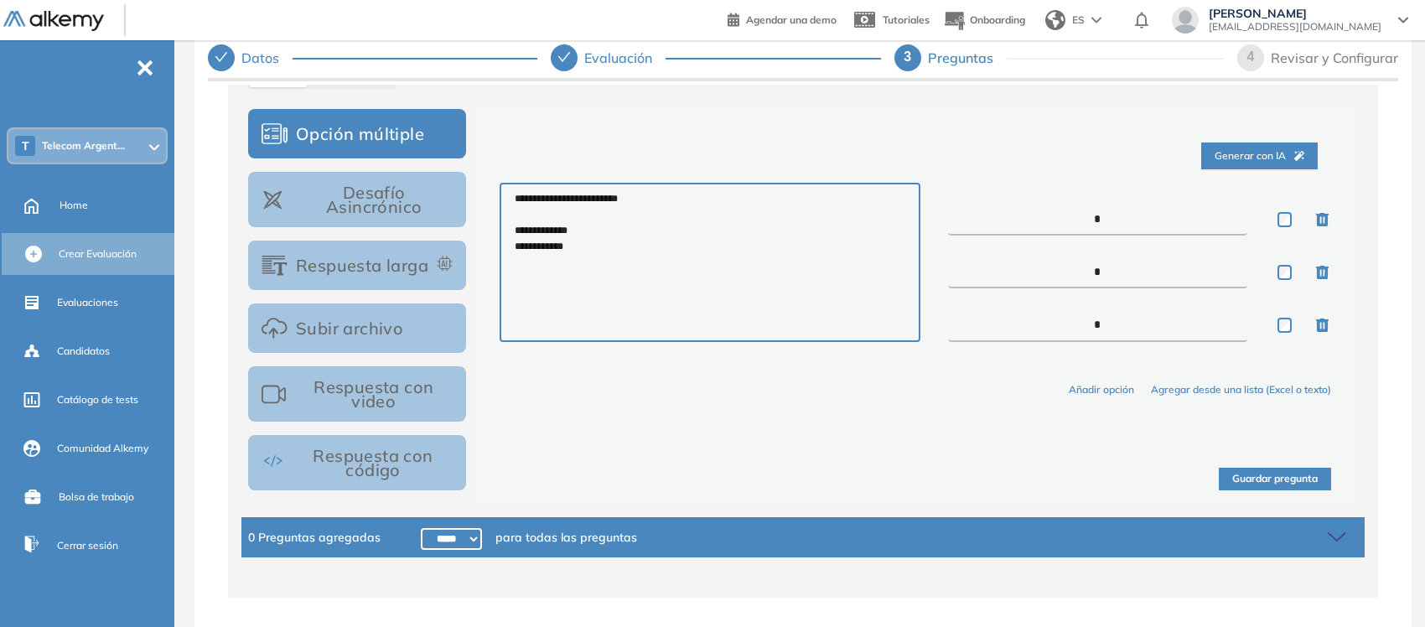
click at [1141, 484] on div "Guardar pregunta" at bounding box center [916, 469] width 832 height 43
click at [1335, 537] on icon at bounding box center [1337, 537] width 17 height 8
click at [1281, 475] on button "Guardar pregunta" at bounding box center [1275, 479] width 112 height 23
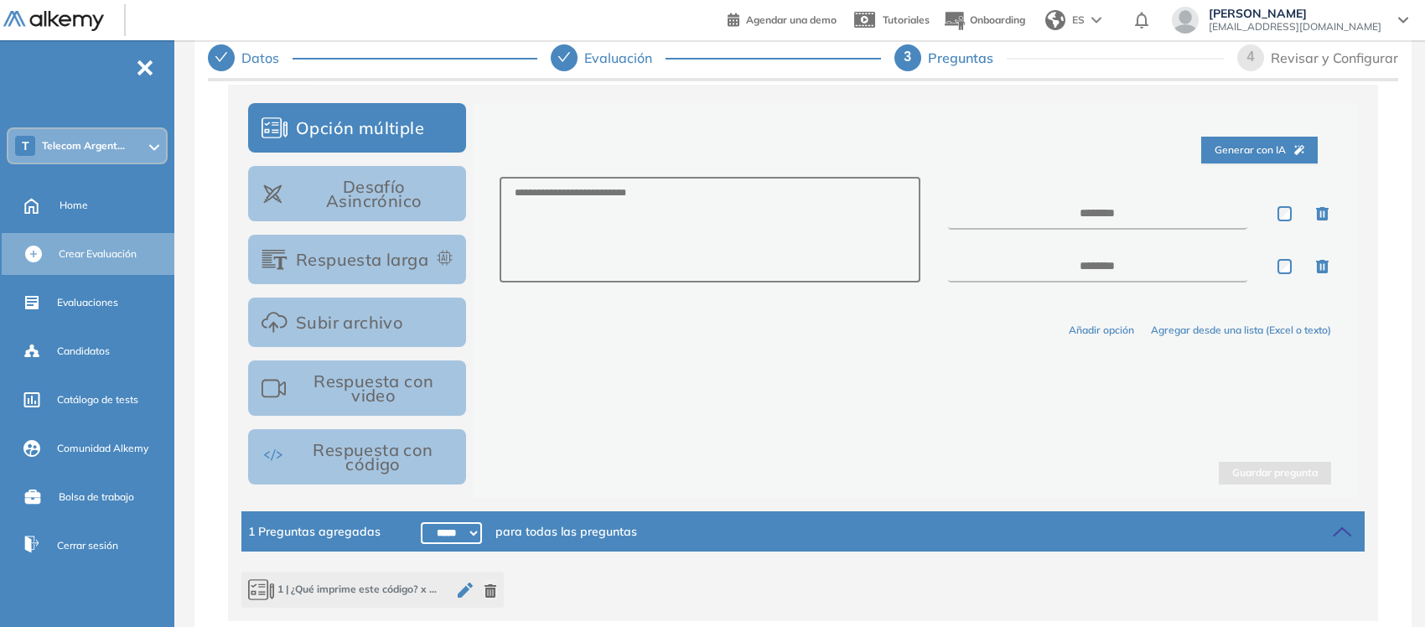
scroll to position [313, 0]
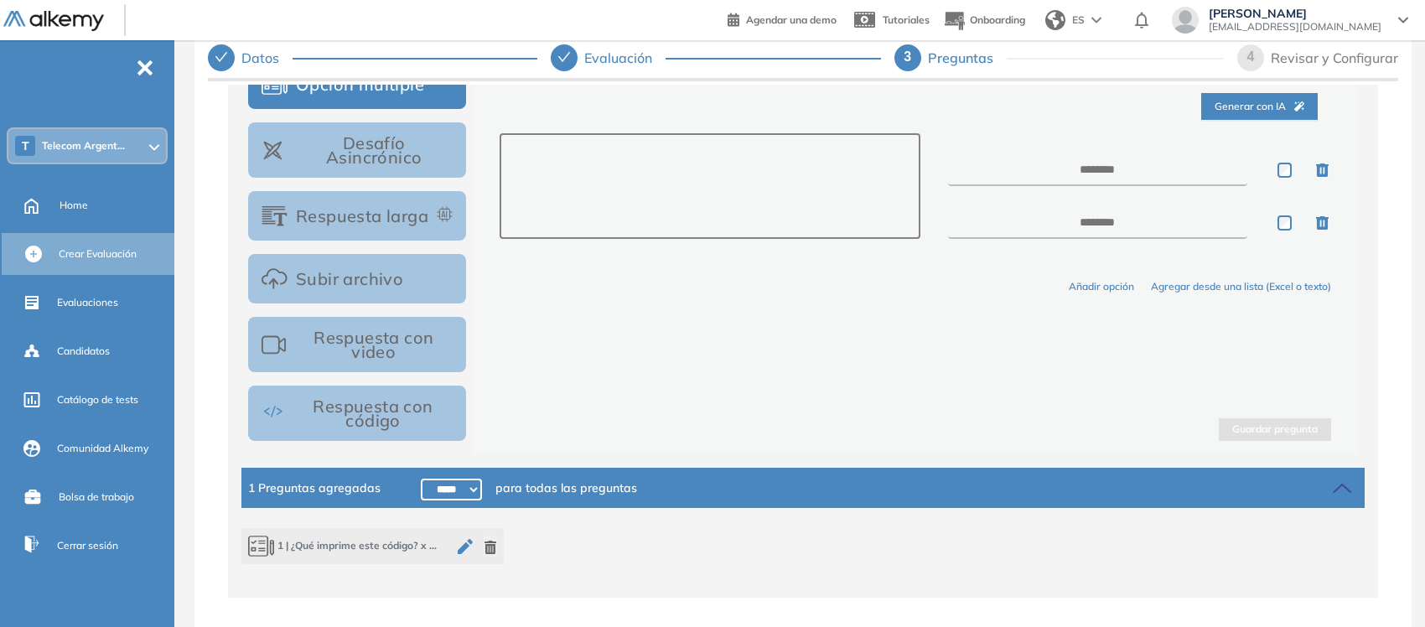
click at [627, 172] on textarea at bounding box center [710, 186] width 421 height 106
type textarea "******"
click at [1091, 153] on textarea at bounding box center [1097, 169] width 298 height 33
type textarea "*"
click at [1128, 220] on textarea at bounding box center [1097, 222] width 298 height 33
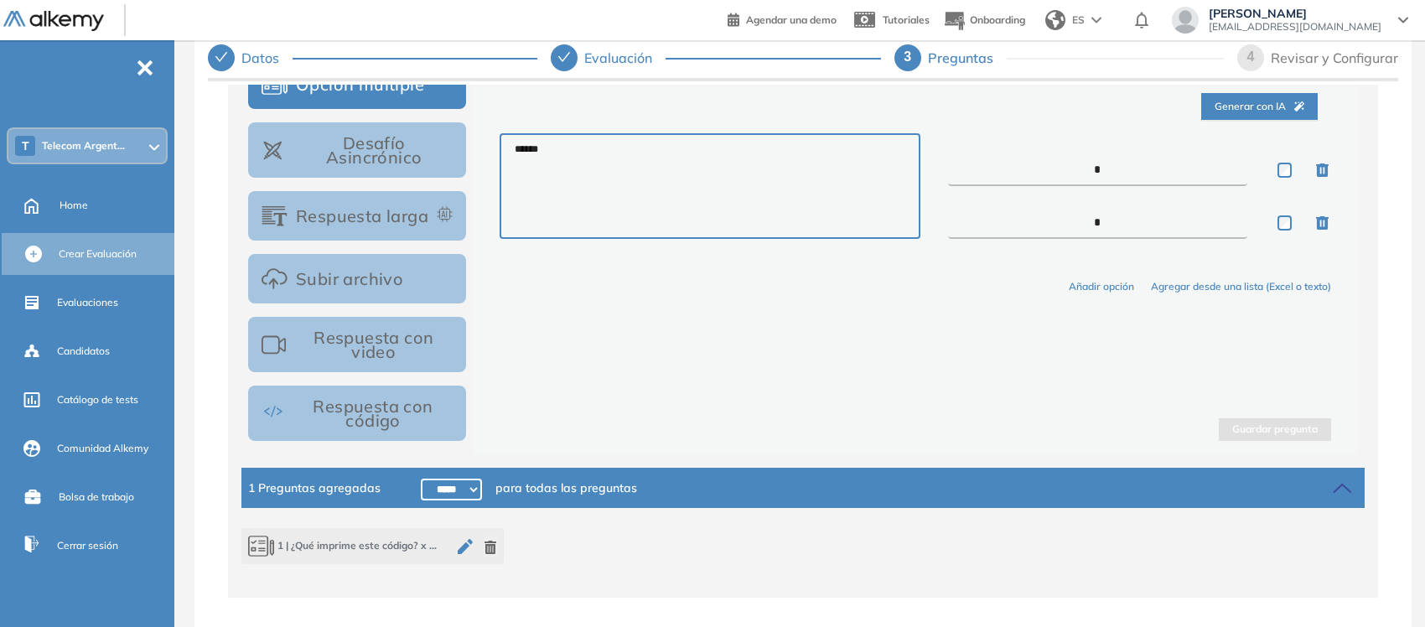
type textarea "*"
click at [1285, 438] on button "Guardar pregunta" at bounding box center [1275, 429] width 112 height 23
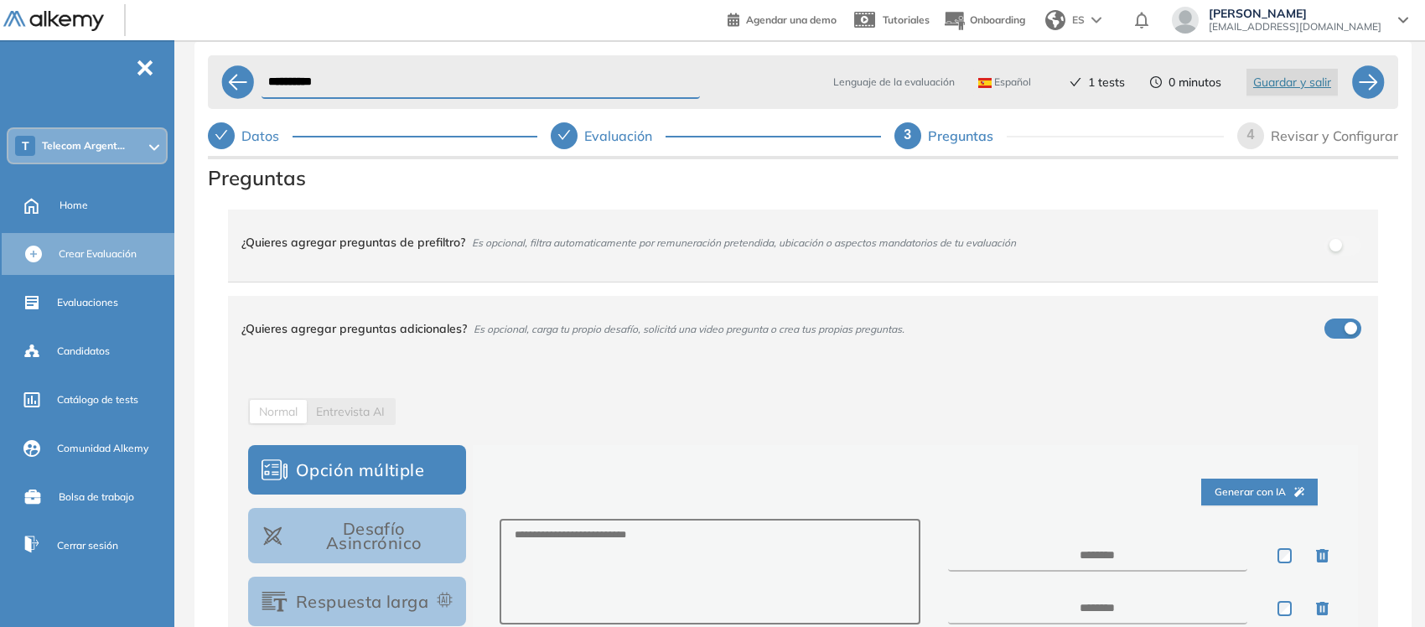
scroll to position [0, 0]
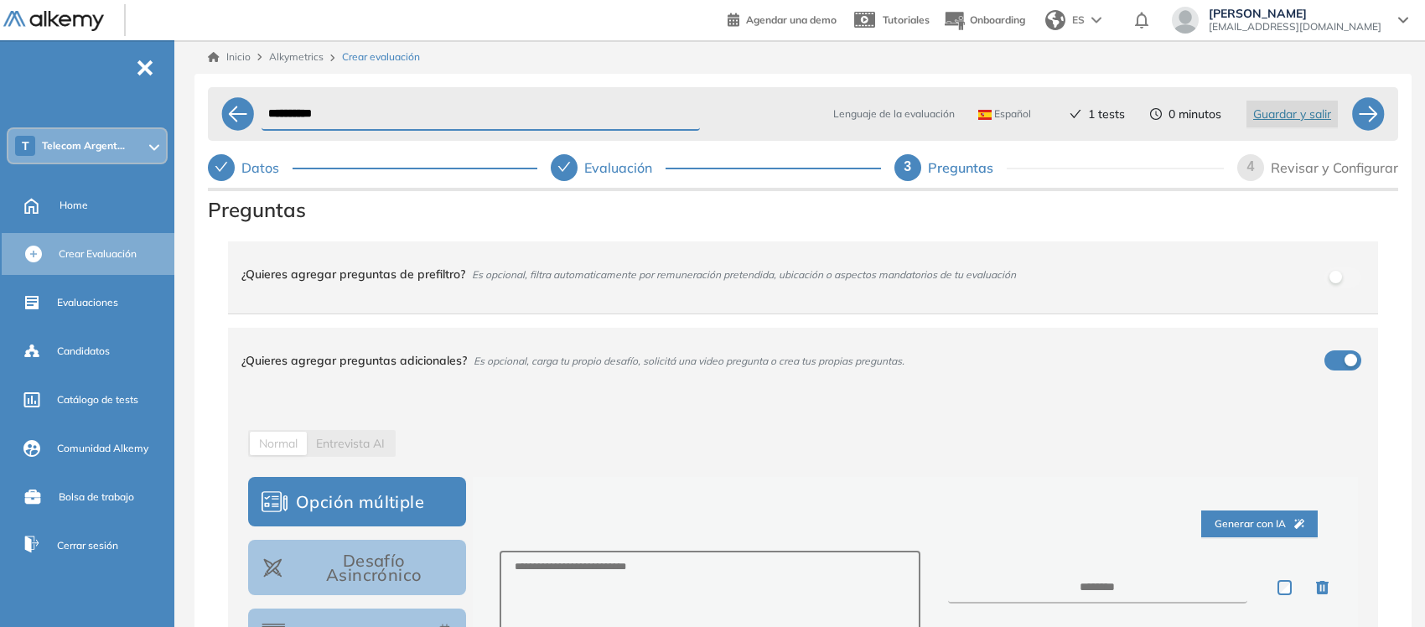
click at [1330, 271] on div "¿Quieres agregar preguntas de prefiltro? Es opcional, filtra automaticamente po…" at bounding box center [792, 274] width 1103 height 45
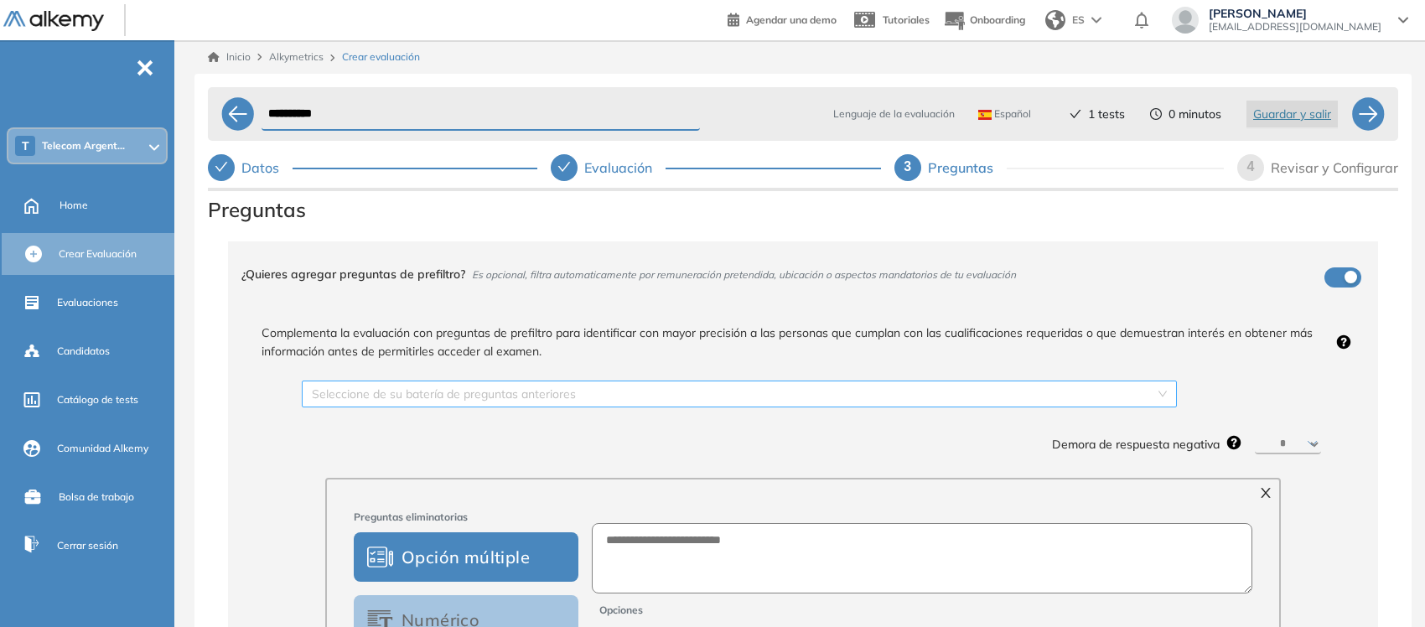
click at [614, 392] on input "search" at bounding box center [733, 393] width 843 height 25
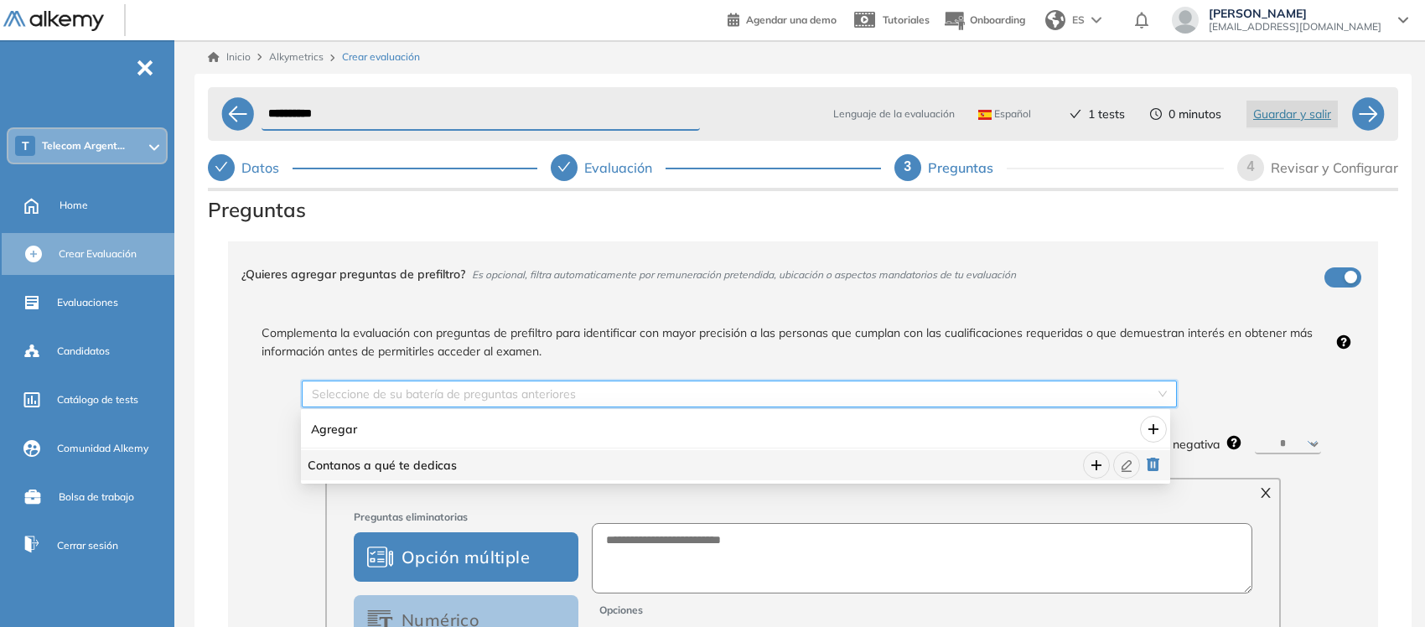
click at [344, 434] on span "Agregar" at bounding box center [634, 429] width 647 height 18
click at [1155, 432] on icon "plus" at bounding box center [1153, 429] width 13 height 13
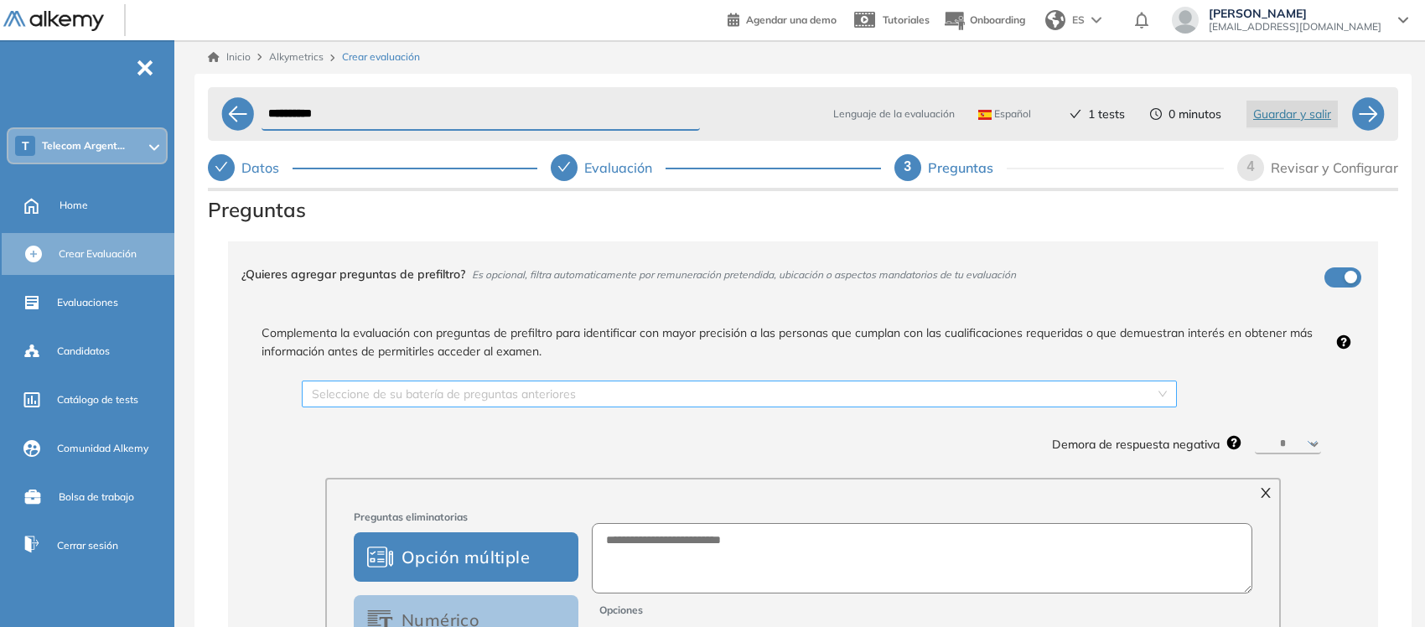
click at [1154, 394] on div "Seleccione de su batería de preguntas anteriores" at bounding box center [739, 394] width 875 height 27
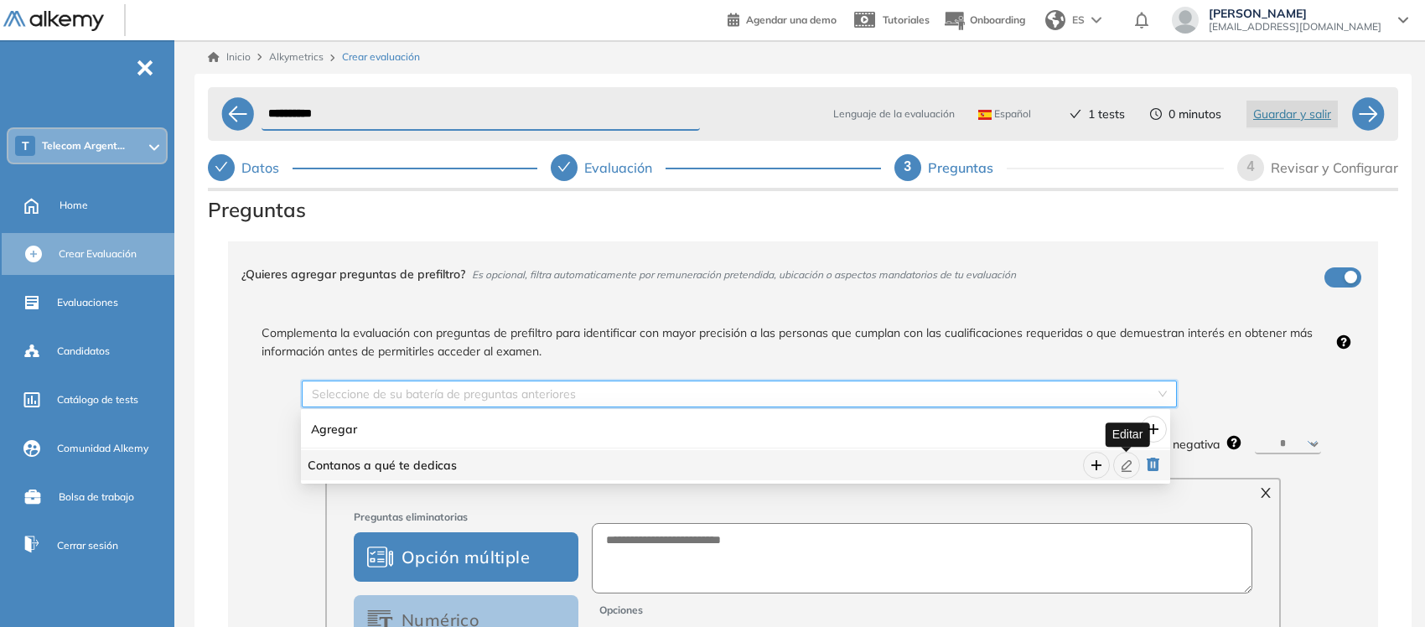
click at [1128, 466] on icon "button" at bounding box center [1127, 466] width 12 height 12
type textarea "**********"
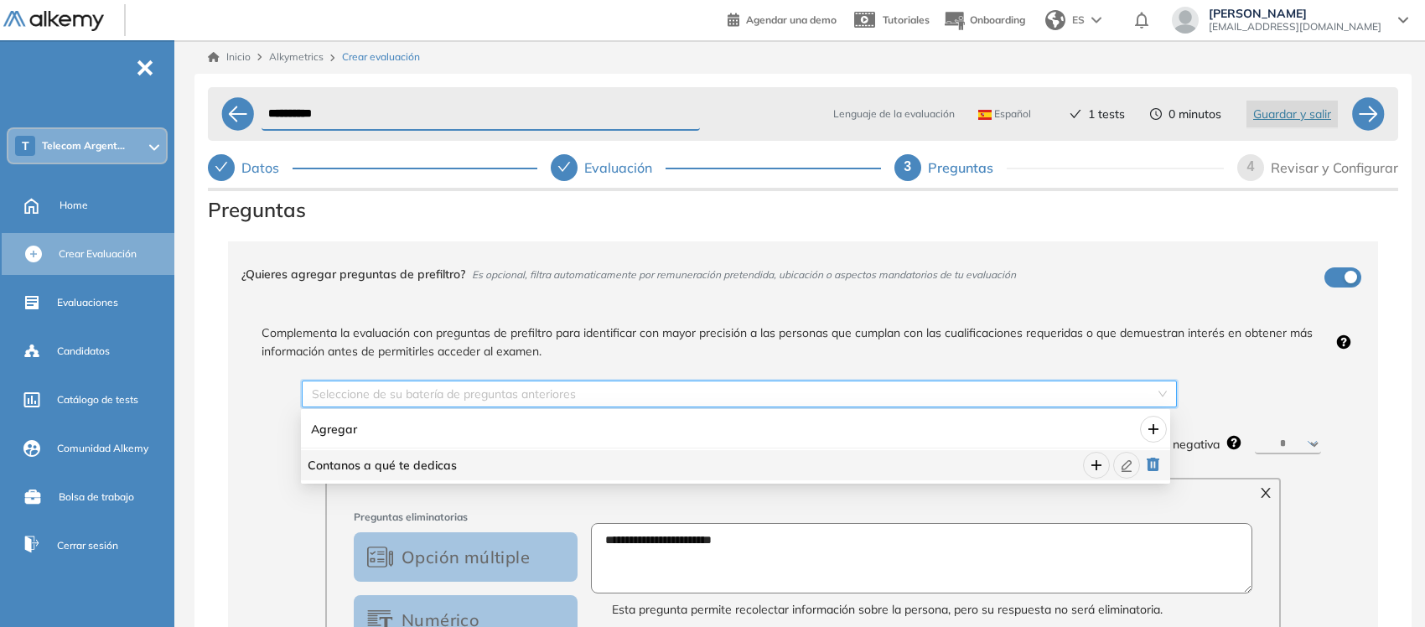
click at [1159, 396] on div "Seleccione de su batería de preguntas anteriores" at bounding box center [739, 394] width 875 height 27
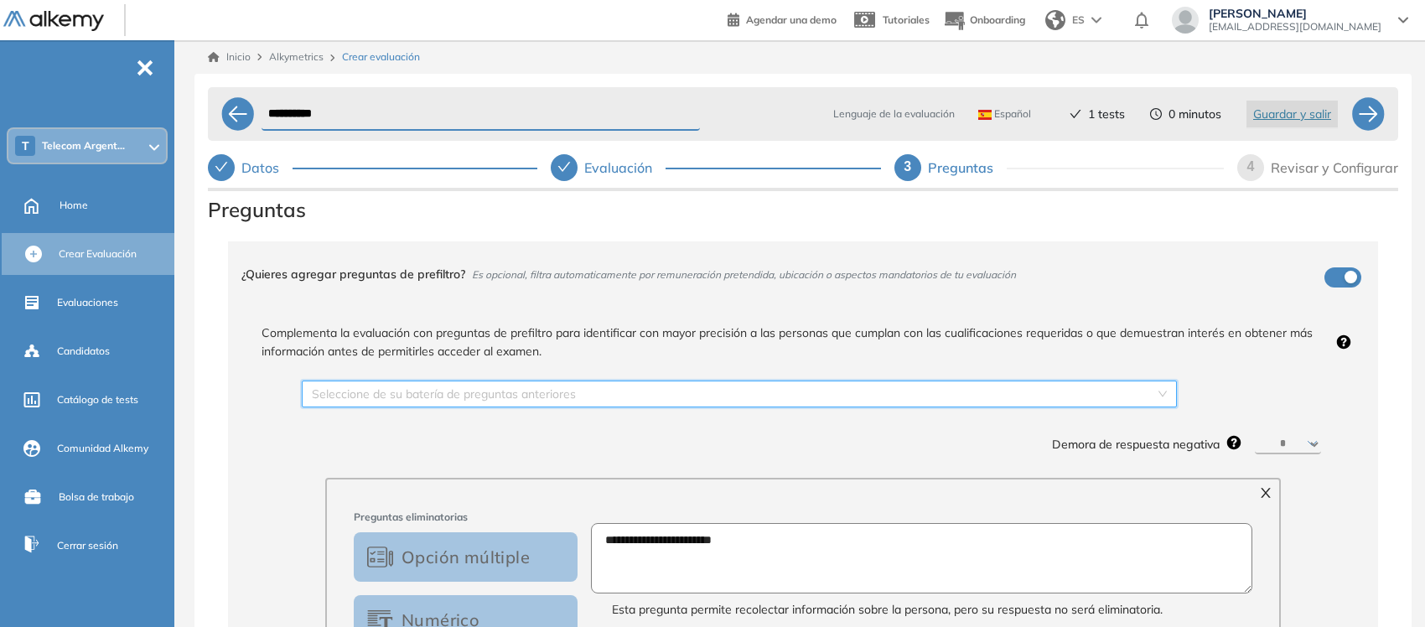
click at [835, 399] on input "search" at bounding box center [733, 393] width 843 height 25
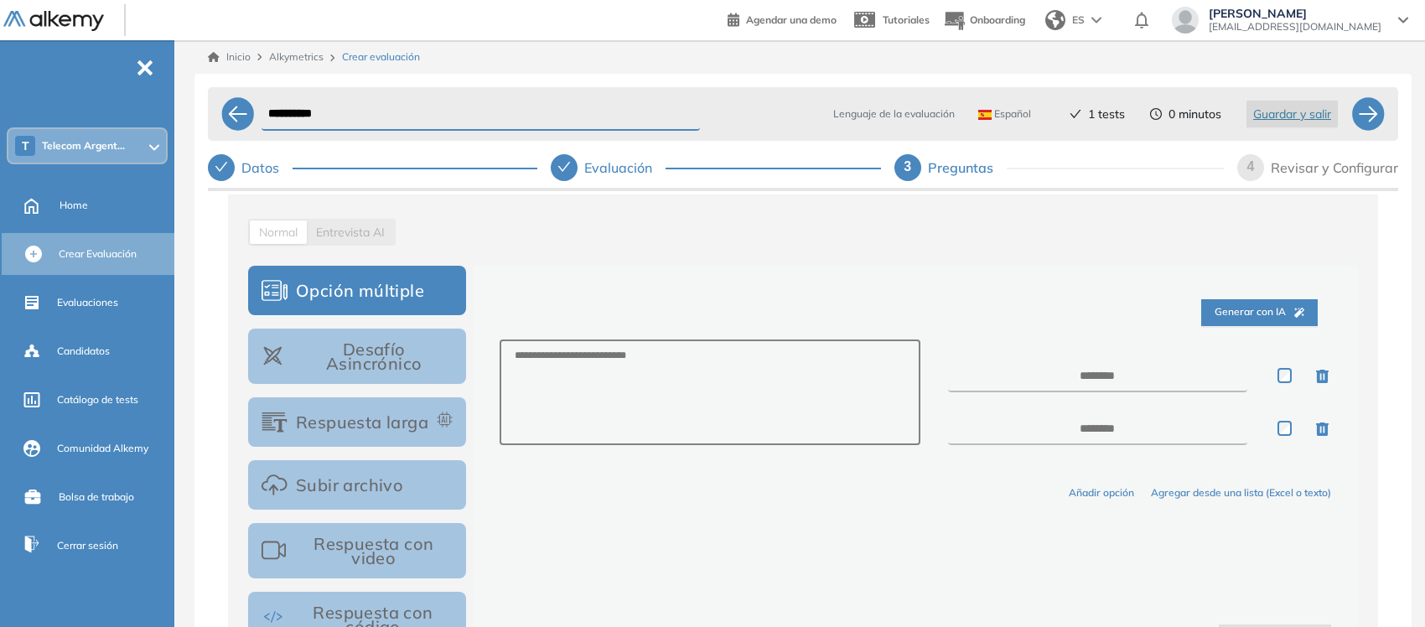
scroll to position [940, 0]
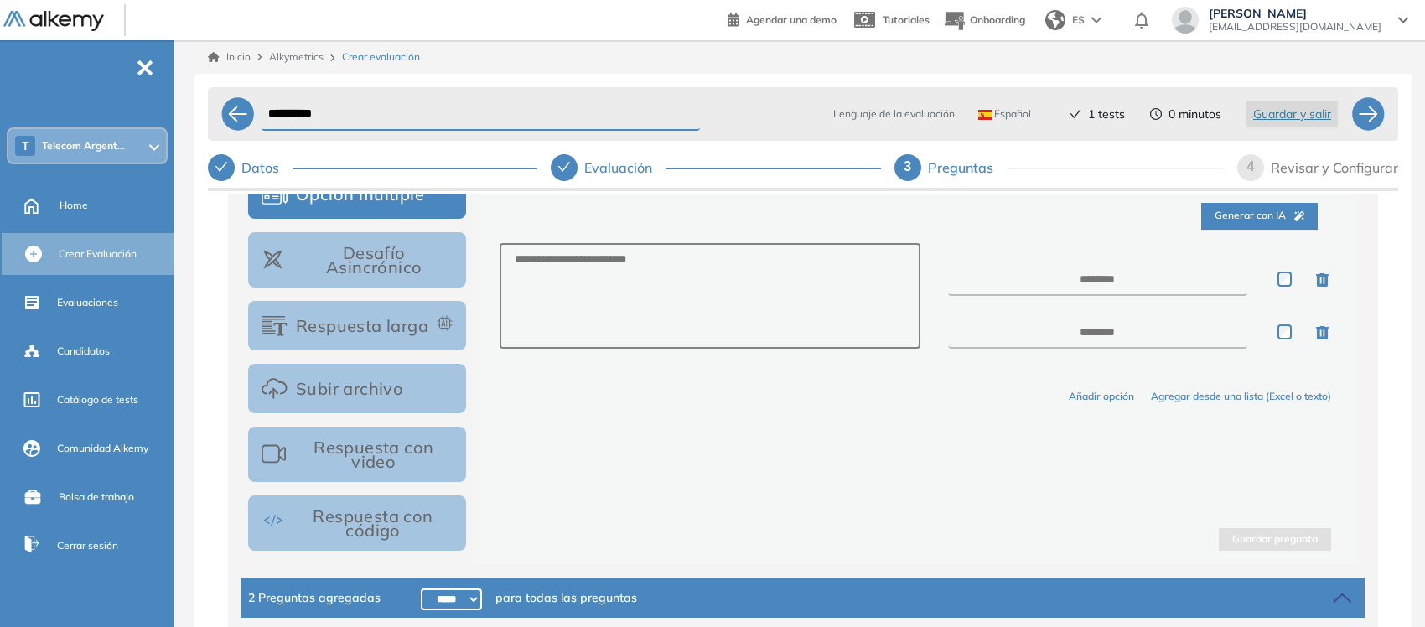
click at [441, 597] on select "***** ***** ****** ****** ****** ****** ****** ****** ****** ****** ****** ****…" at bounding box center [451, 600] width 61 height 22
select select "******"
click at [421, 589] on select "***** ***** ****** ****** ****** ****** ****** ****** ****** ****** ****** ****…" at bounding box center [451, 600] width 61 height 22
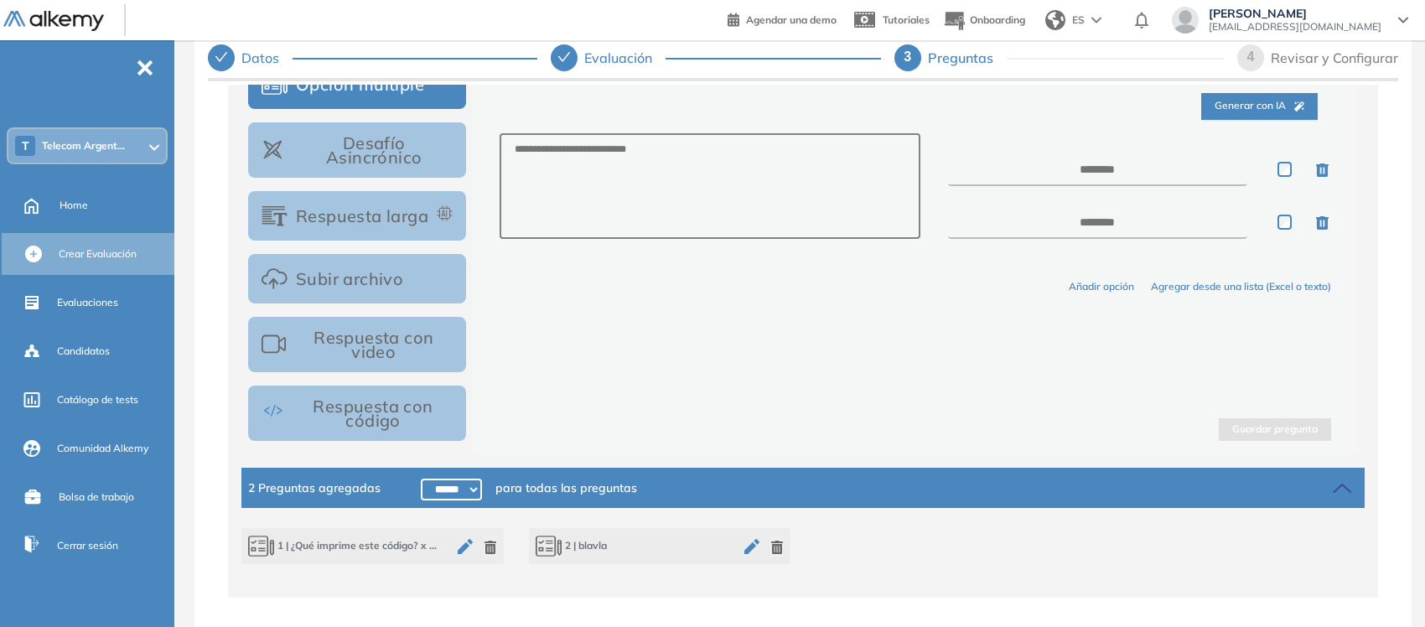
scroll to position [0, 0]
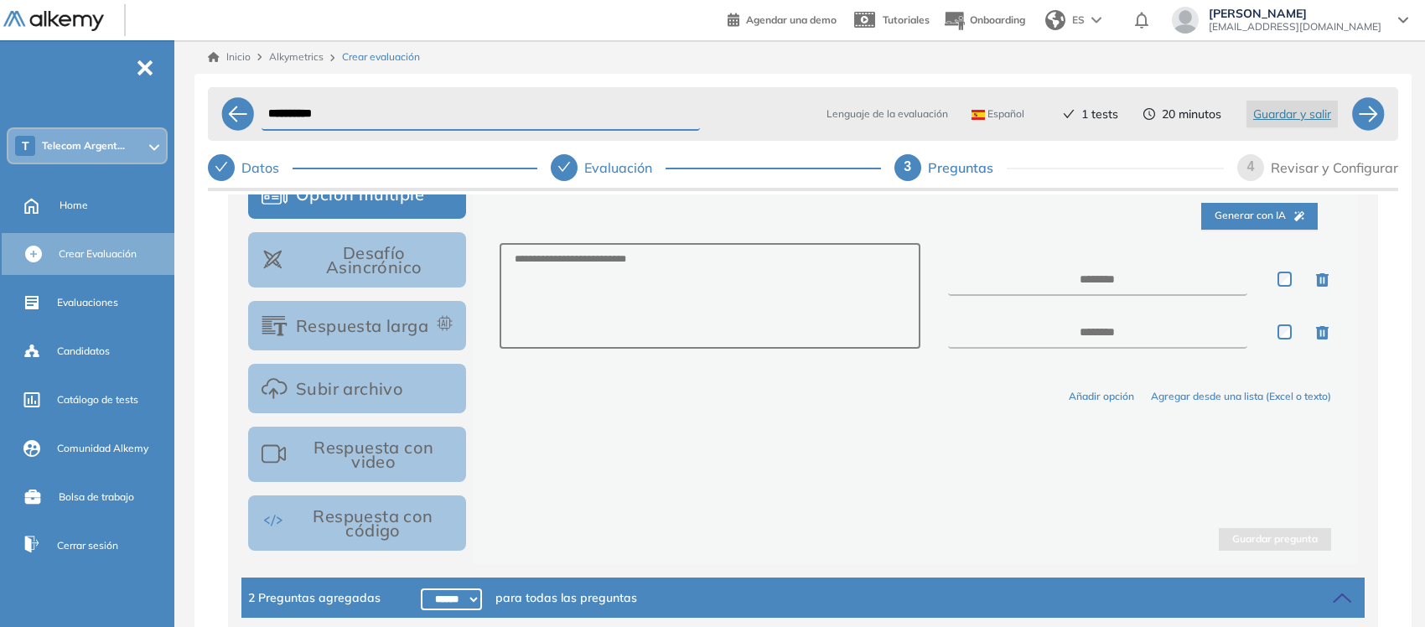
click at [1246, 168] on div "4" at bounding box center [1250, 167] width 27 height 27
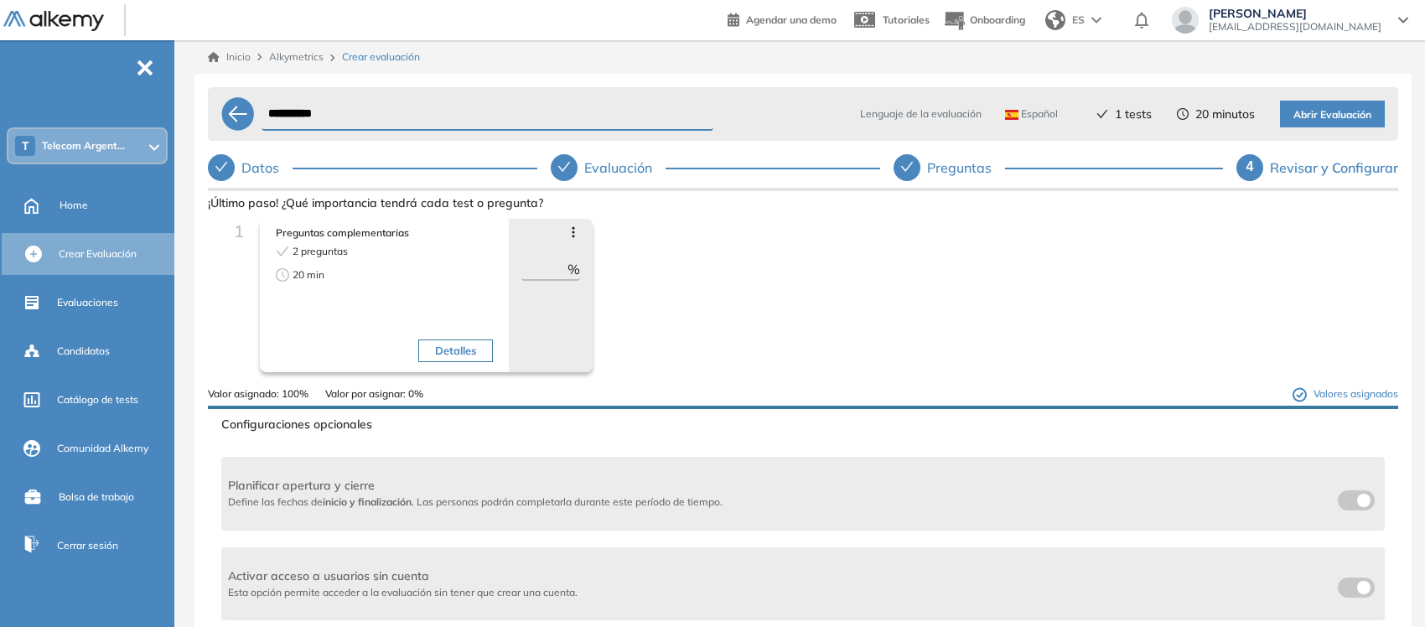
click at [442, 345] on button "Detalles" at bounding box center [455, 351] width 75 height 23
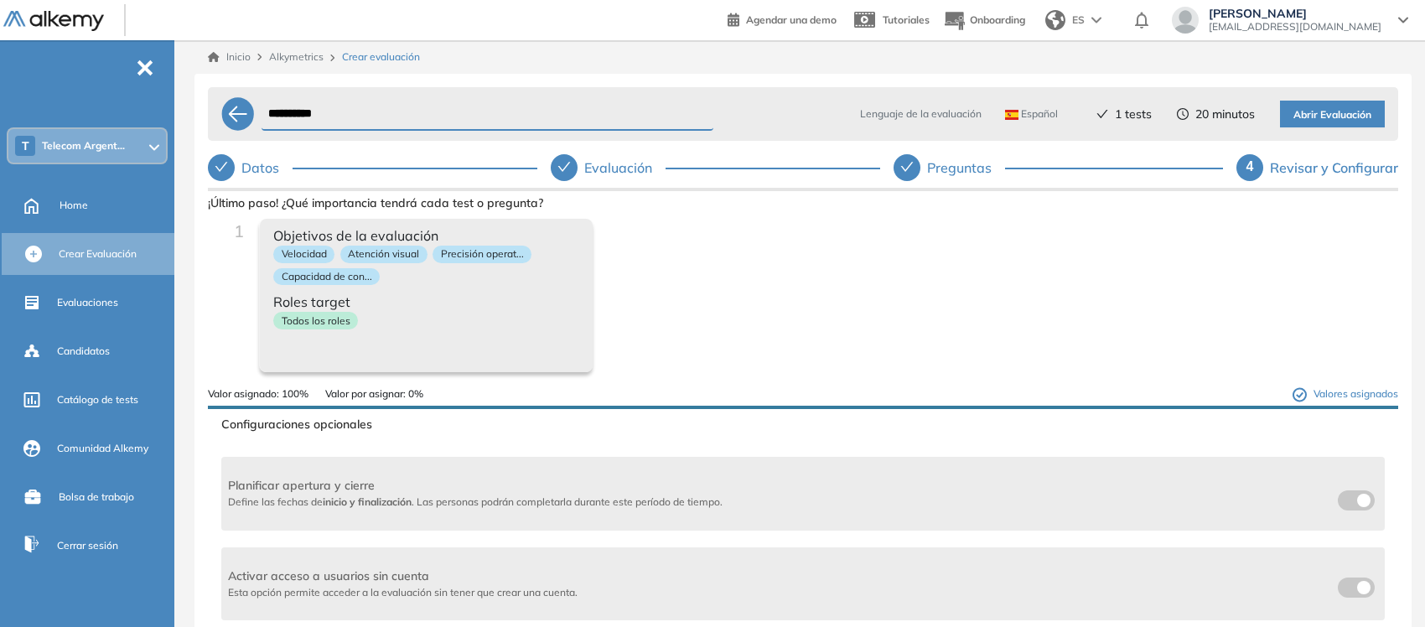
click at [438, 341] on div "Objetivos de la evaluación Velocidad Atención visual Precisión operat... Capaci…" at bounding box center [426, 295] width 333 height 153
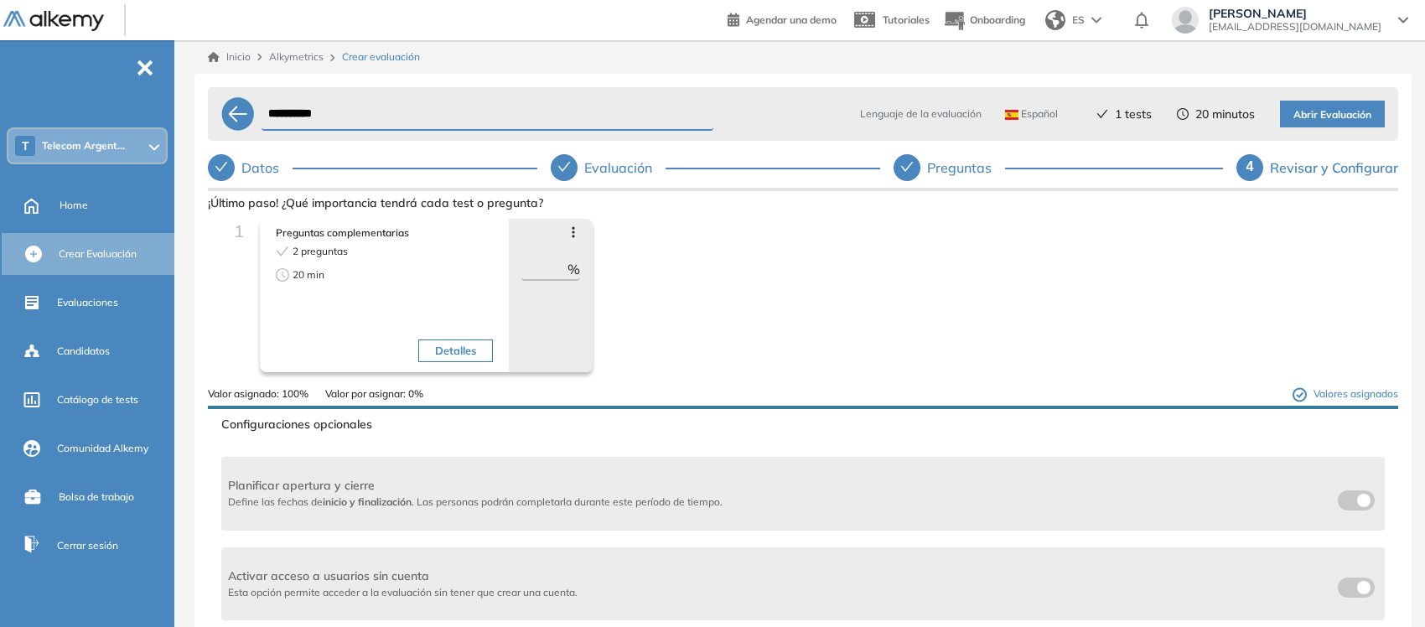
click at [240, 241] on span "1" at bounding box center [239, 230] width 10 height 21
click at [573, 237] on icon at bounding box center [573, 232] width 13 height 13
click at [667, 281] on div "1 Preguntas complementarias 2 preguntas 20 min Detalles Avanzar posición Retroc…" at bounding box center [803, 303] width 1164 height 168
click at [457, 350] on button "Detalles" at bounding box center [455, 351] width 75 height 23
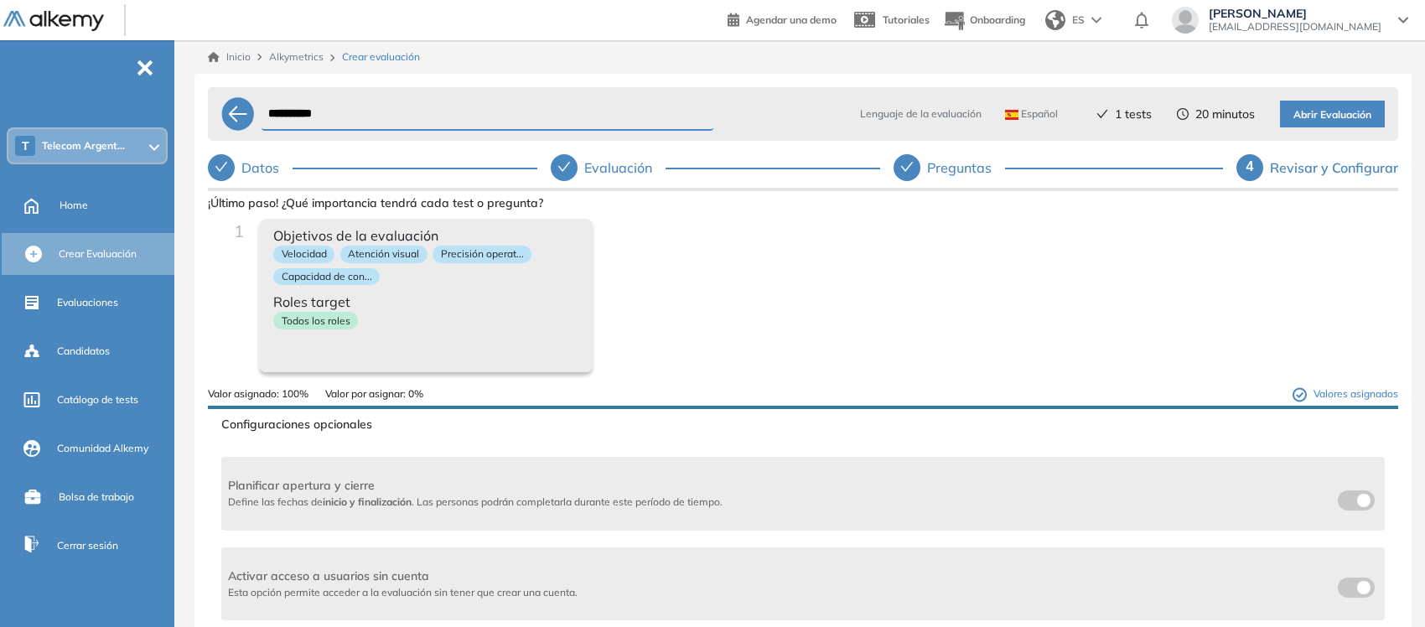
click at [457, 350] on div "Objetivos de la evaluación Velocidad Atención visual Precisión operat... Capaci…" at bounding box center [426, 295] width 333 height 153
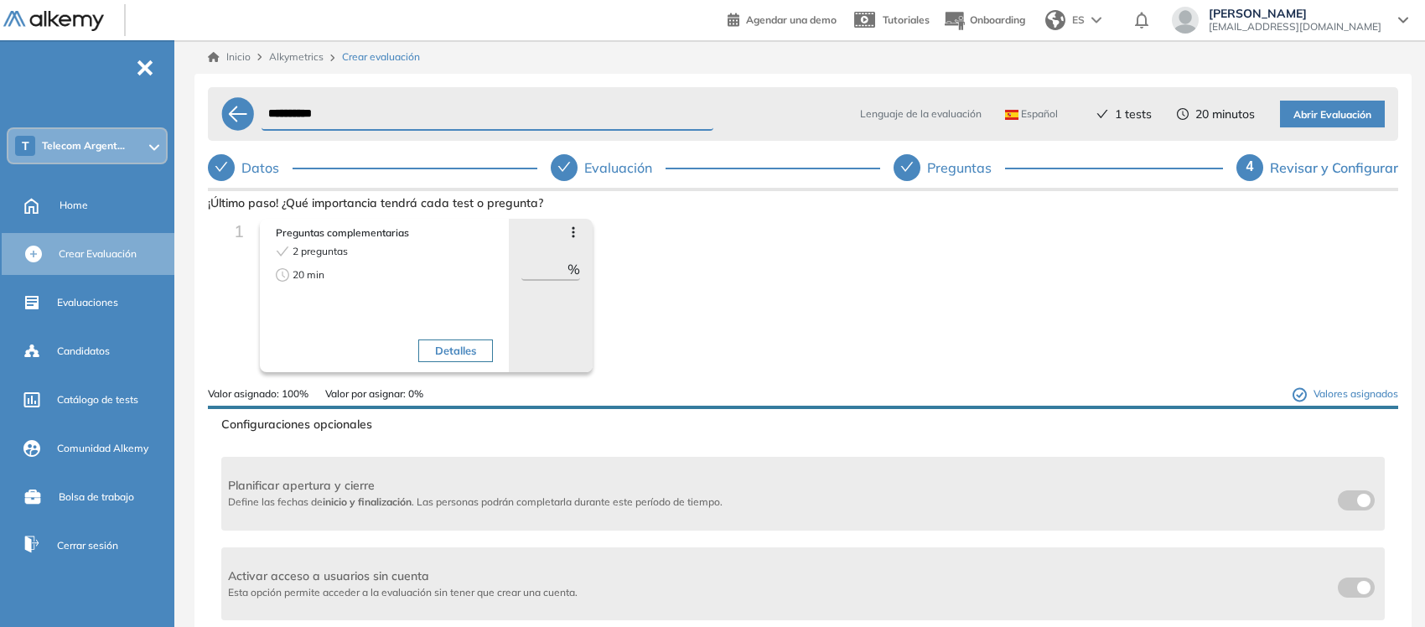
click at [552, 267] on input "***" at bounding box center [543, 269] width 45 height 20
click at [739, 278] on div "1 Preguntas complementarias 2 preguntas 20 min Detalles Avanzar posición Retroc…" at bounding box center [803, 303] width 1164 height 168
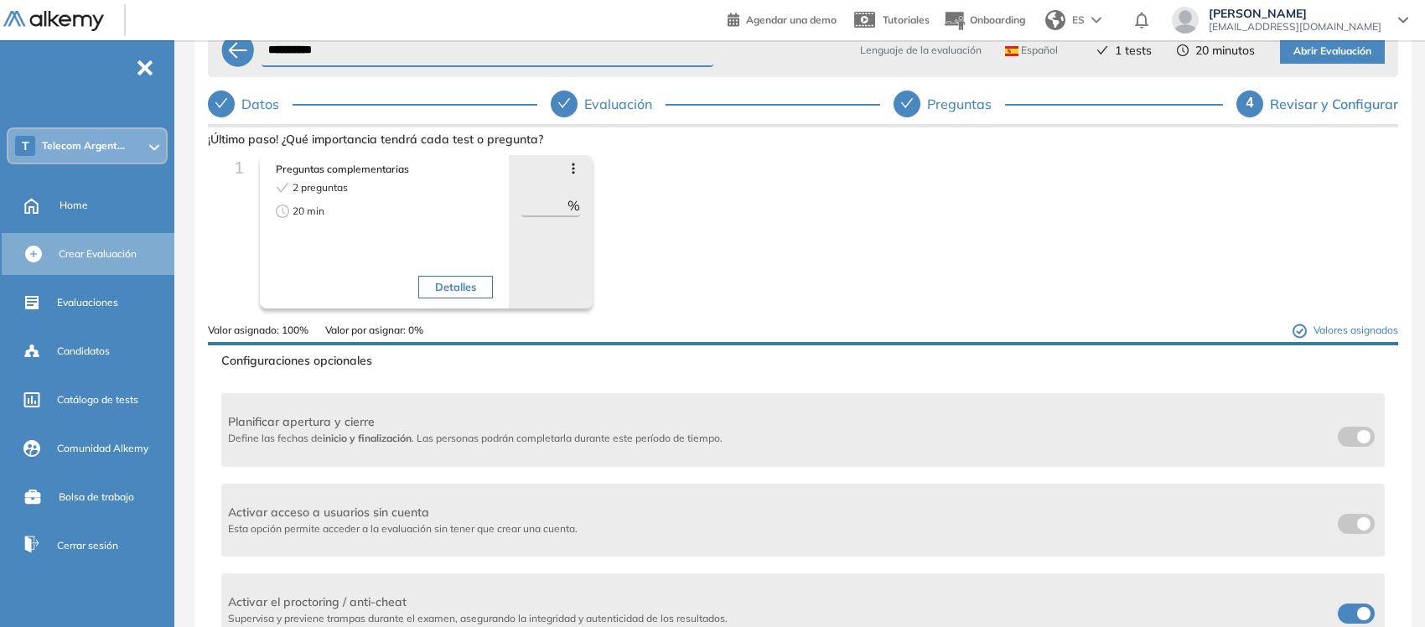
scroll to position [110, 0]
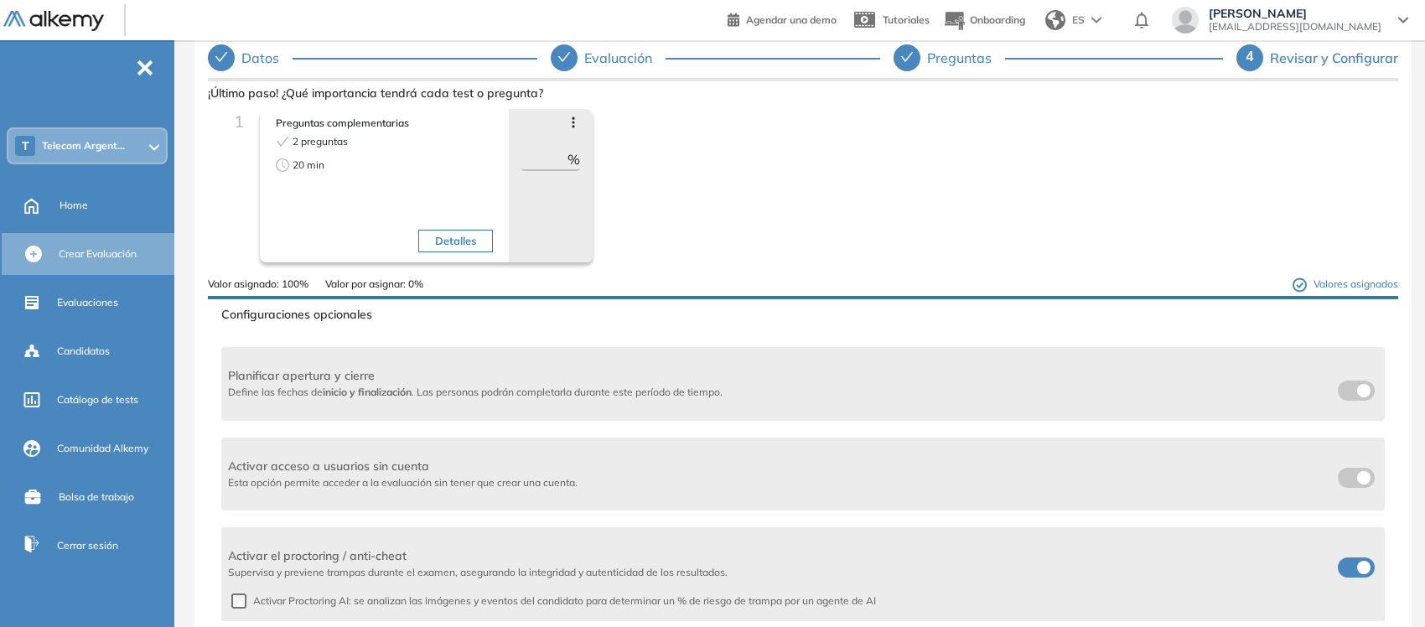
click at [1344, 394] on span at bounding box center [1344, 387] width 13 height 13
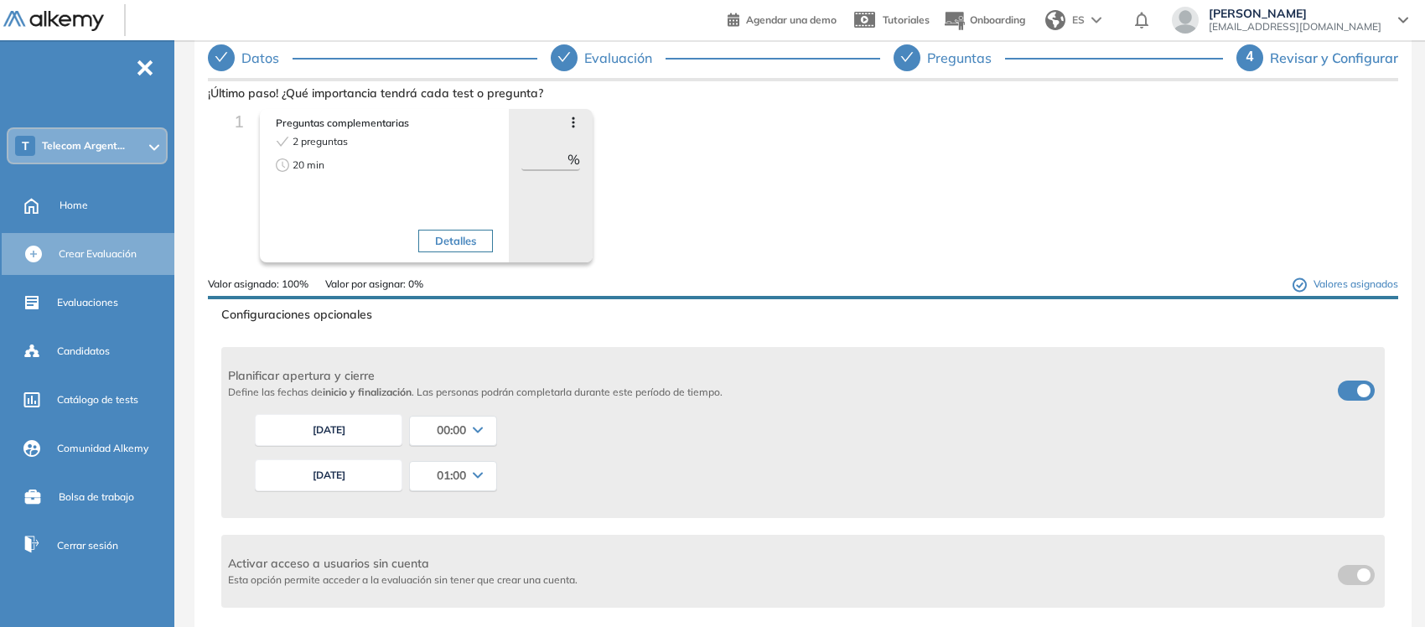
click at [1344, 394] on label at bounding box center [1356, 391] width 37 height 20
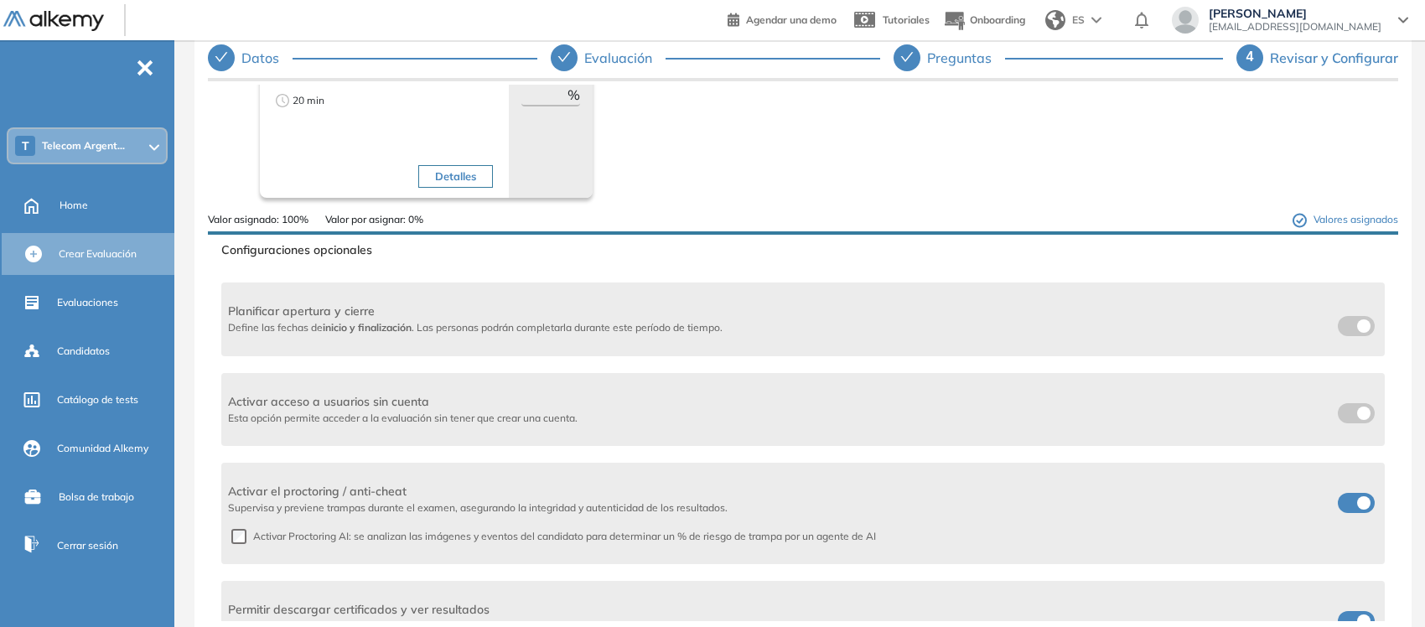
scroll to position [0, 0]
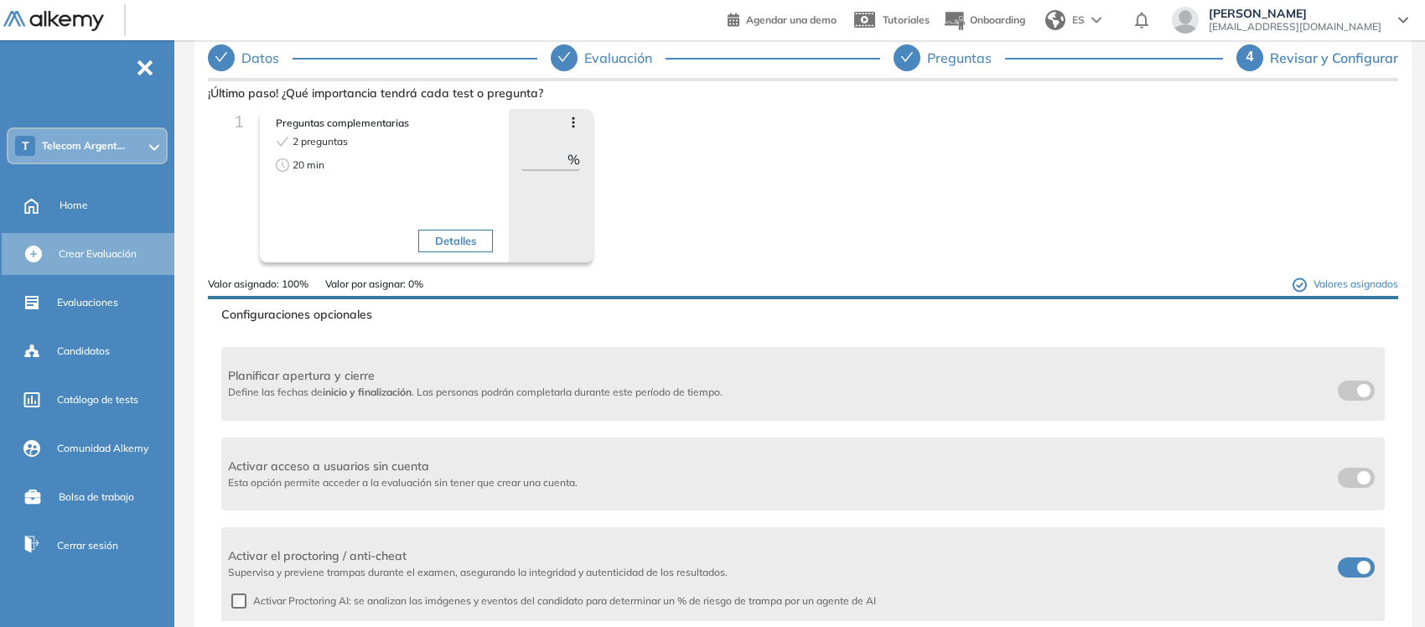
click at [433, 244] on button "Detalles" at bounding box center [455, 241] width 75 height 23
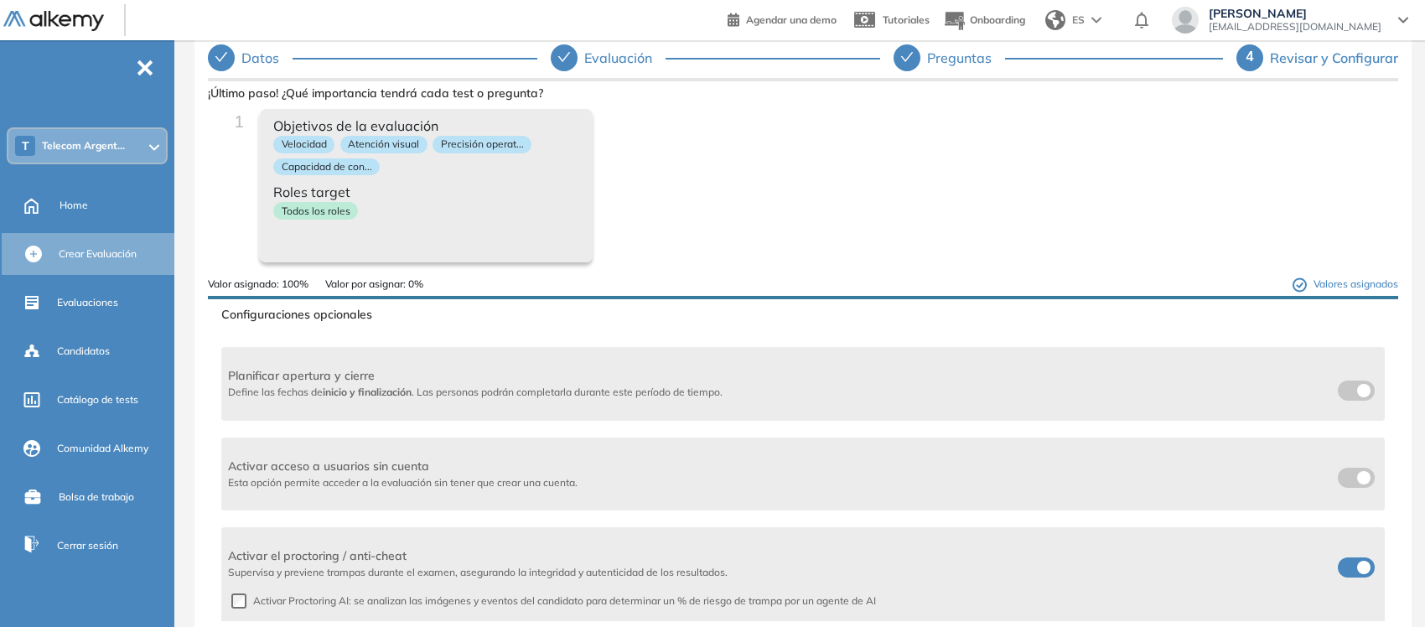
click at [433, 241] on div "Objetivos de la evaluación Velocidad Atención visual Precisión operat... Capaci…" at bounding box center [426, 185] width 333 height 153
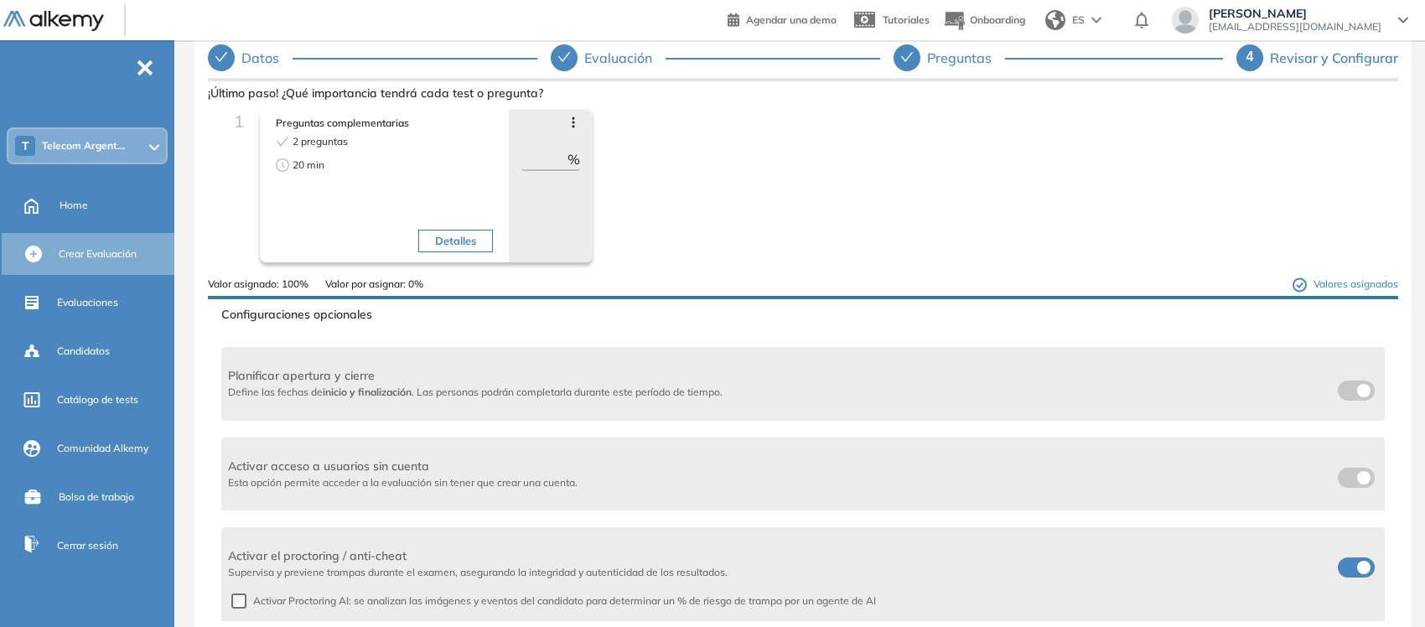
click at [380, 180] on div "2 preguntas 20 min Detalles" at bounding box center [384, 196] width 217 height 125
click at [332, 151] on div "2 preguntas 20 min" at bounding box center [328, 196] width 105 height 125
click at [572, 122] on icon at bounding box center [573, 122] width 3 height 11
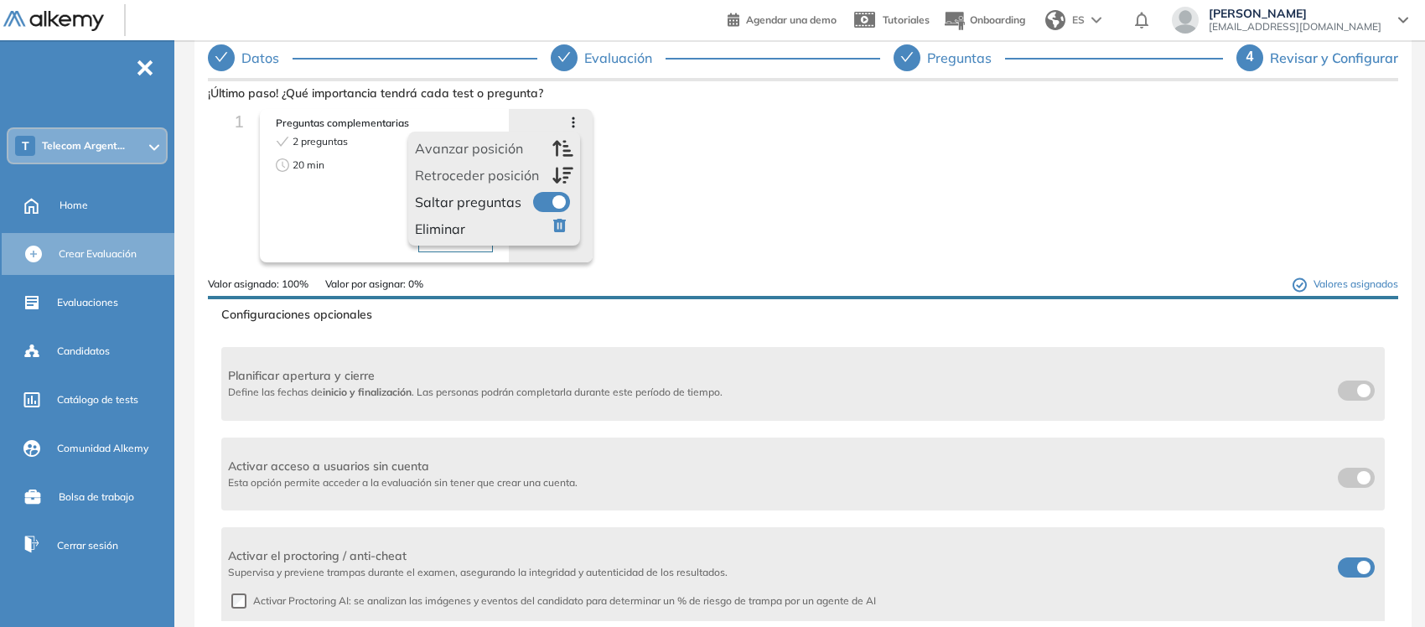
click at [727, 204] on div "1 Preguntas complementarias 2 preguntas 20 min Detalles Avanzar posición Retroc…" at bounding box center [803, 193] width 1164 height 168
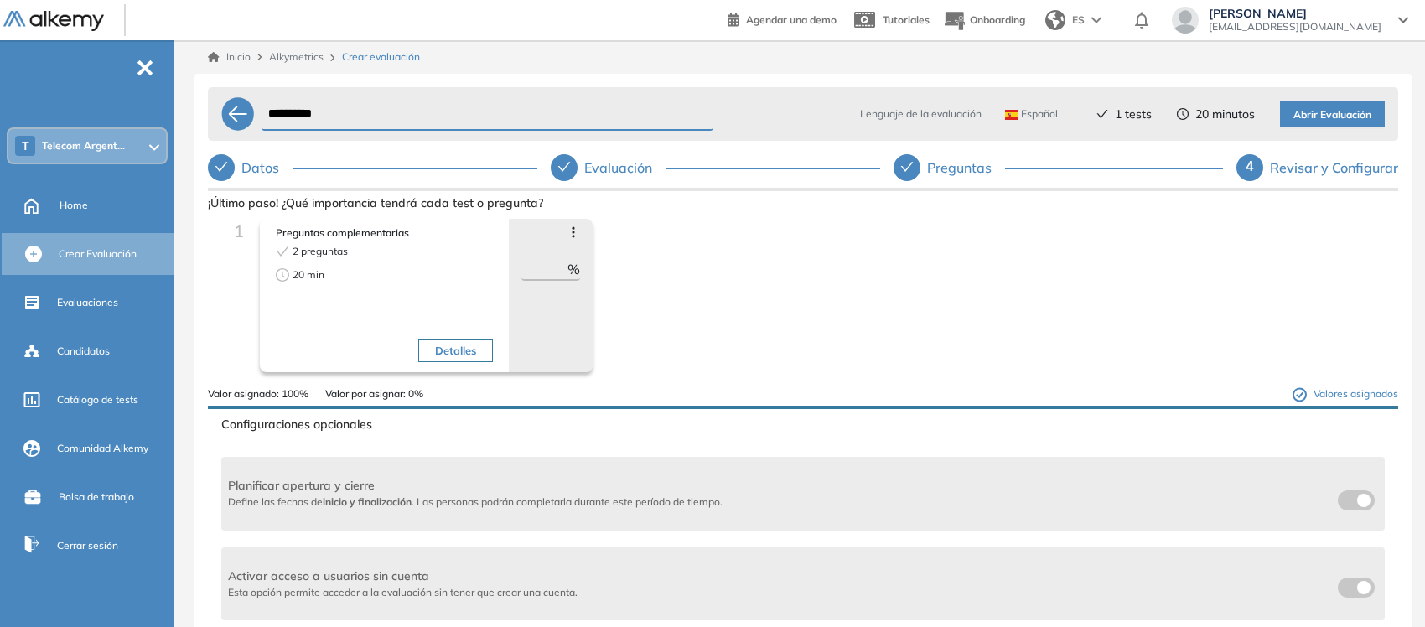
click at [584, 279] on div "Avanzar posición Retroceder posición Saltar preguntas Eliminar *** %" at bounding box center [550, 295] width 83 height 153
click at [350, 236] on span "Preguntas complementarias" at bounding box center [384, 233] width 217 height 15
click at [575, 236] on icon at bounding box center [573, 232] width 13 height 13
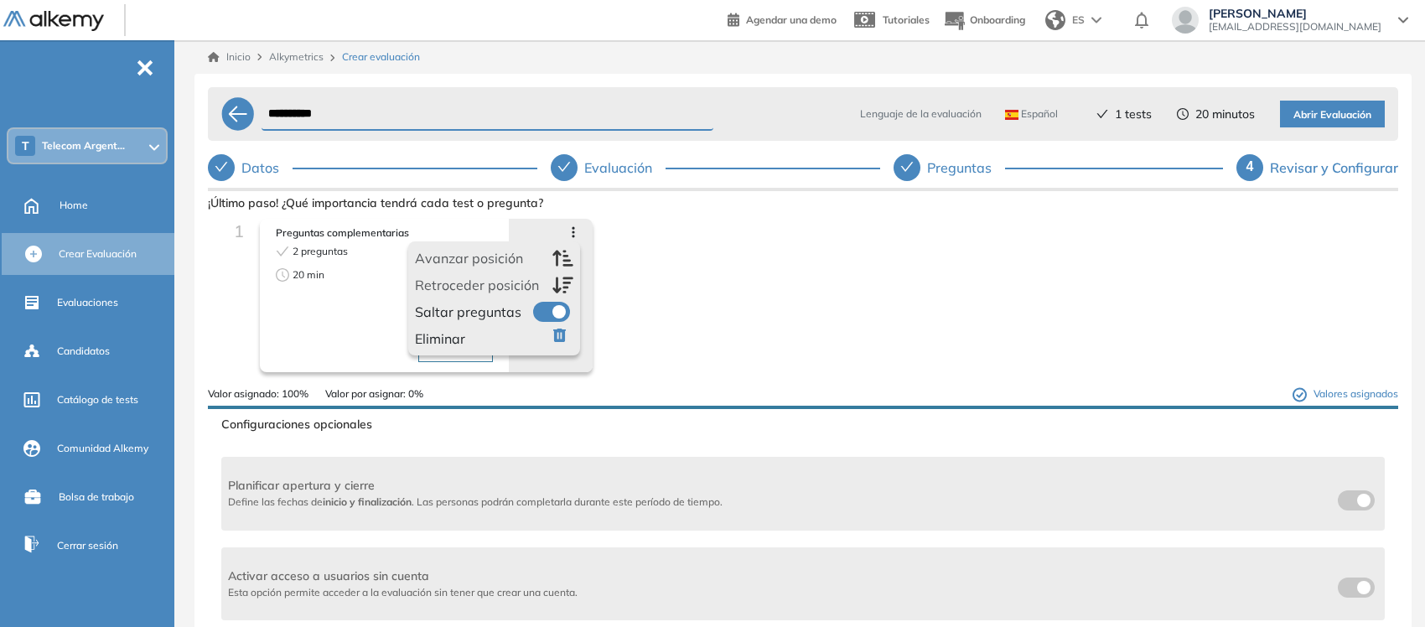
click at [396, 222] on div "Preguntas complementarias 2 preguntas 20 min Detalles" at bounding box center [384, 297] width 224 height 150
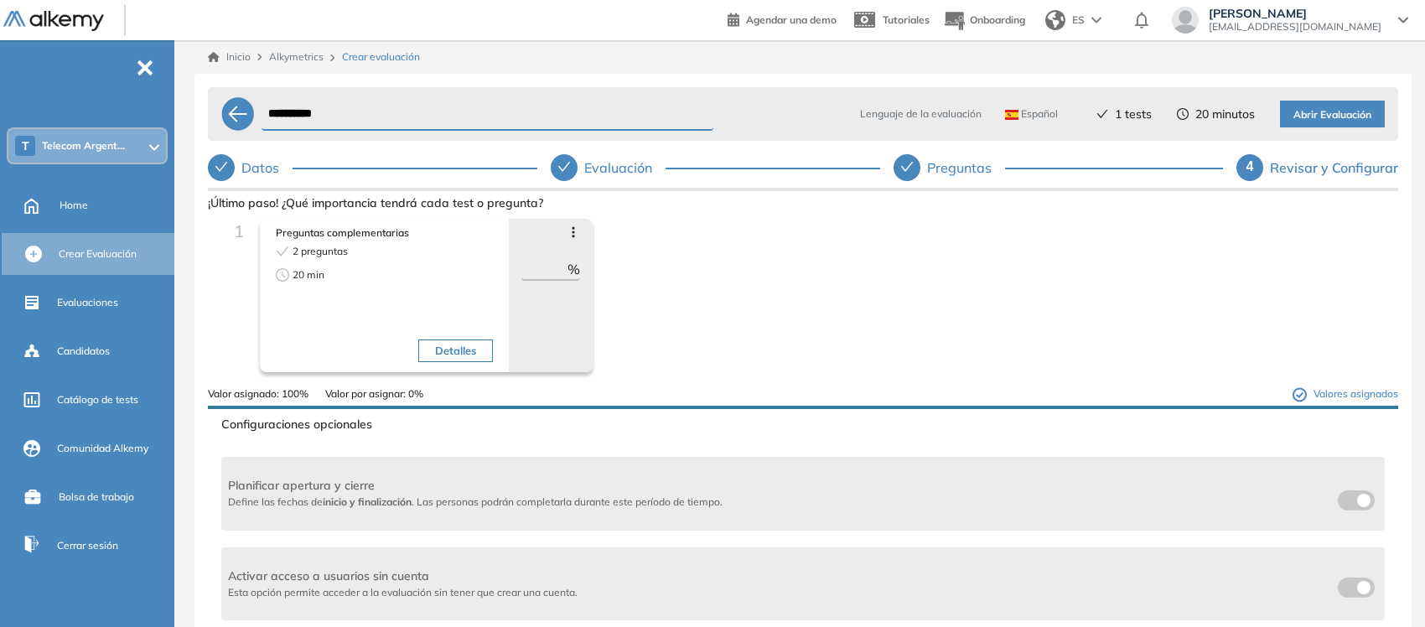
click at [395, 233] on span "Preguntas complementarias" at bounding box center [384, 233] width 217 height 15
drag, startPoint x: 375, startPoint y: 233, endPoint x: 253, endPoint y: 218, distance: 122.5
click at [253, 219] on div "1 Preguntas complementarias 2 preguntas 20 min Detalles Avanzar posición Retroc…" at bounding box center [402, 303] width 363 height 168
click at [781, 325] on div "1 Preguntas complementarias 2 preguntas 20 min Detalles Avanzar posición Retroc…" at bounding box center [803, 303] width 1164 height 168
click at [574, 228] on icon at bounding box center [573, 232] width 13 height 13
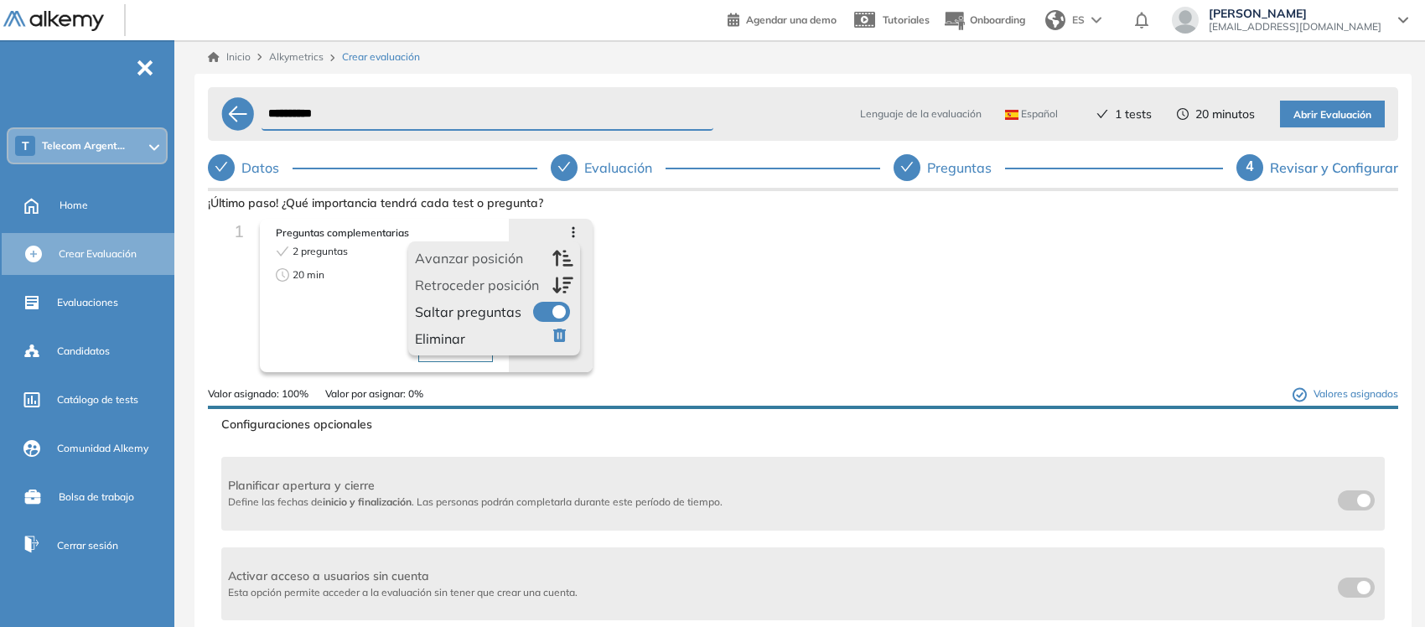
click at [547, 315] on span at bounding box center [539, 308] width 13 height 13
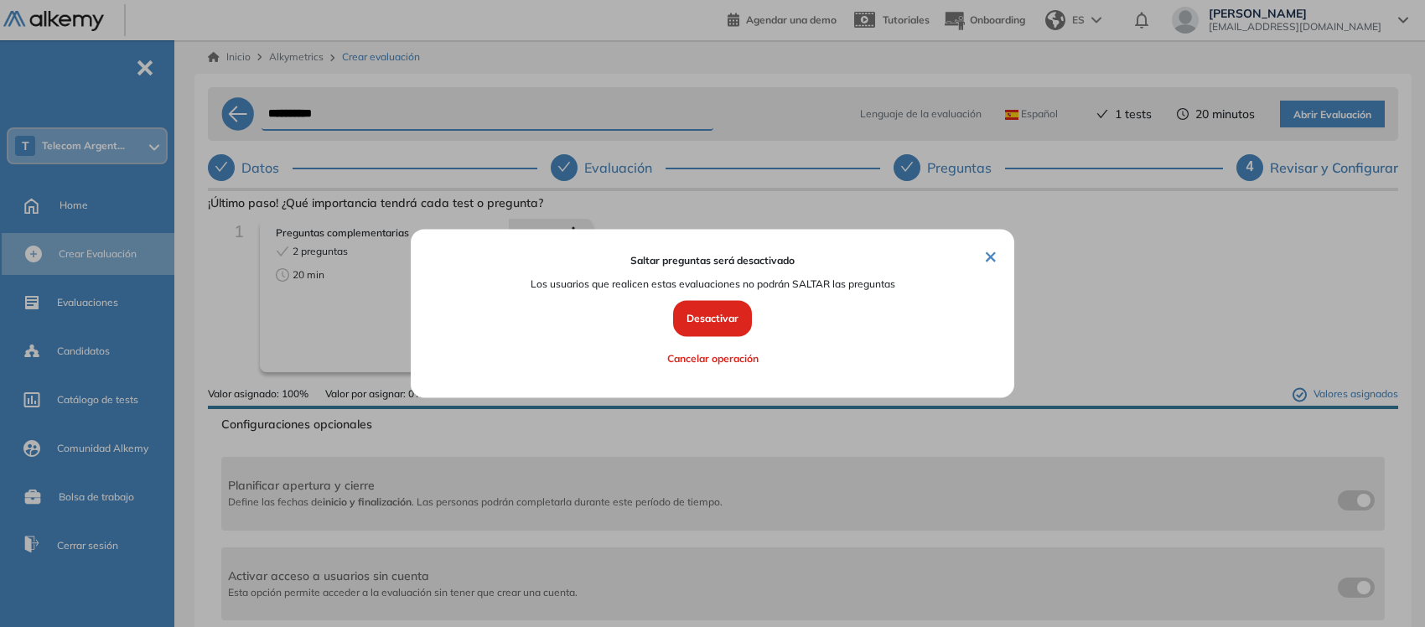
click at [718, 315] on button "Desactivar" at bounding box center [712, 318] width 79 height 37
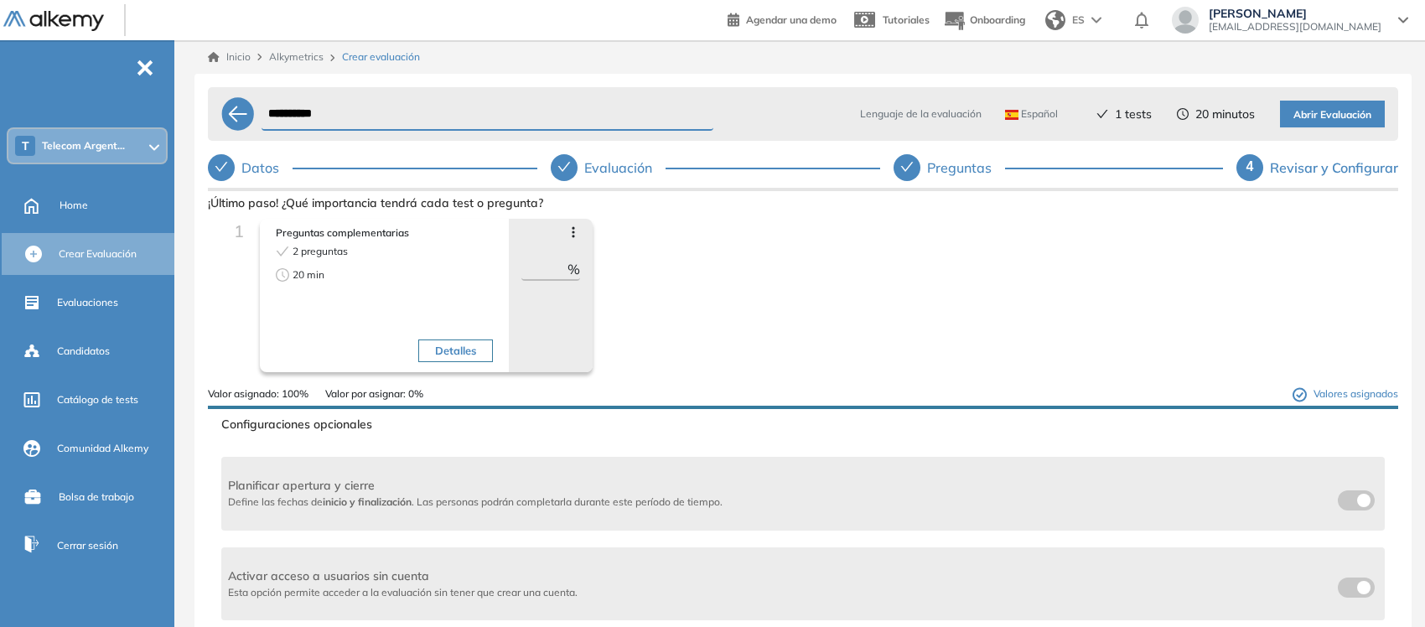
click at [572, 236] on icon at bounding box center [573, 232] width 13 height 13
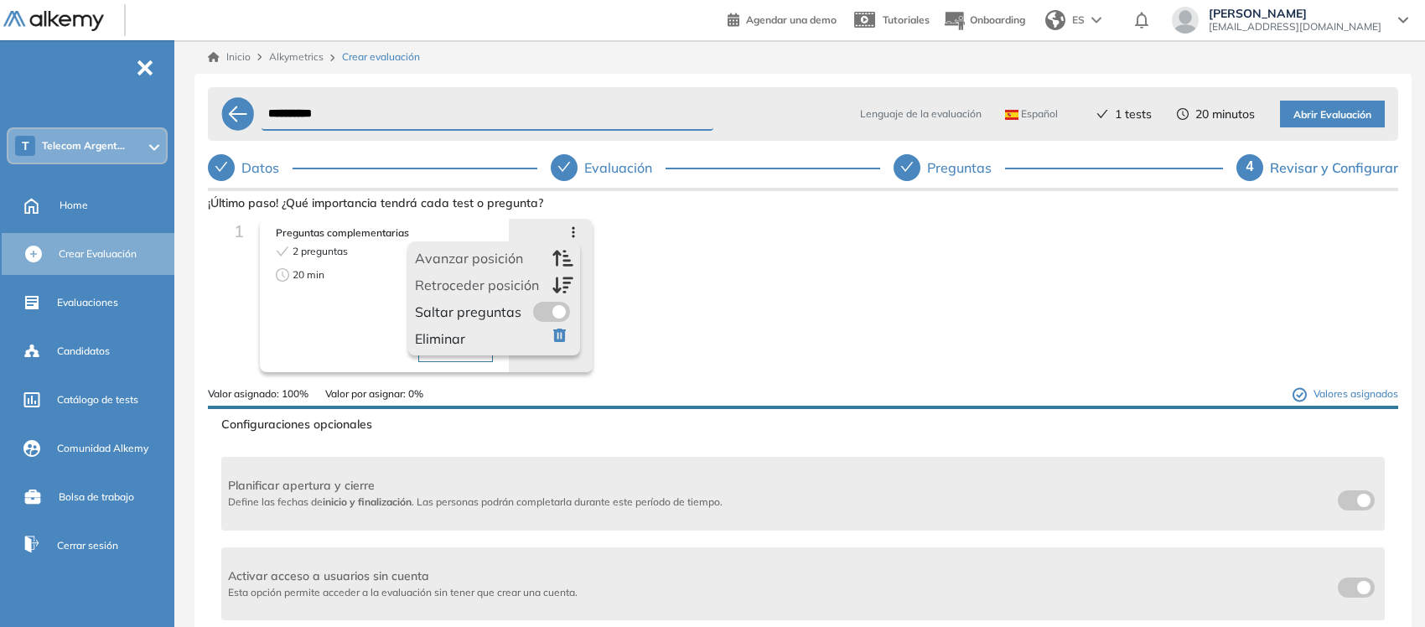
click at [689, 289] on div "1 Preguntas complementarias 2 preguntas 20 min Detalles Avanzar posición Retroc…" at bounding box center [803, 303] width 1164 height 168
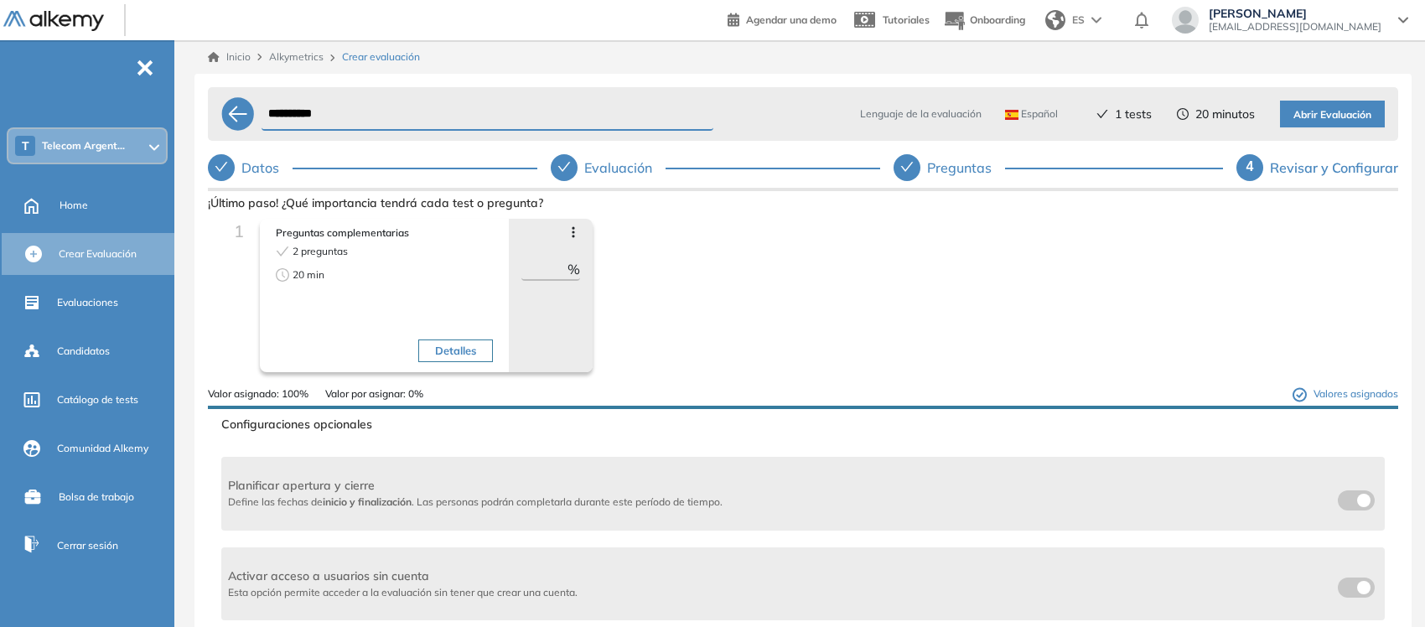
click at [567, 229] on icon at bounding box center [573, 232] width 13 height 13
click at [660, 264] on div "1 Preguntas complementarias 2 preguntas 20 min Detalles Avanzar posición Retroc…" at bounding box center [803, 303] width 1164 height 168
click at [353, 198] on span "¡Último paso! ¿Qué importancia tendrá cada test o pregunta?" at bounding box center [803, 204] width 1190 height 18
click at [377, 232] on span "Preguntas complementarias" at bounding box center [384, 233] width 217 height 15
drag, startPoint x: 366, startPoint y: 237, endPoint x: 253, endPoint y: 228, distance: 112.7
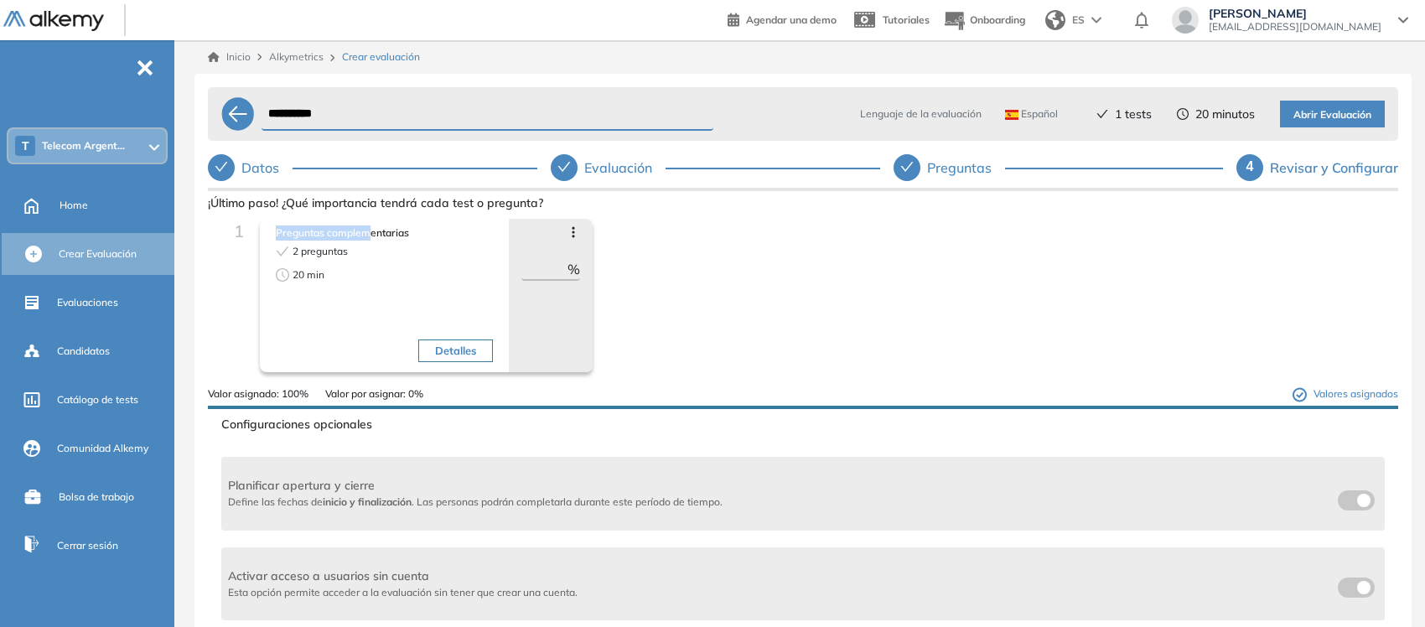
click at [253, 228] on div "1 Preguntas complementarias 2 preguntas 20 min Detalles Avanzar posición Retroc…" at bounding box center [402, 303] width 363 height 168
click at [241, 233] on span "1" at bounding box center [239, 230] width 10 height 21
click at [929, 159] on div "Preguntas" at bounding box center [966, 167] width 78 height 27
click at [907, 168] on icon "check" at bounding box center [906, 166] width 13 height 13
select select "******"
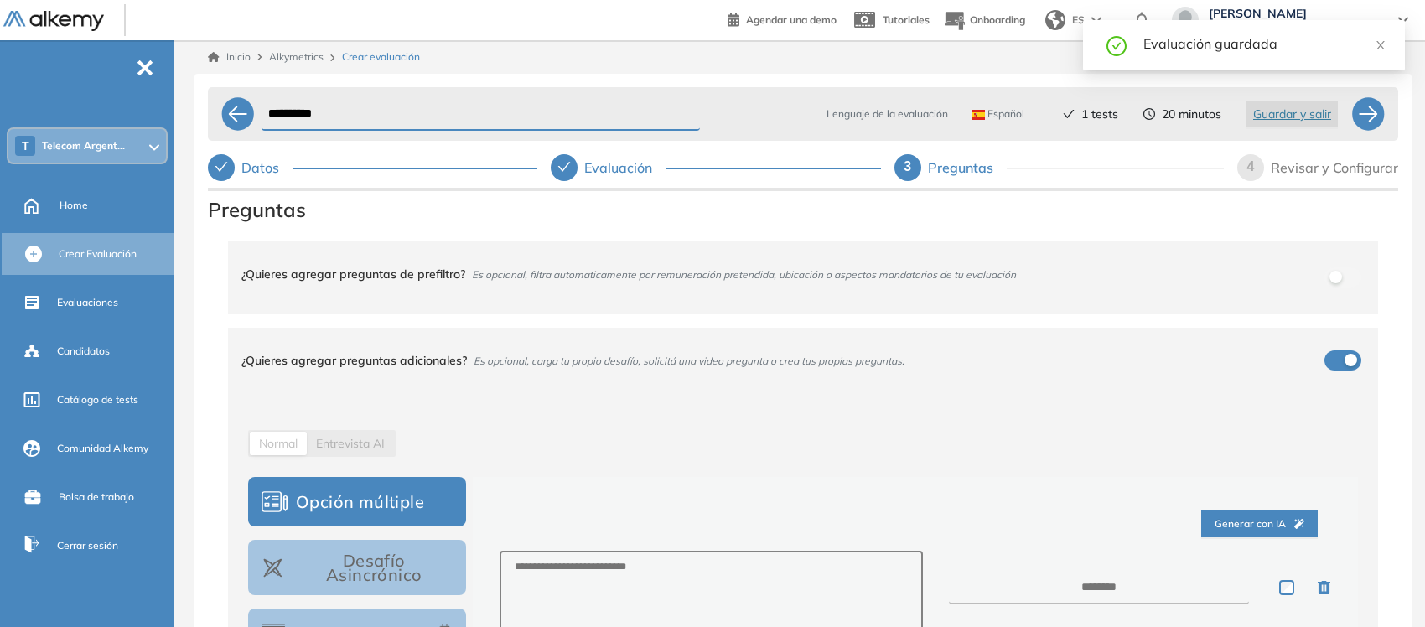
select select "******"
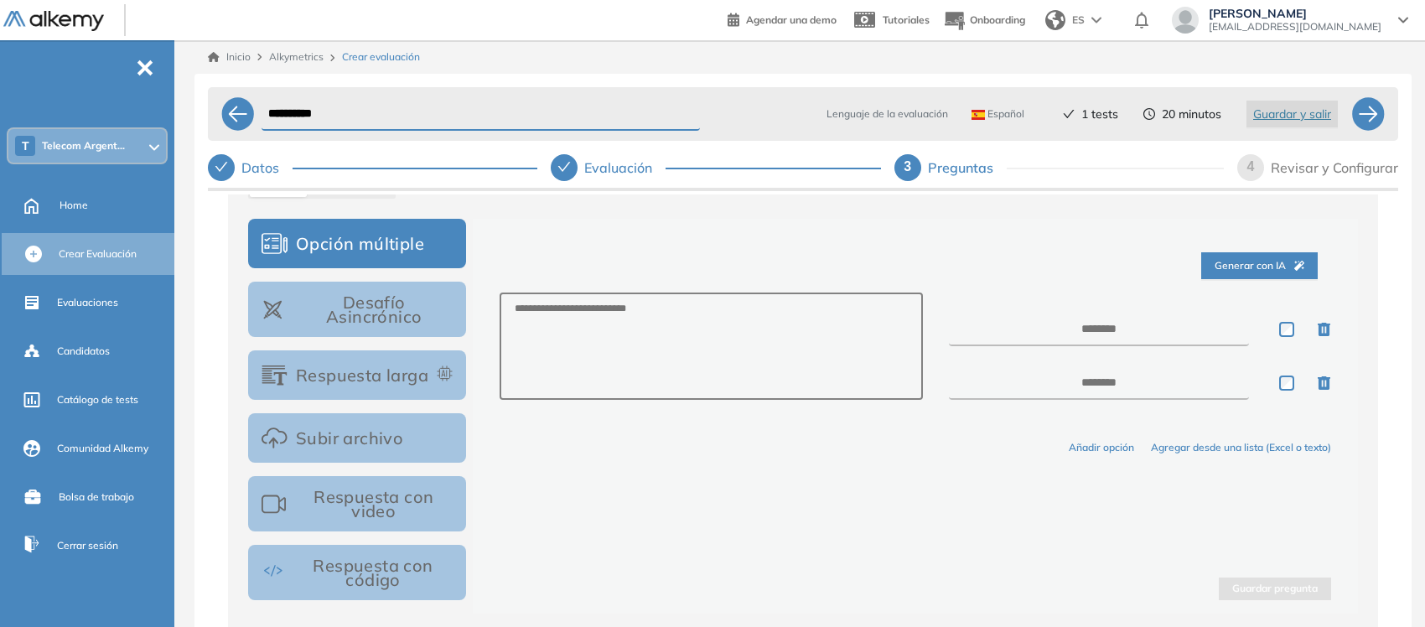
scroll to position [110, 0]
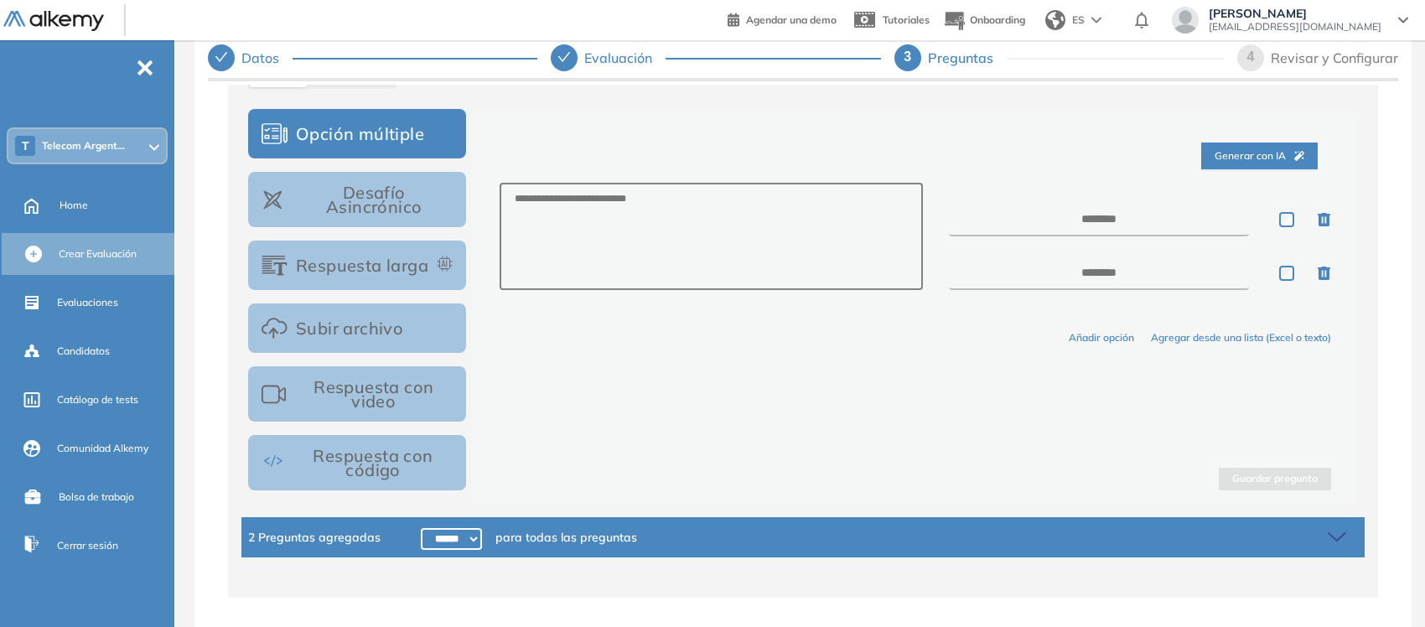
click at [306, 546] on span "2 Preguntas agregadas" at bounding box center [314, 537] width 132 height 18
click at [286, 532] on span "2 Preguntas agregadas" at bounding box center [314, 537] width 132 height 18
click at [440, 537] on select "***** ***** ****** ****** ****** ****** ****** ****** ****** ****** ****** ****…" at bounding box center [451, 539] width 61 height 22
click at [732, 531] on div "2 Preguntas agregadas ***** ***** ****** ****** ****** ****** ****** ****** ***…" at bounding box center [802, 537] width 1123 height 40
click at [1330, 545] on icon at bounding box center [1339, 537] width 23 height 23
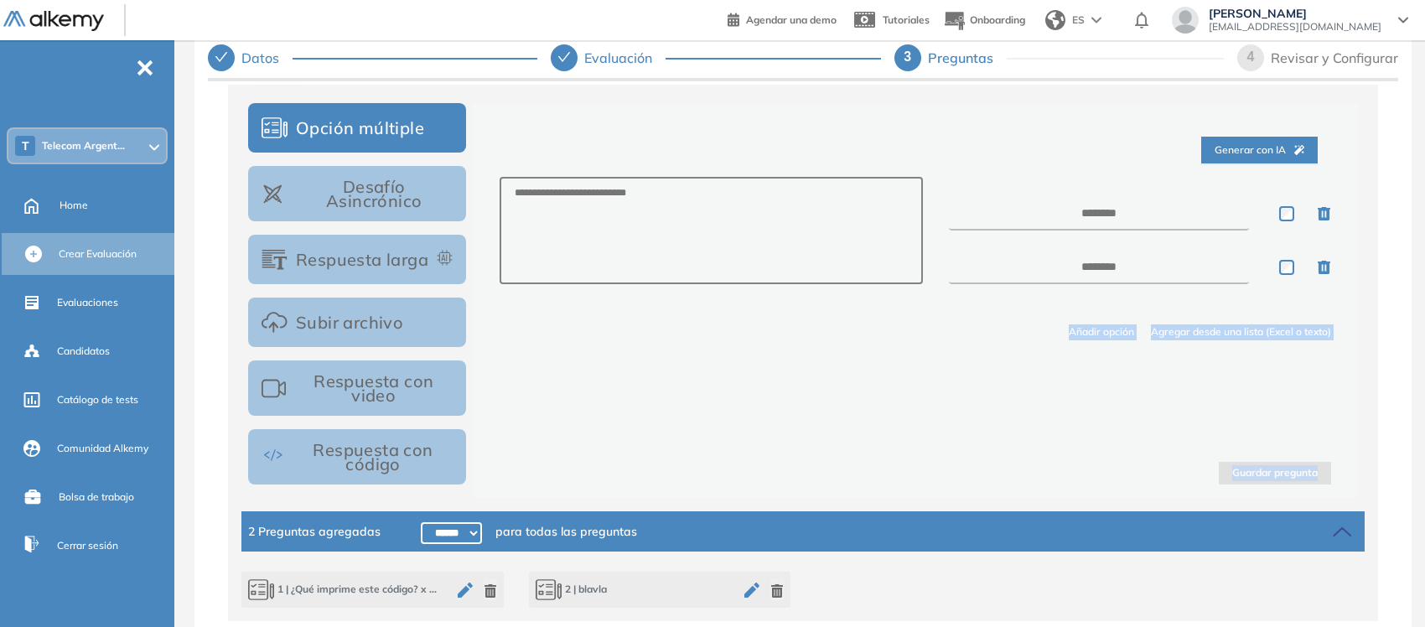
drag, startPoint x: 1398, startPoint y: 264, endPoint x: 1394, endPoint y: 453, distance: 188.7
click at [1394, 453] on div "Preguntas ¿Quieres agregar preguntas de prefiltro? Es opcional, filtra automati…" at bounding box center [803, 353] width 1190 height 537
click at [465, 600] on icon "button" at bounding box center [465, 590] width 20 height 20
type textarea "**********"
type textarea "*"
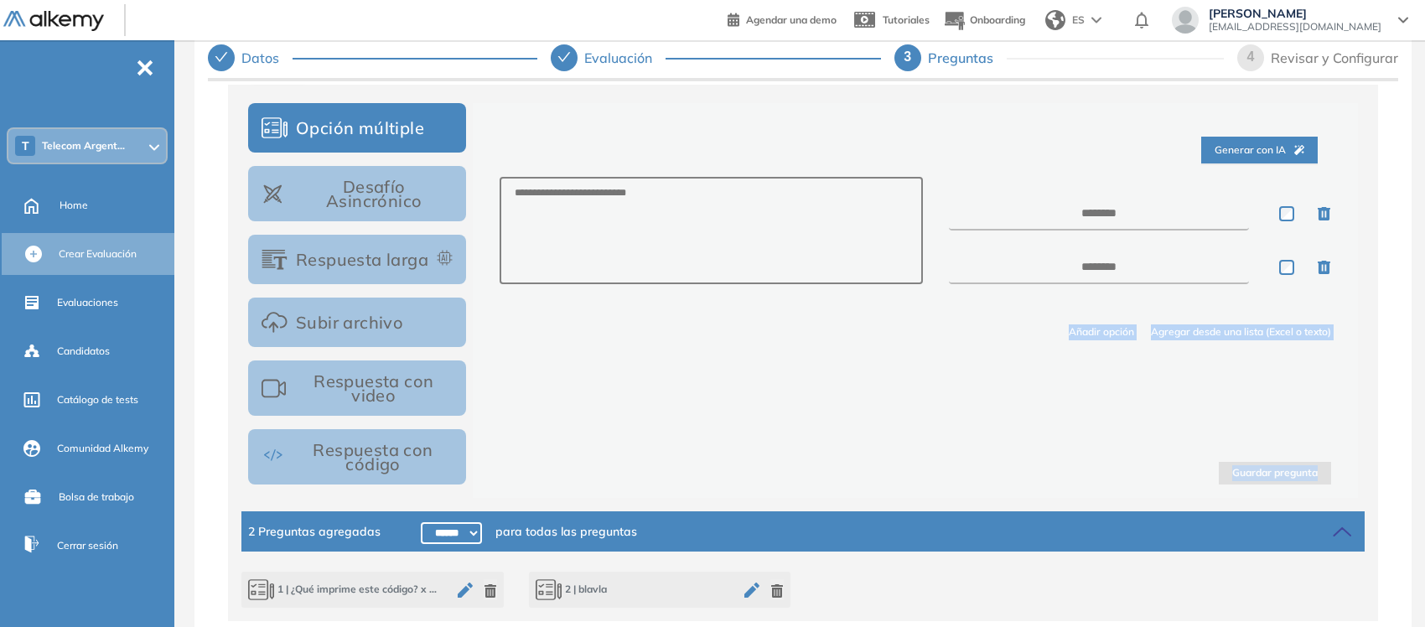
type textarea "*"
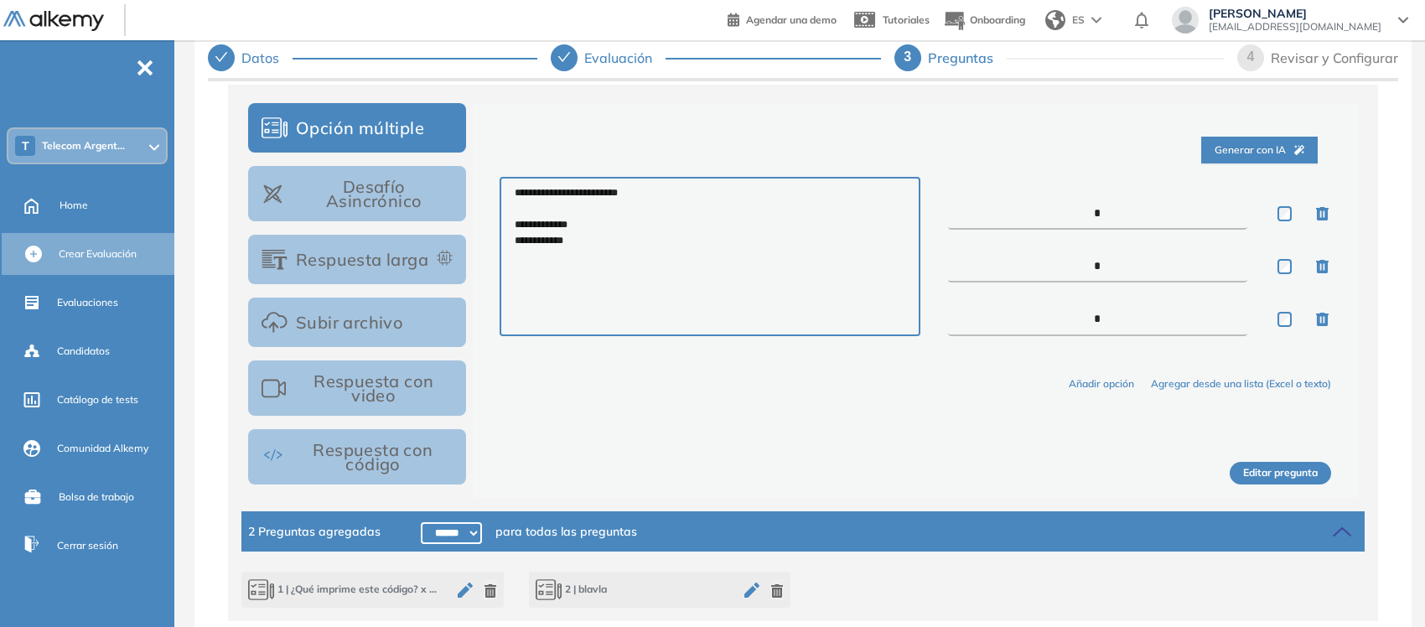
click at [597, 594] on span "2 | blavla" at bounding box center [571, 589] width 71 height 23
click at [748, 596] on icon "button" at bounding box center [751, 590] width 15 height 15
type textarea "******"
type textarea "*"
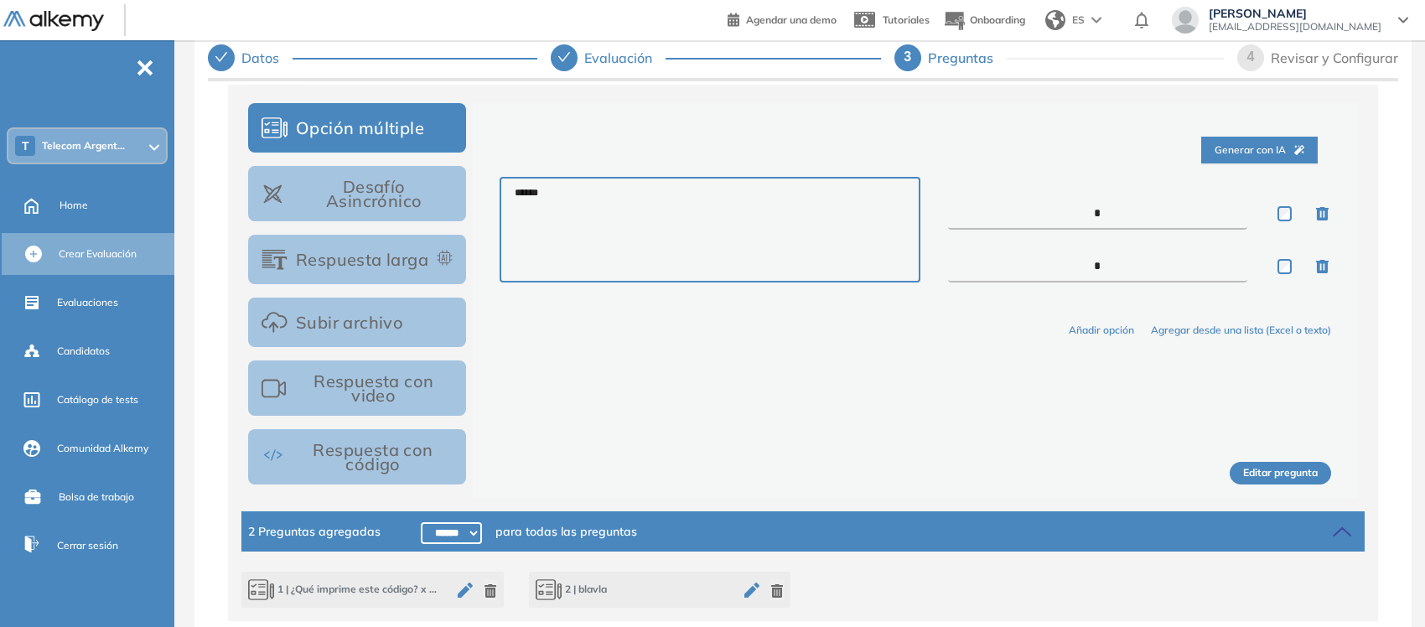
scroll to position [313, 0]
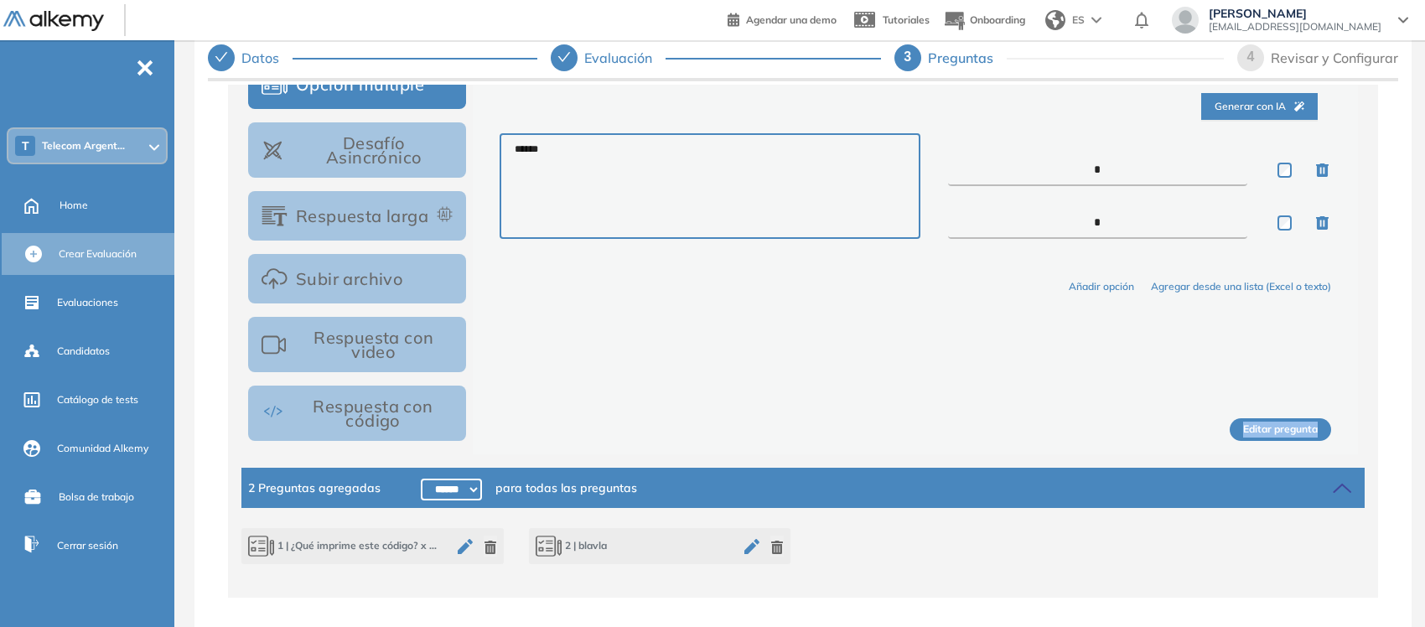
drag, startPoint x: 1398, startPoint y: 355, endPoint x: 1390, endPoint y: 268, distance: 86.7
click at [1390, 268] on div "Preguntas ¿Quieres agregar preguntas de prefiltro? Es opcional, filtra automati…" at bounding box center [803, 353] width 1190 height 537
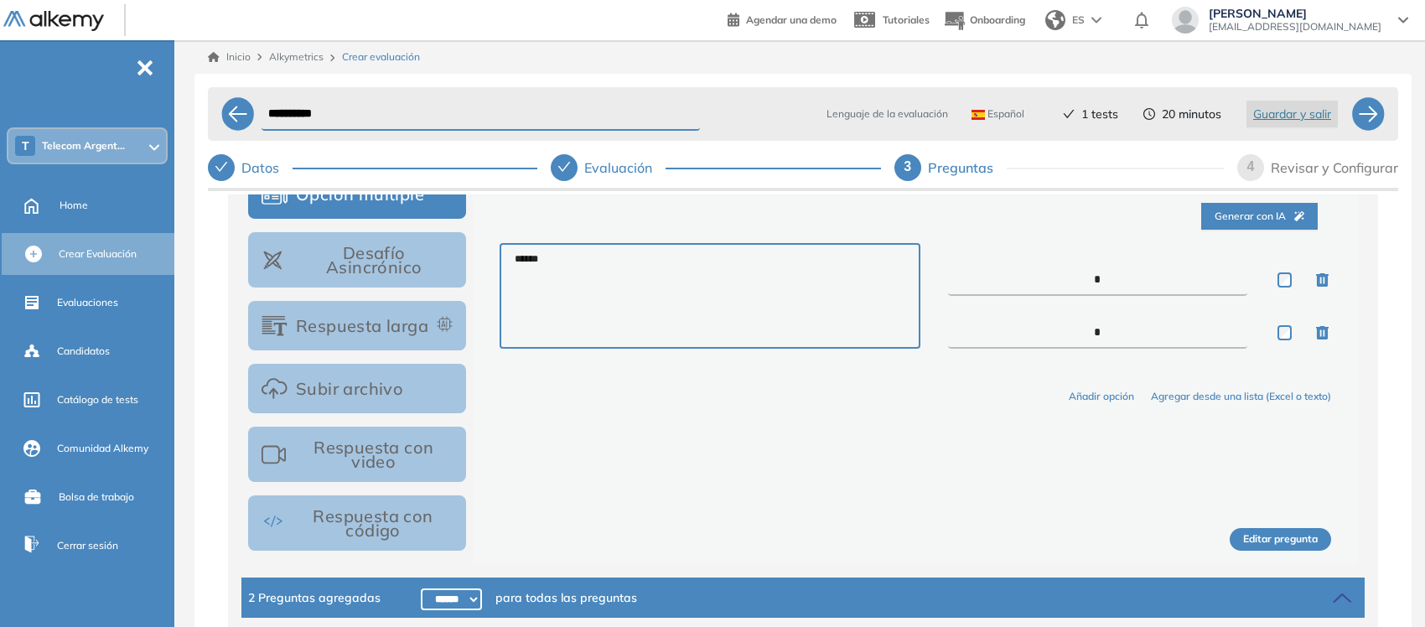
click at [1255, 166] on div "4" at bounding box center [1250, 167] width 27 height 27
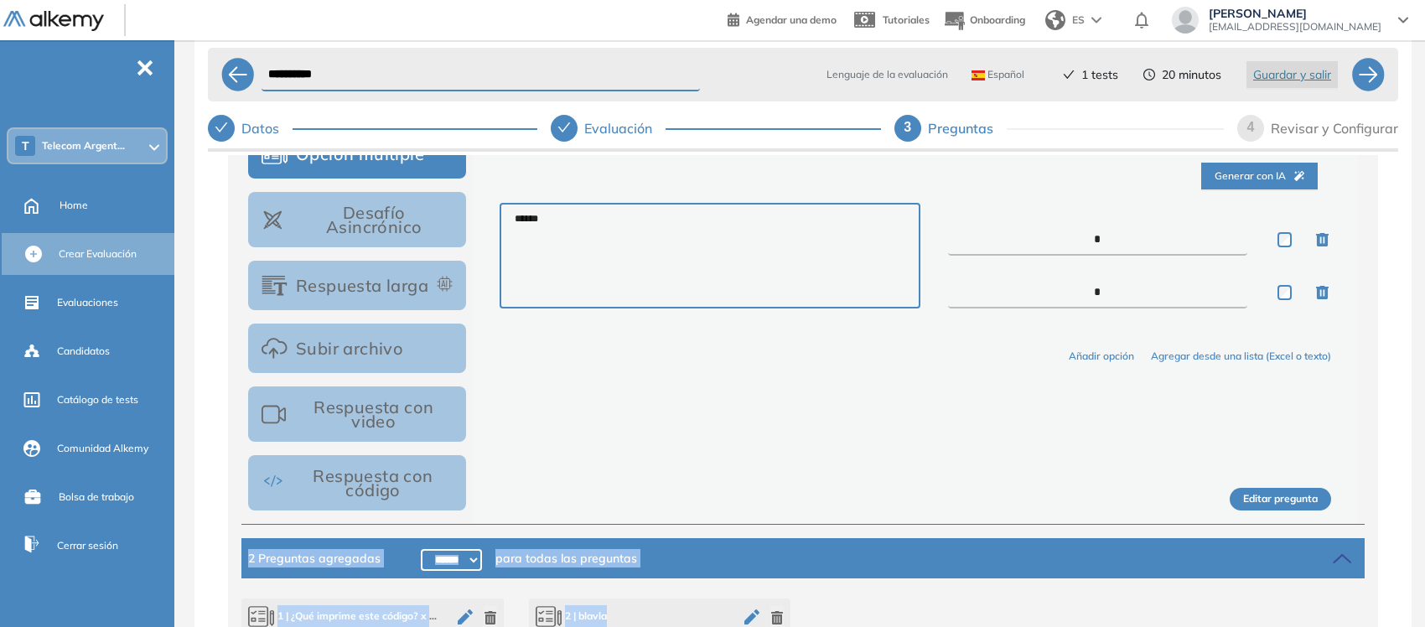
drag, startPoint x: 1398, startPoint y: 461, endPoint x: 1396, endPoint y: 635, distance: 173.6
click at [1396, 588] on html "**********" at bounding box center [712, 274] width 1425 height 627
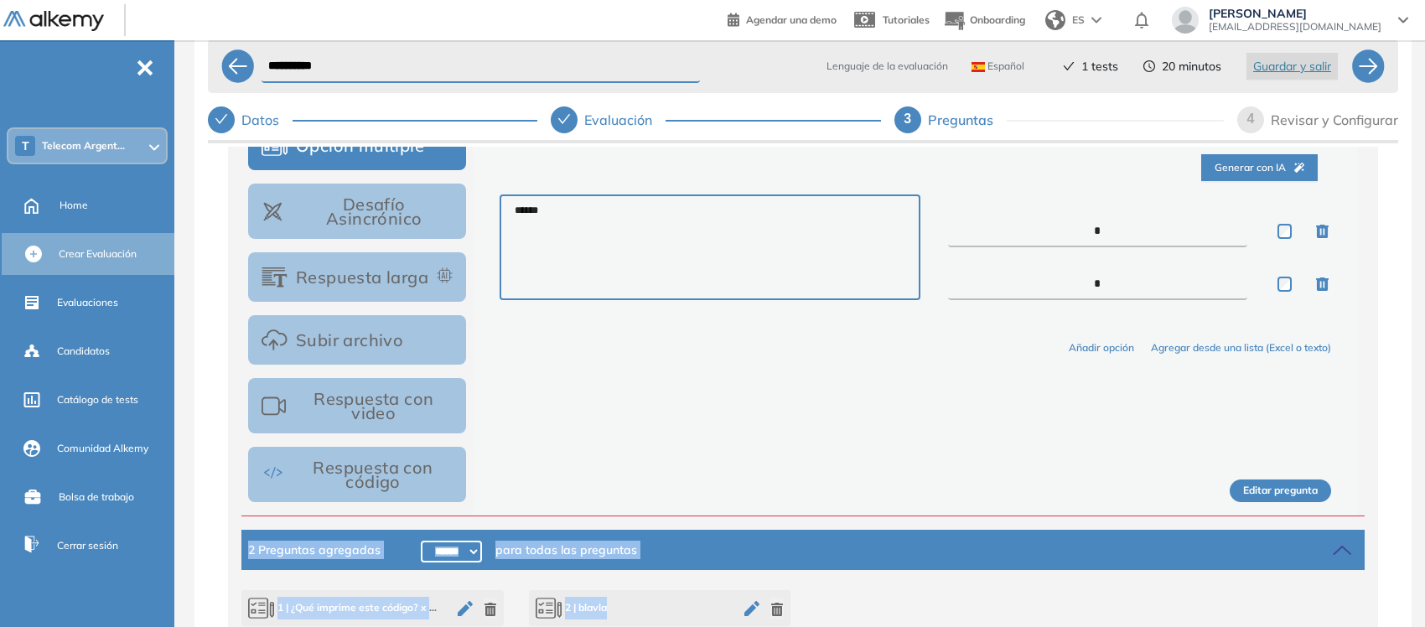
click at [1254, 497] on button "Editar pregunta" at bounding box center [1280, 491] width 101 height 23
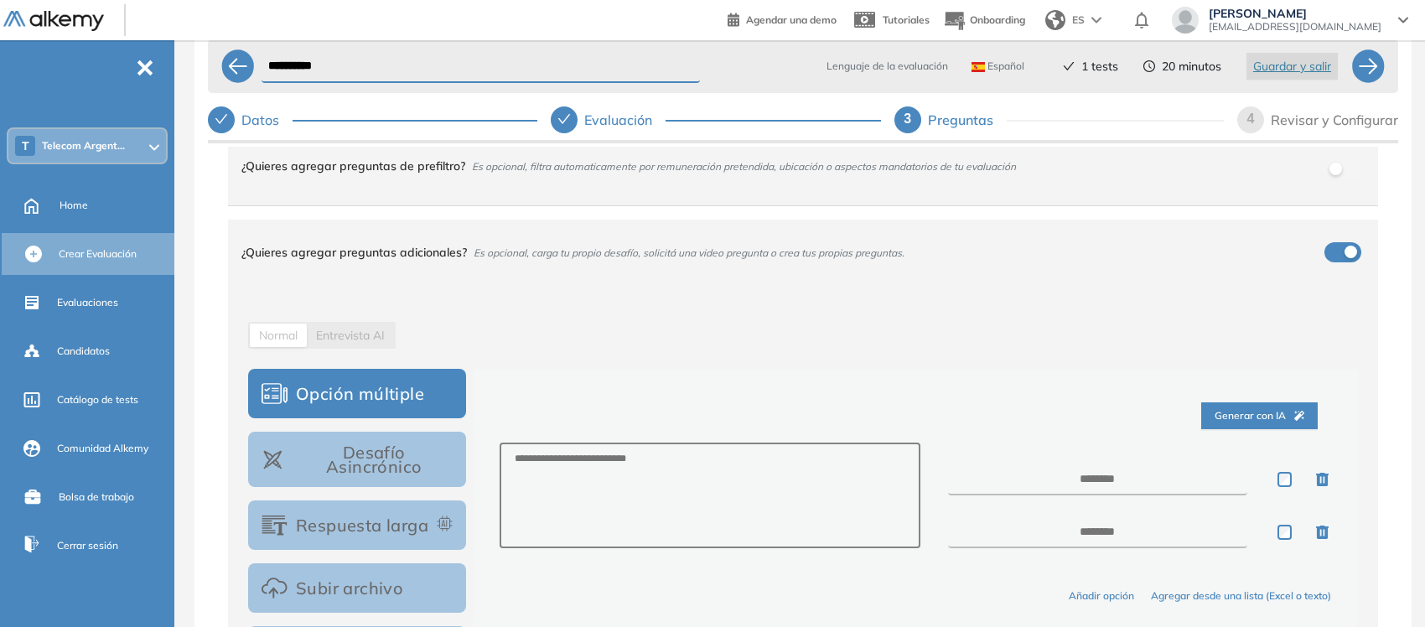
scroll to position [65, 0]
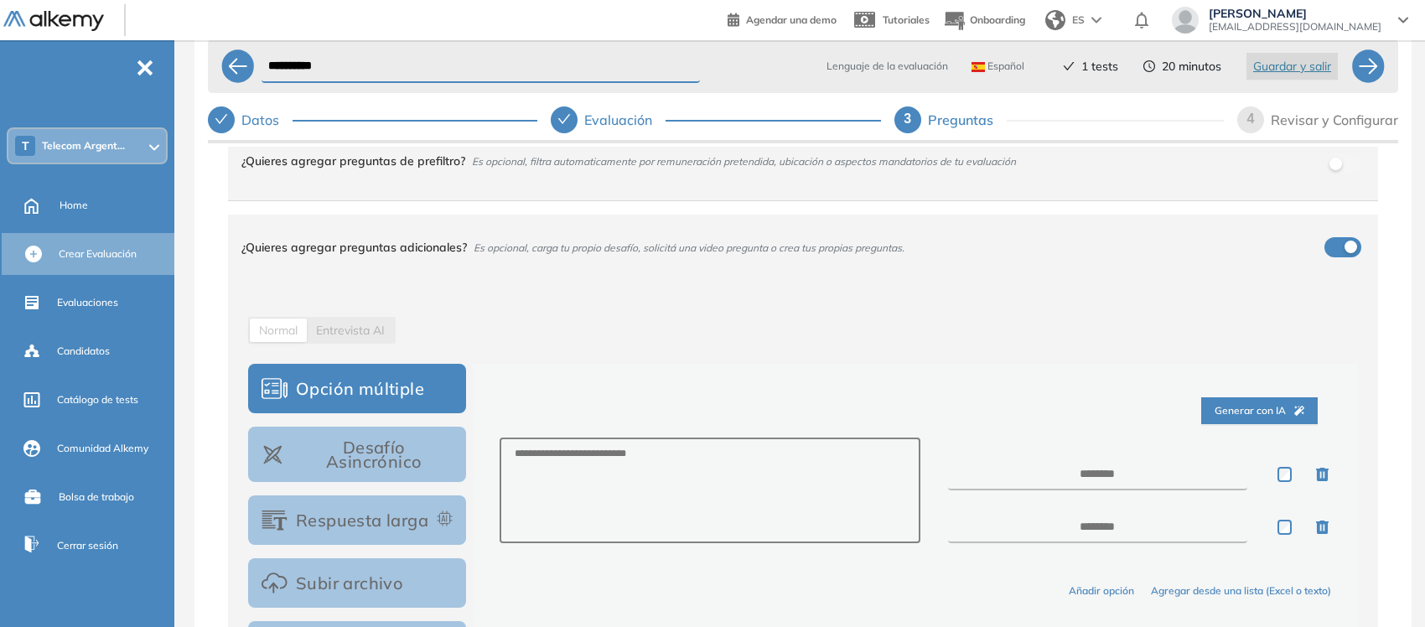
click at [1345, 247] on div "button" at bounding box center [1351, 247] width 13 height 13
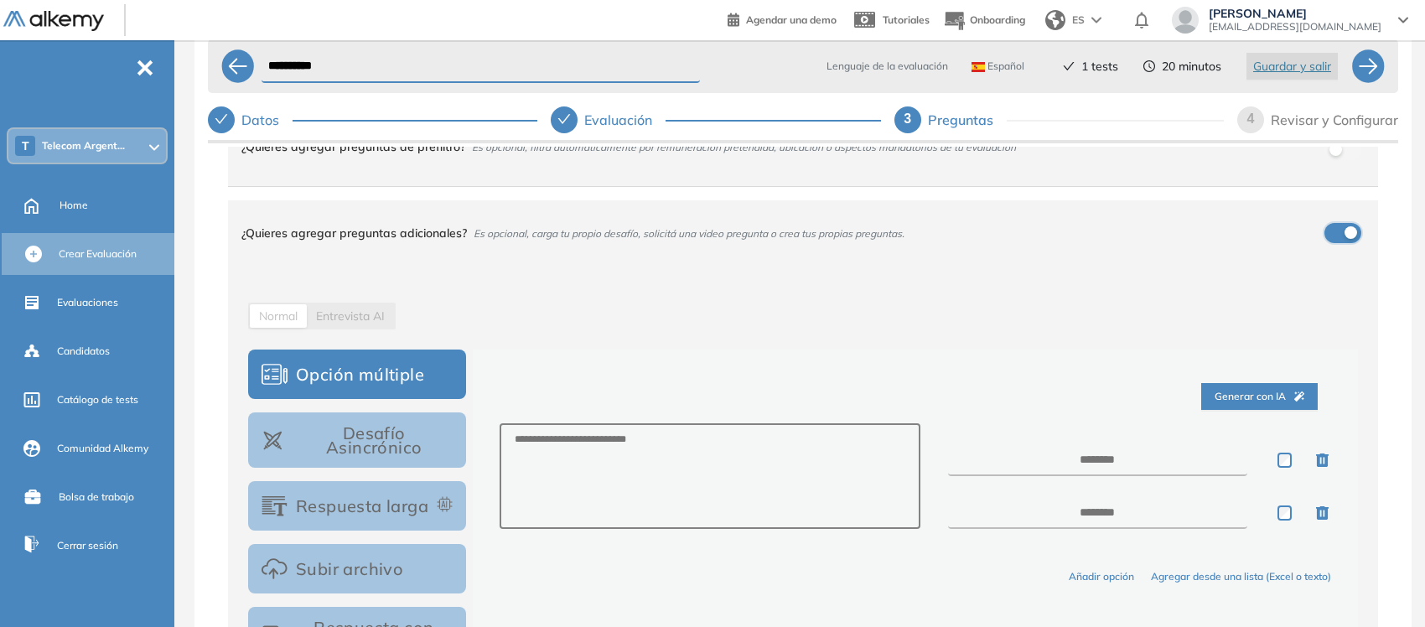
scroll to position [313, 0]
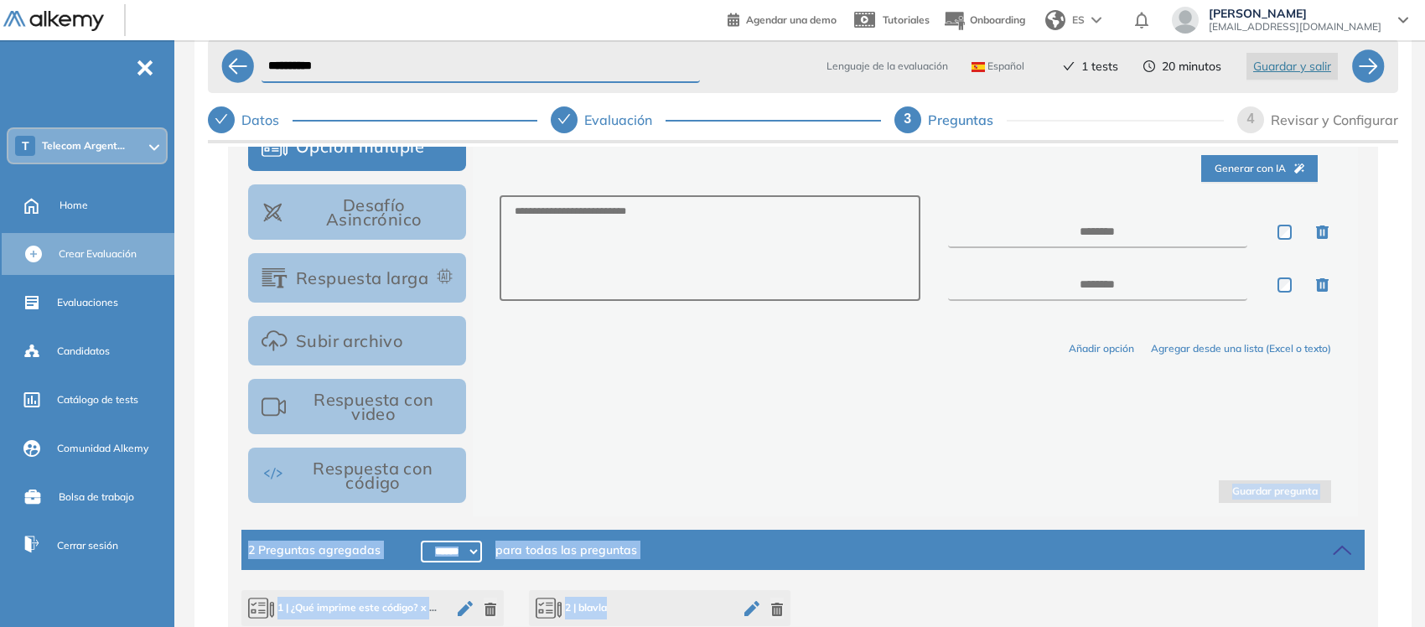
click at [994, 451] on div "Generar con IA Añadir opción Agregar desde una lista (Excel o texto) Guardar pr…" at bounding box center [915, 319] width 885 height 395
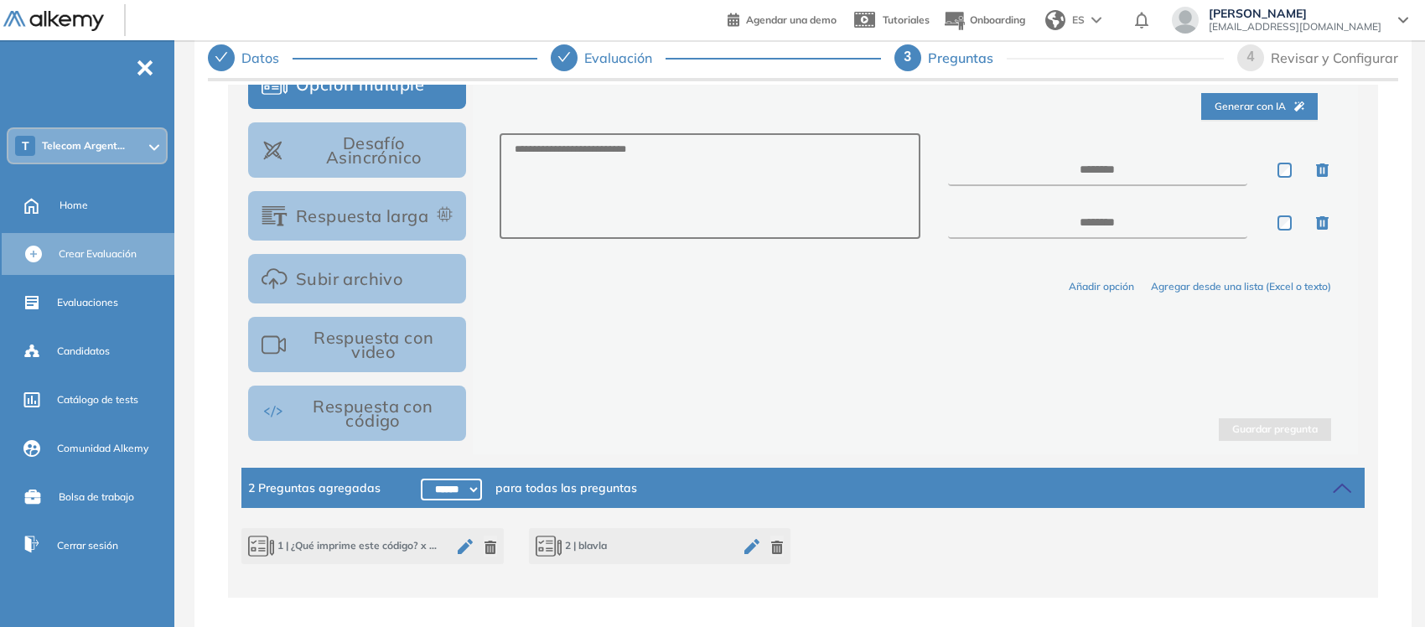
scroll to position [0, 0]
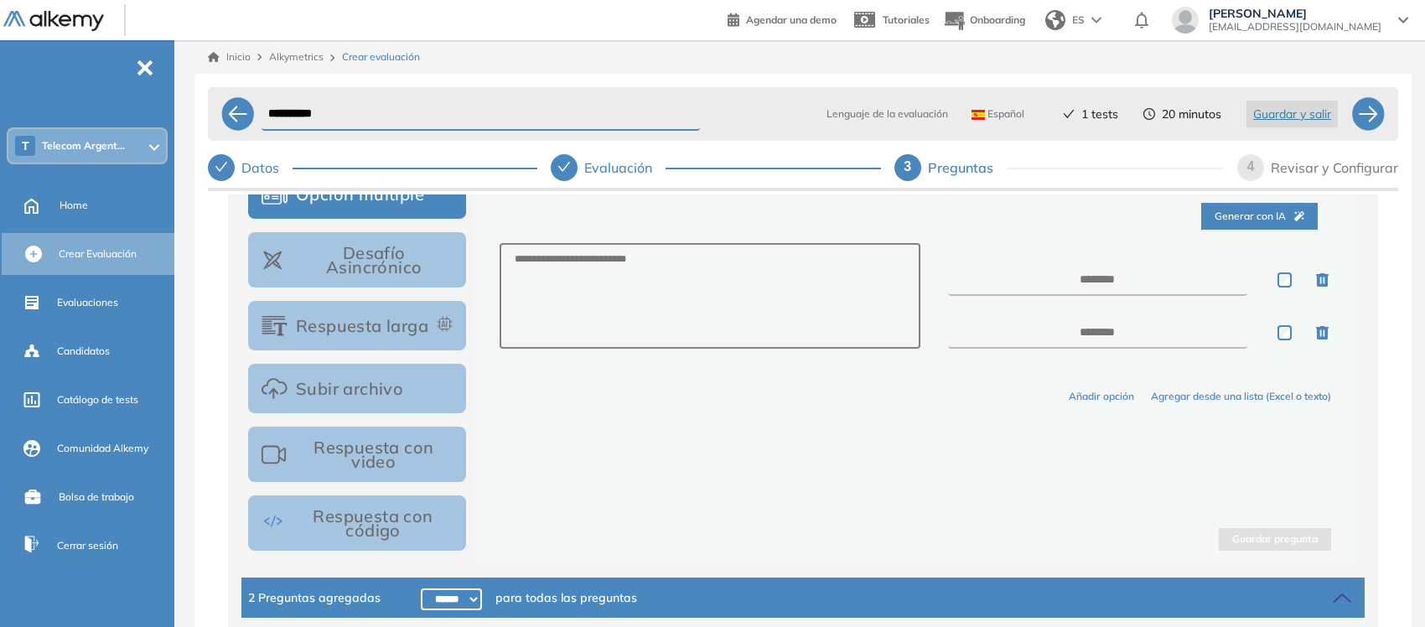
click at [978, 124] on div "Español" at bounding box center [1001, 114] width 73 height 27
click at [566, 161] on icon "check" at bounding box center [564, 166] width 13 height 13
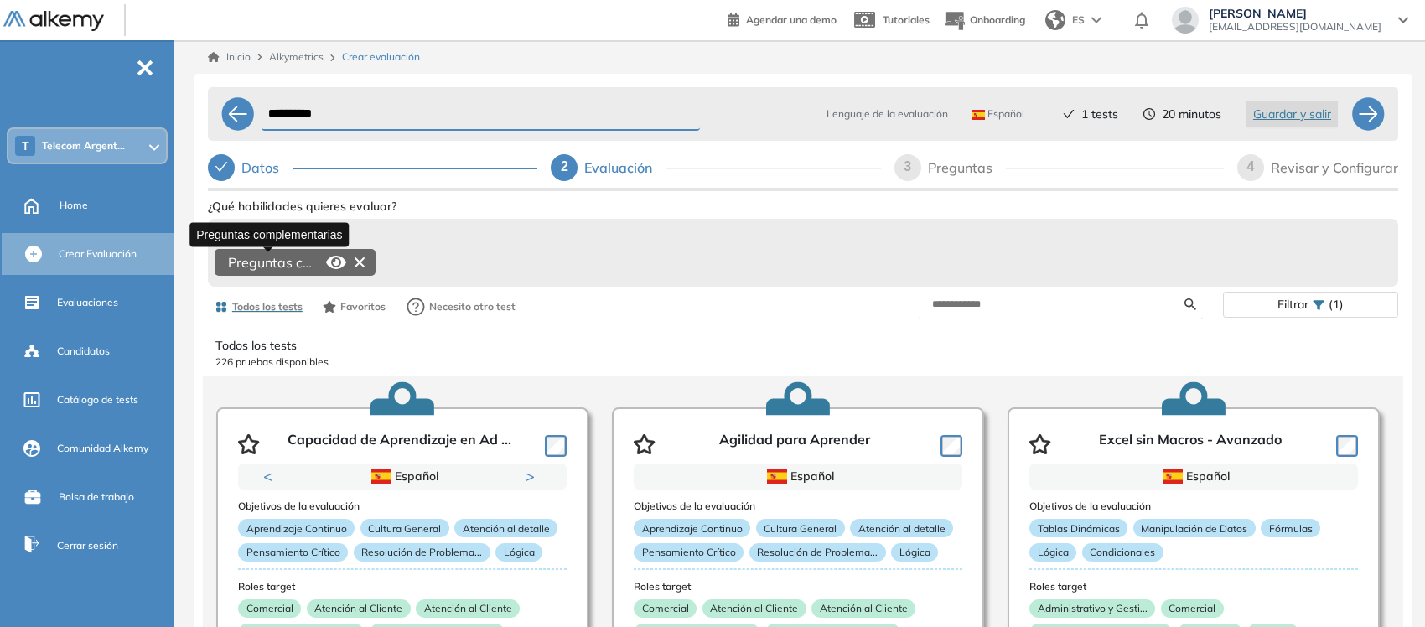
click at [303, 266] on span "Preguntas complementarias" at bounding box center [273, 262] width 91 height 20
click at [295, 265] on span "Preguntas complementarias" at bounding box center [273, 262] width 91 height 20
click at [480, 257] on div "Preguntas complementarias" at bounding box center [803, 264] width 1177 height 31
click at [958, 174] on div "Preguntas" at bounding box center [967, 167] width 78 height 27
select select "******"
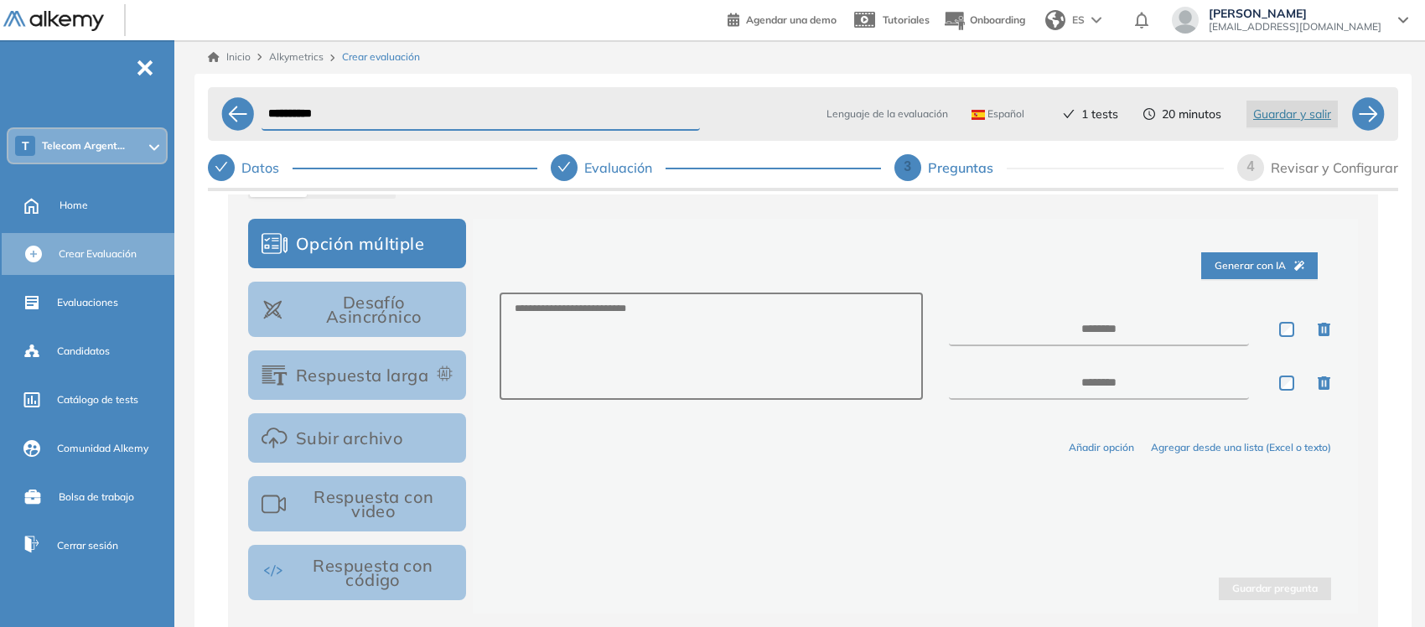
scroll to position [110, 0]
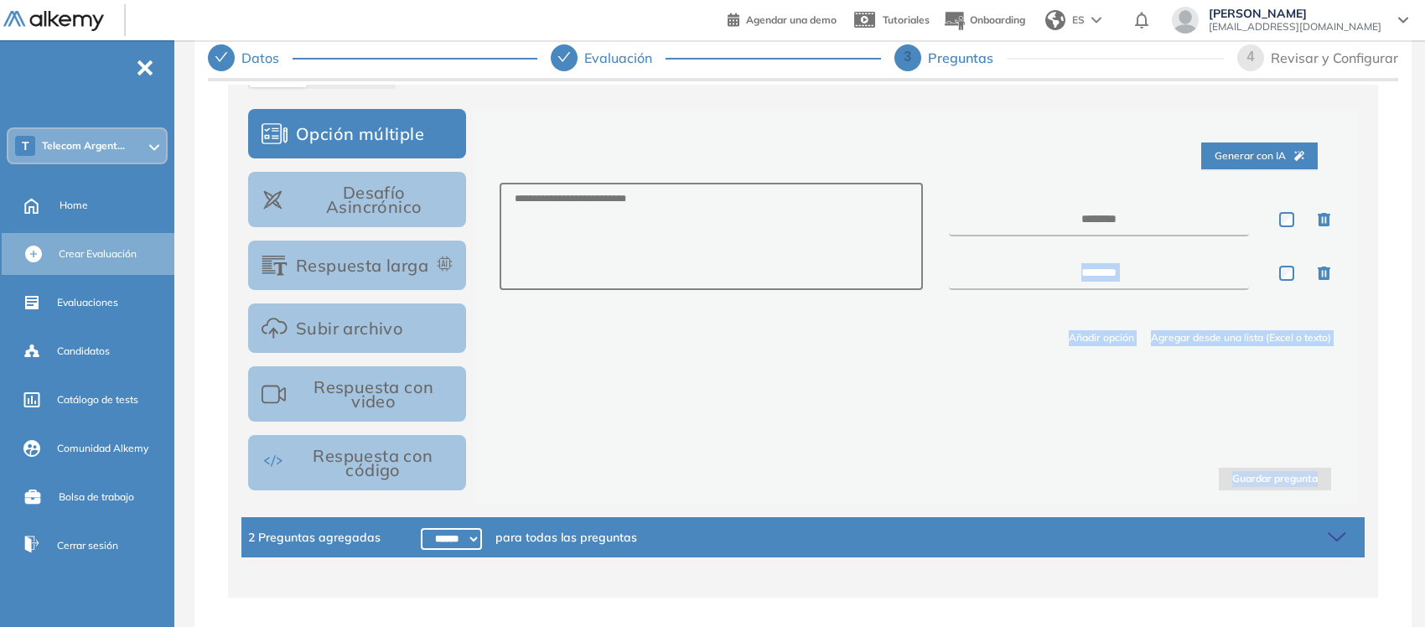
drag, startPoint x: 1398, startPoint y: 394, endPoint x: 1403, endPoint y: 225, distance: 169.4
click at [1403, 225] on div "**********" at bounding box center [803, 313] width 1217 height 698
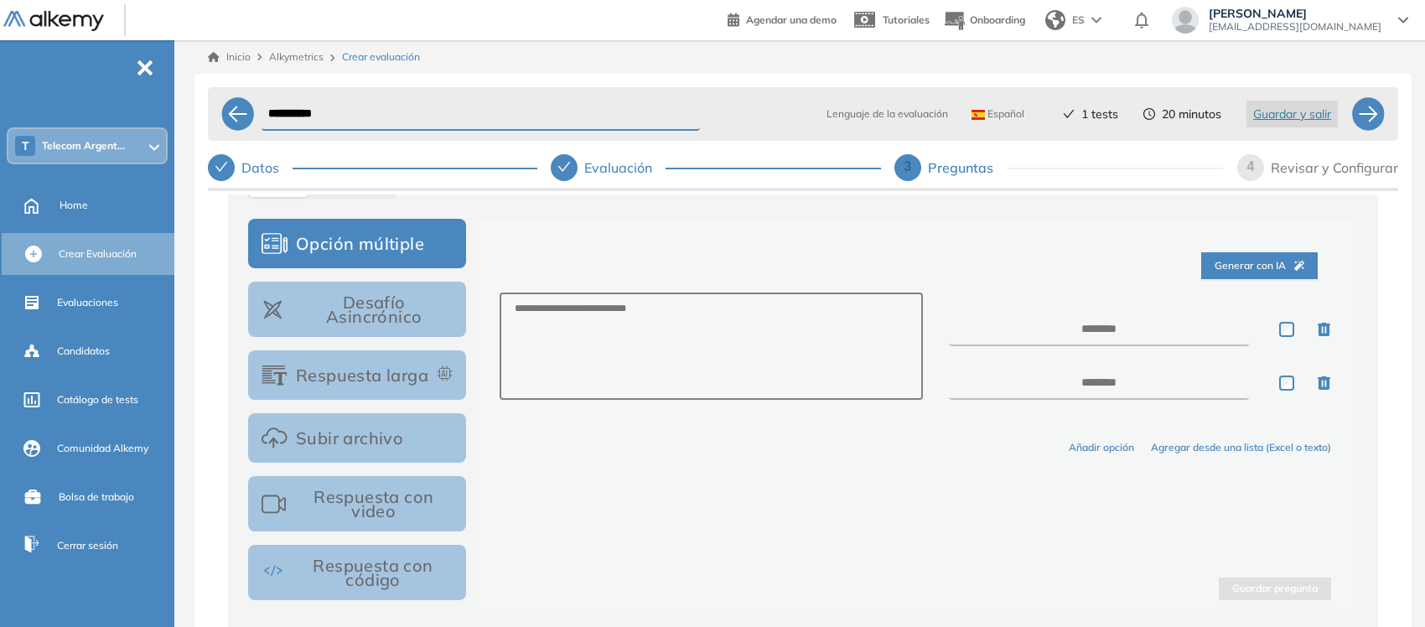
click at [299, 53] on span "Alkymetrics" at bounding box center [296, 56] width 54 height 13
click at [247, 115] on div at bounding box center [238, 114] width 34 height 34
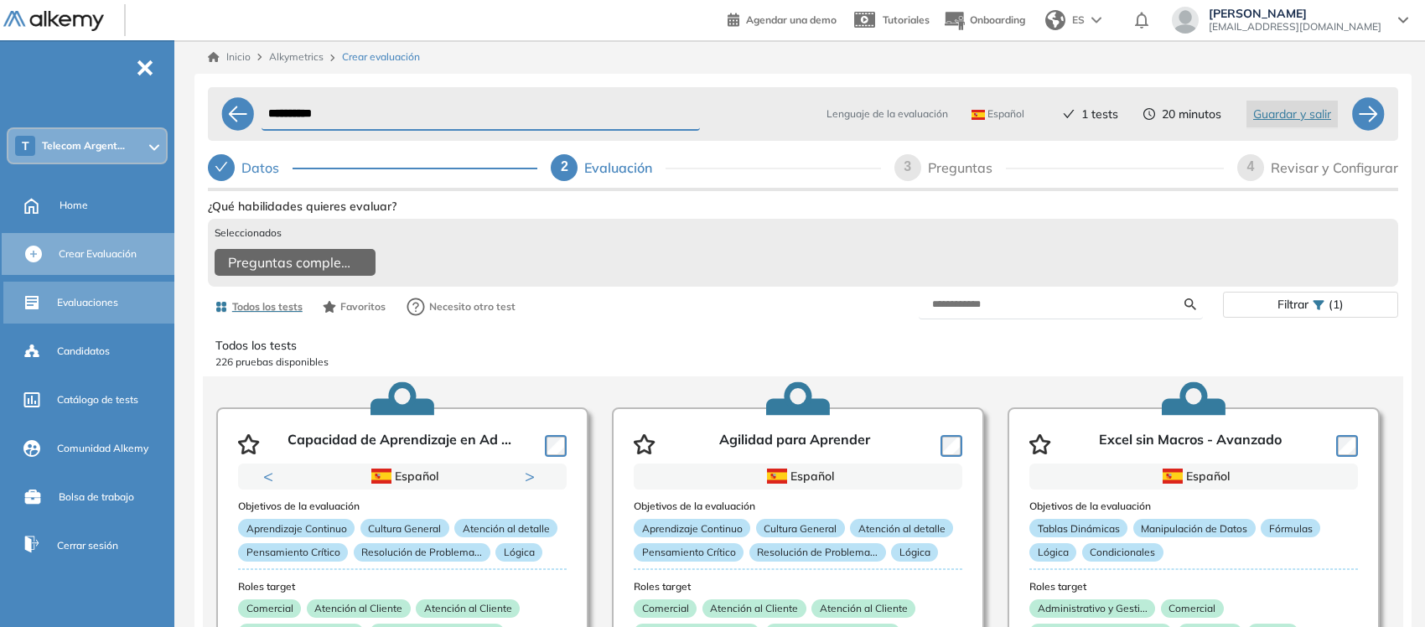
click at [90, 300] on span "Evaluaciones" at bounding box center [87, 302] width 61 height 15
